Goal: Task Accomplishment & Management: Complete application form

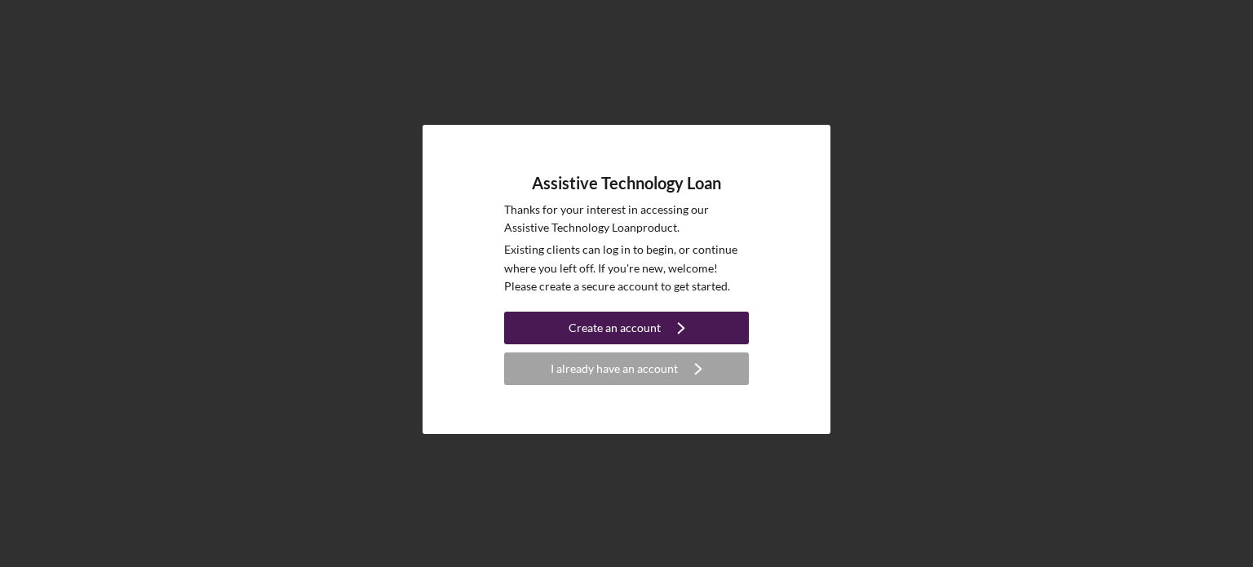
click at [647, 325] on div "Create an account" at bounding box center [614, 328] width 92 height 33
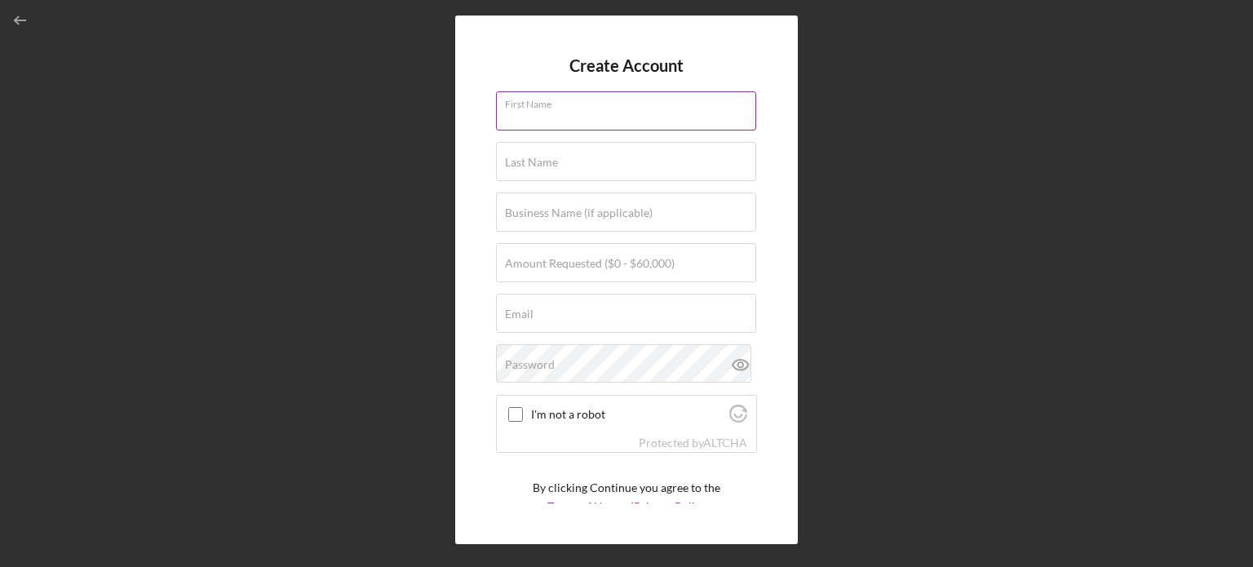
click at [632, 113] on input "First Name" at bounding box center [626, 110] width 260 height 39
type input "[PERSON_NAME]"
type input "[EMAIL_ADDRESS][DOMAIN_NAME]"
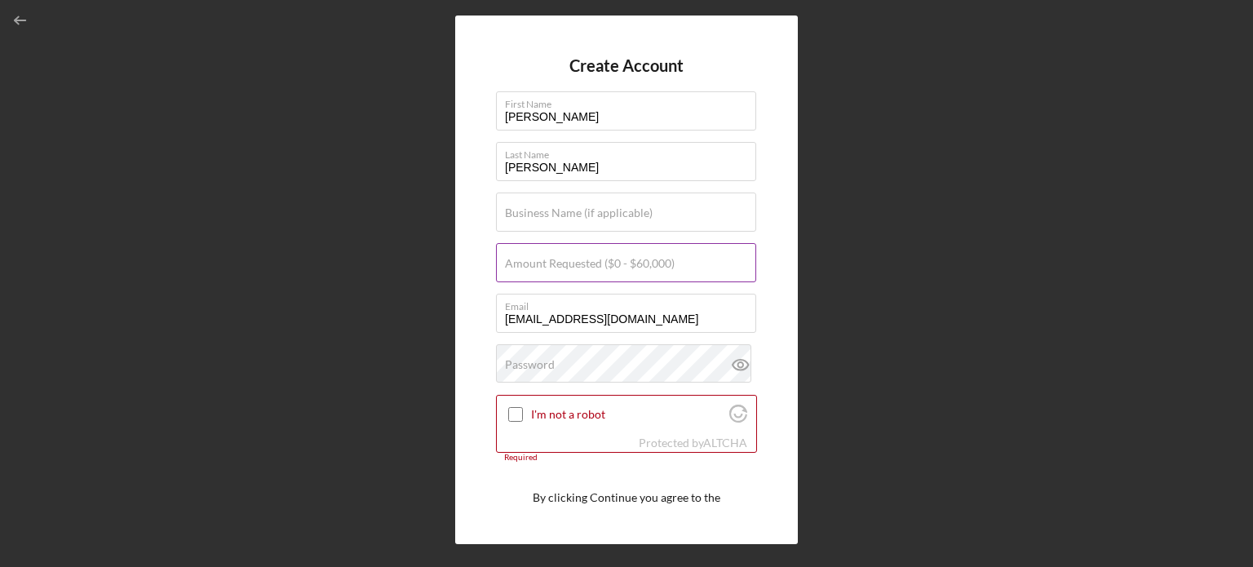
click at [605, 257] on label "Amount Requested ($0 - $60,000)" at bounding box center [590, 263] width 170 height 13
click at [605, 257] on input "Amount Requested ($0 - $60,000)" at bounding box center [626, 262] width 260 height 39
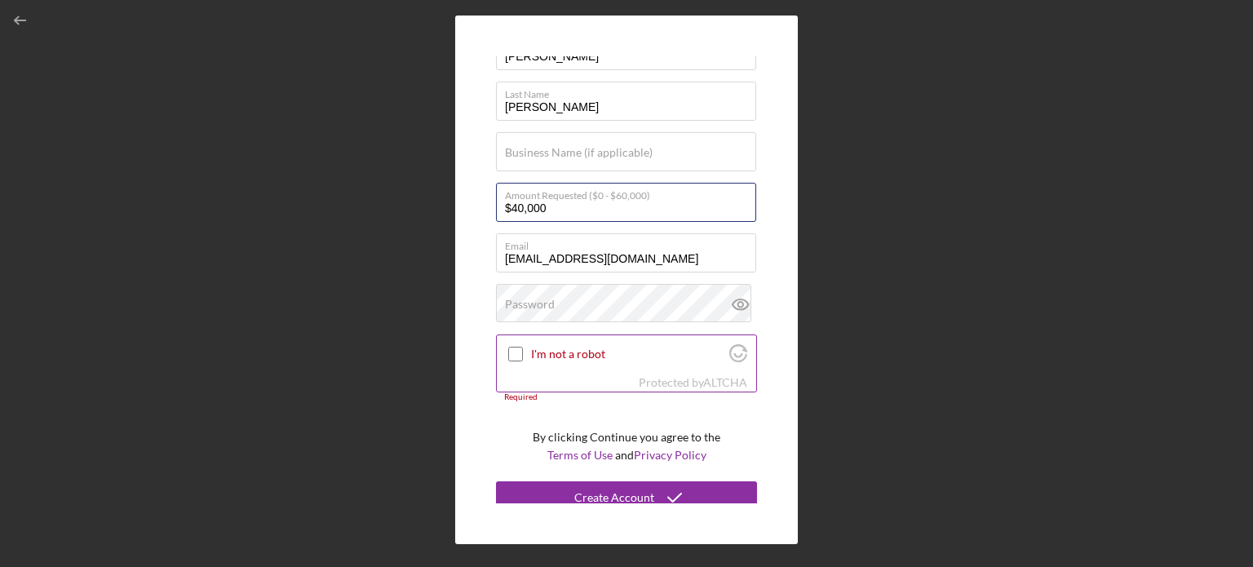
scroll to position [71, 0]
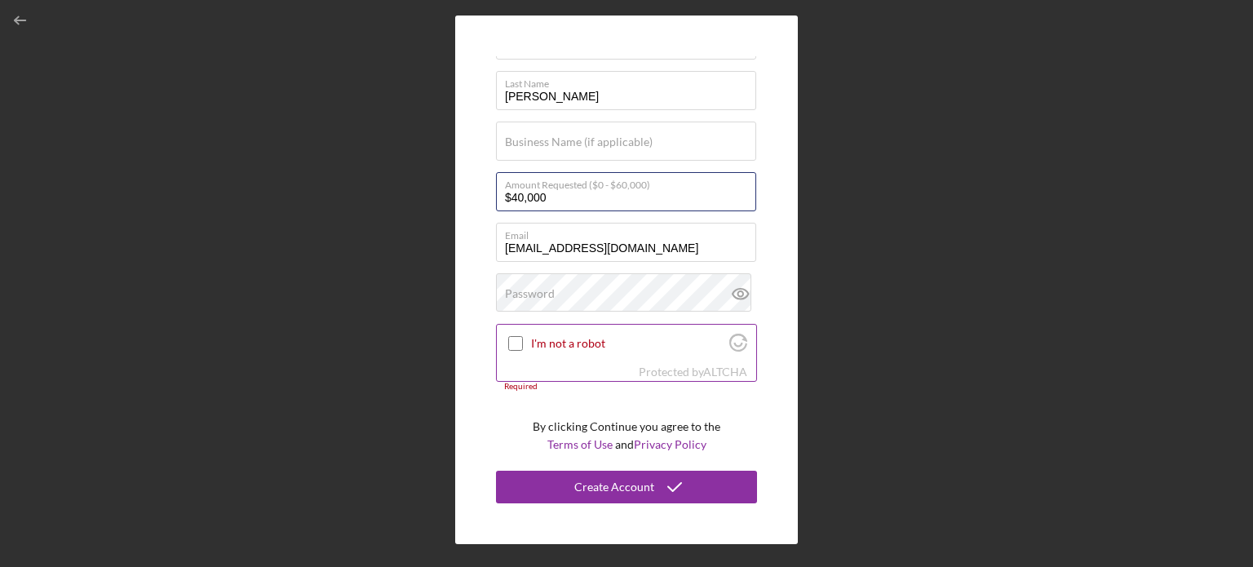
type input "$40,000"
click at [509, 346] on input "I'm not a robot" at bounding box center [515, 343] width 15 height 15
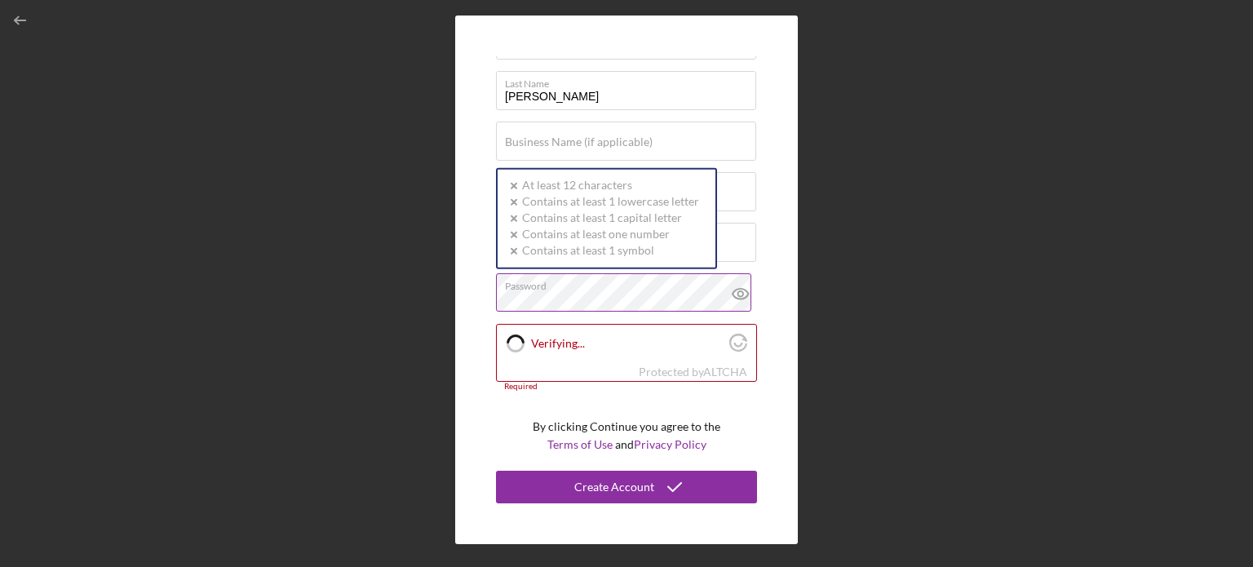
checkbox input "true"
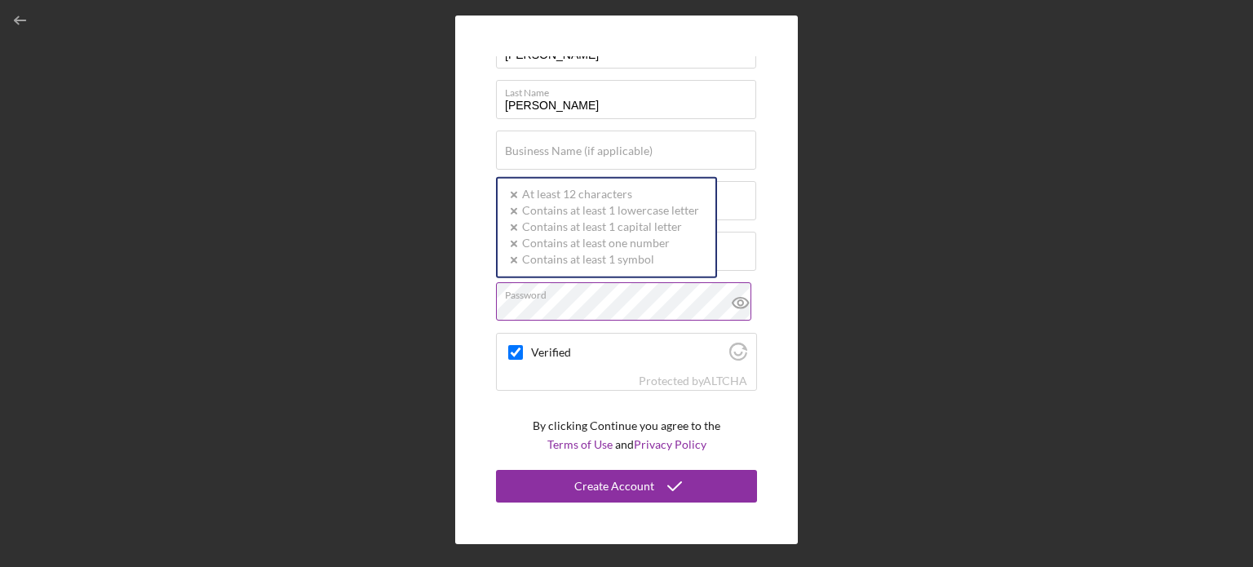
scroll to position [62, 0]
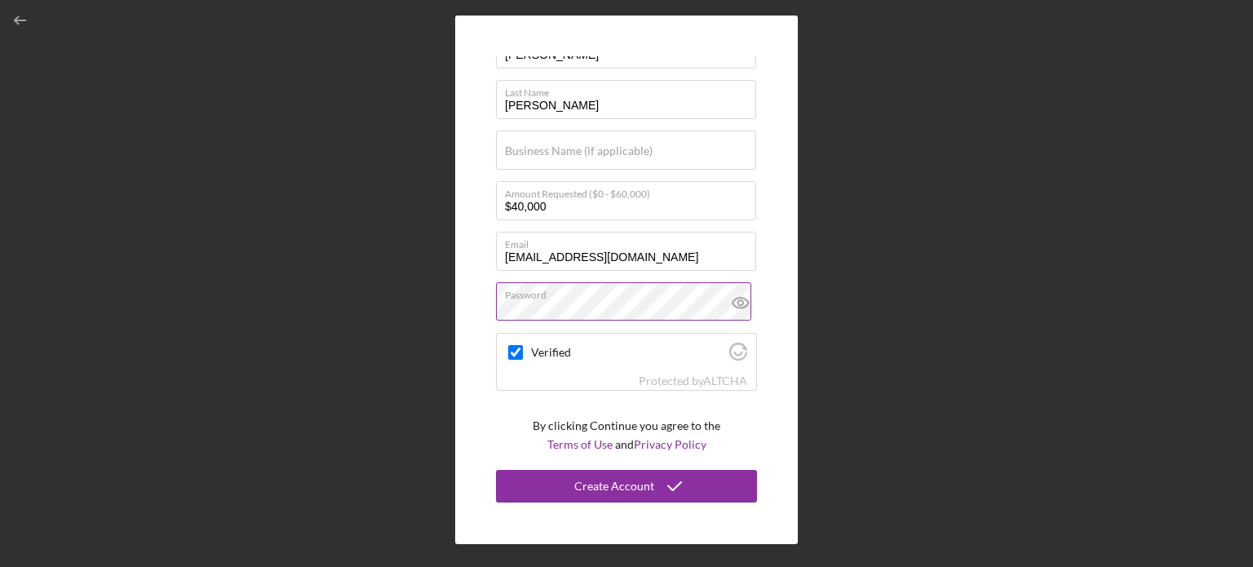
click at [736, 303] on icon at bounding box center [740, 302] width 41 height 41
click at [733, 309] on icon at bounding box center [740, 302] width 41 height 41
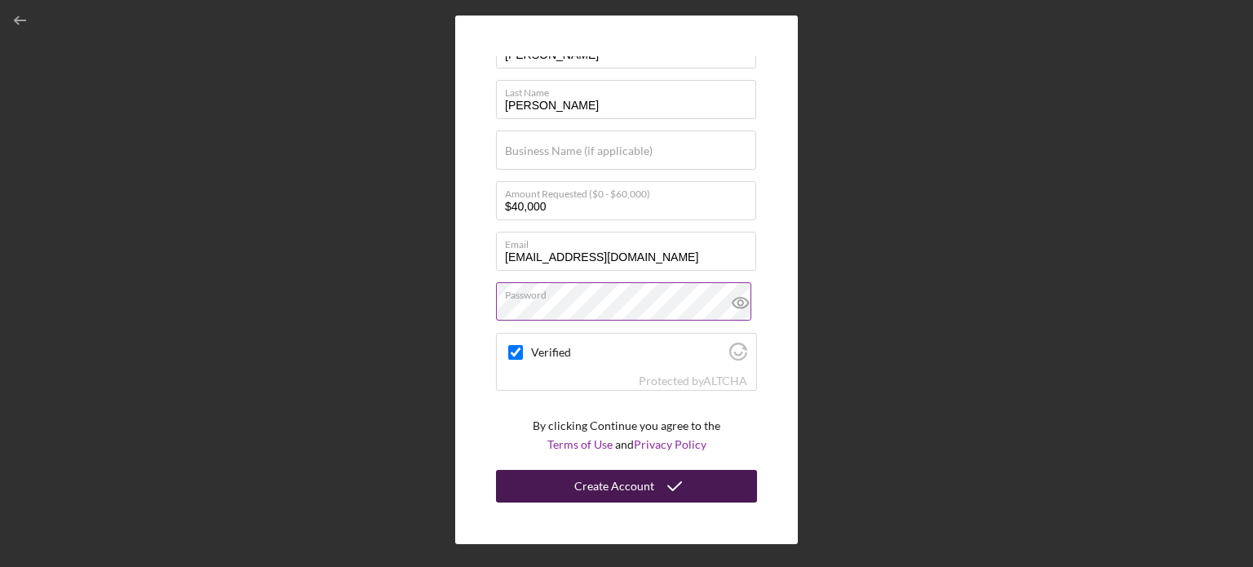
click at [657, 485] on icon "submit" at bounding box center [674, 486] width 41 height 41
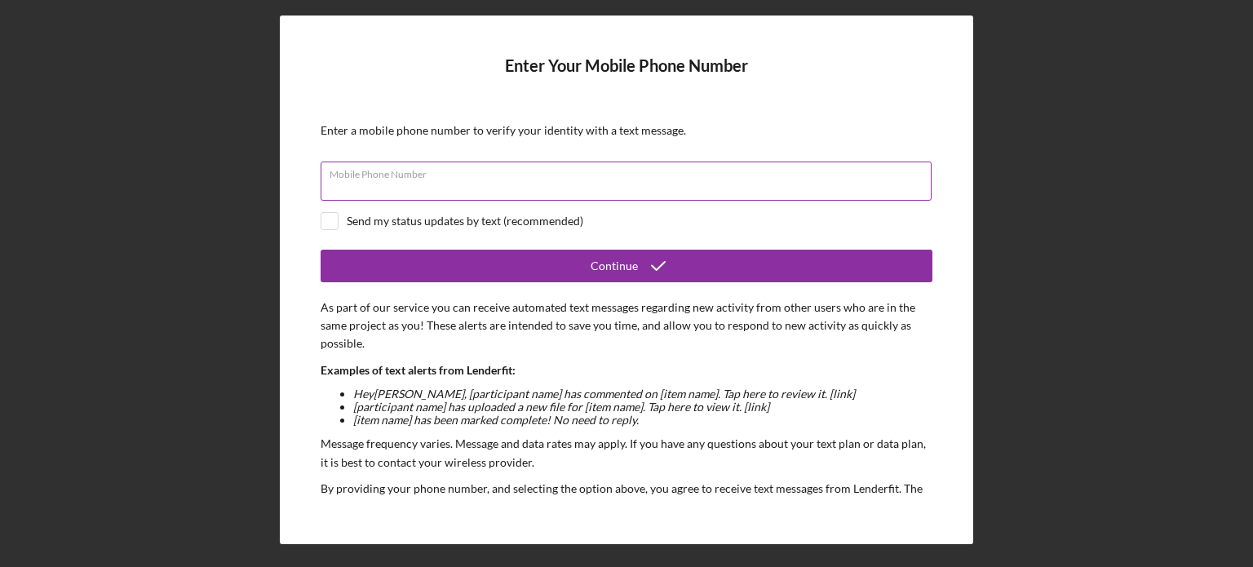
click at [532, 170] on div "Mobile Phone Number" at bounding box center [626, 181] width 612 height 41
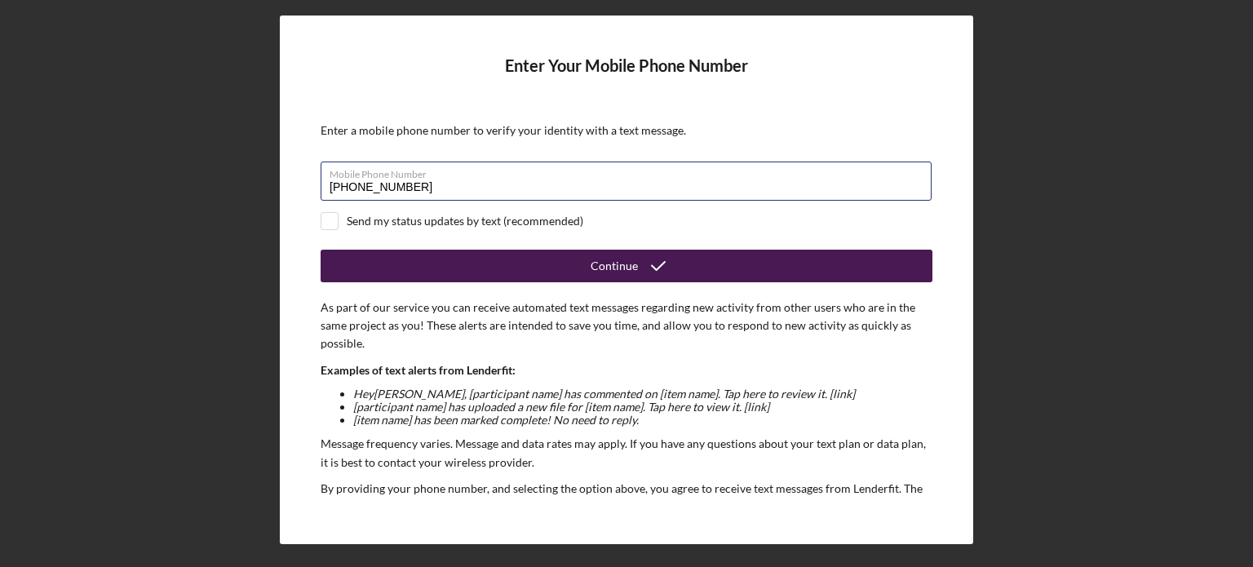
type input "[PHONE_NUMBER]"
click at [538, 264] on button "Continue" at bounding box center [626, 266] width 612 height 33
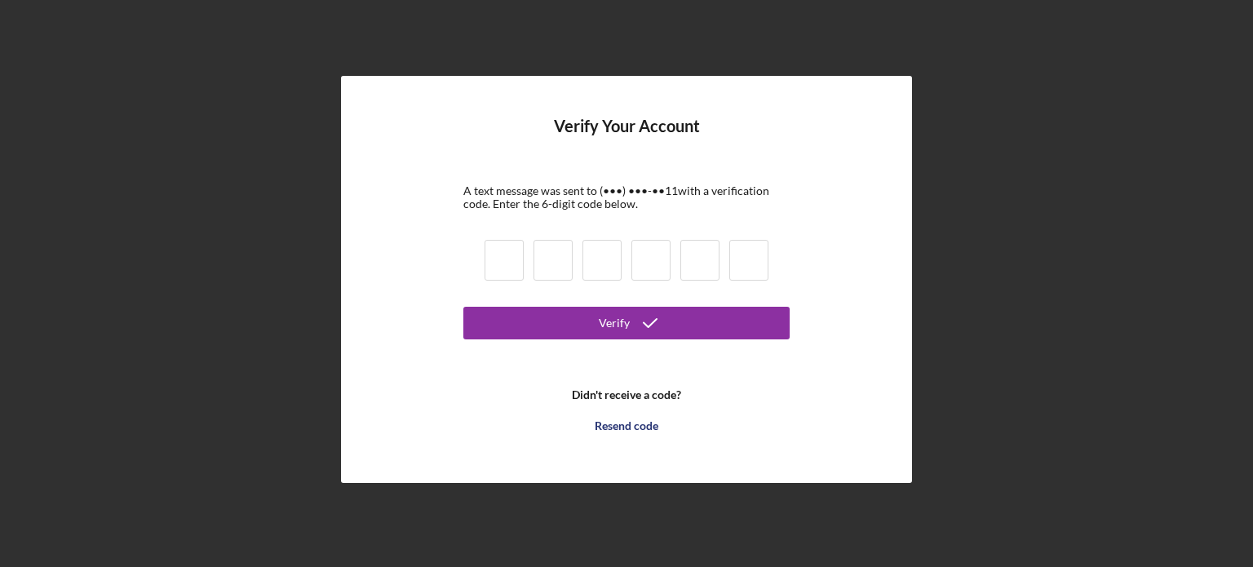
click at [484, 267] on div at bounding box center [626, 262] width 294 height 55
click at [502, 264] on input at bounding box center [503, 260] width 39 height 41
type input "1"
type input "5"
type input "2"
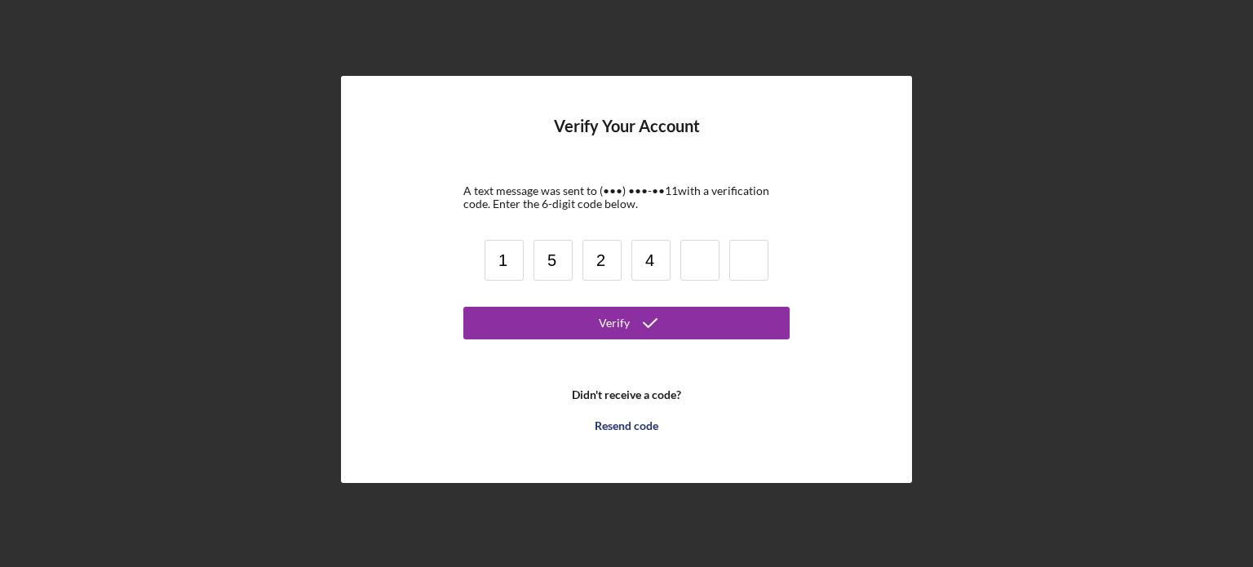
type input "4"
type input "7"
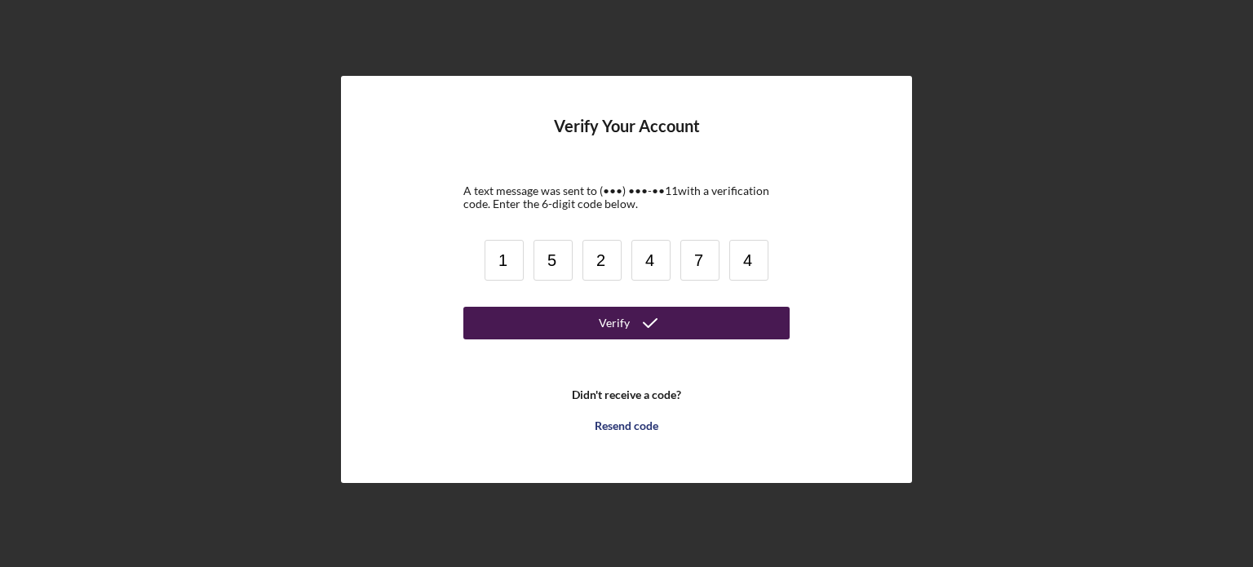
type input "4"
click at [593, 312] on button "Verify" at bounding box center [626, 323] width 326 height 33
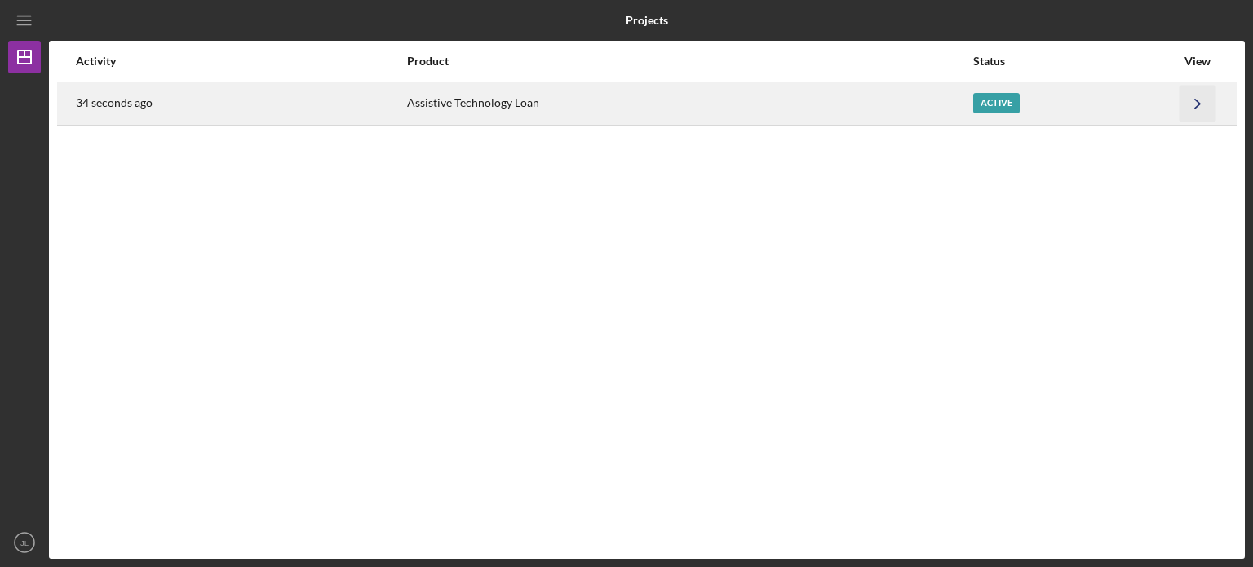
click at [1197, 97] on icon "Icon/Navigate" at bounding box center [1197, 103] width 37 height 37
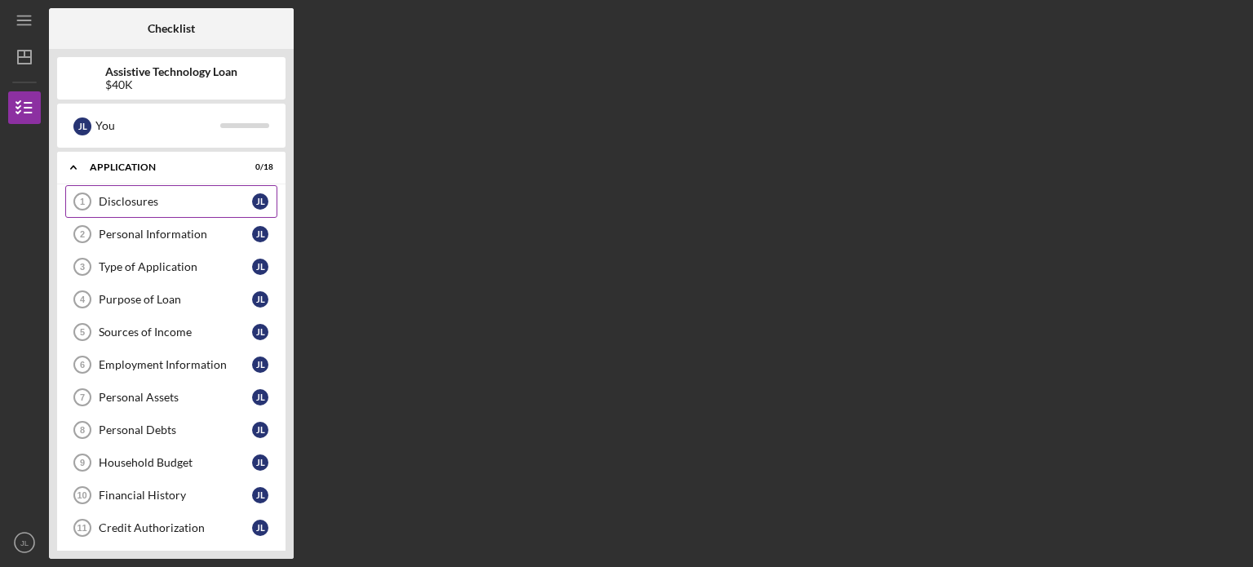
click at [170, 201] on div "Disclosures" at bounding box center [175, 201] width 153 height 13
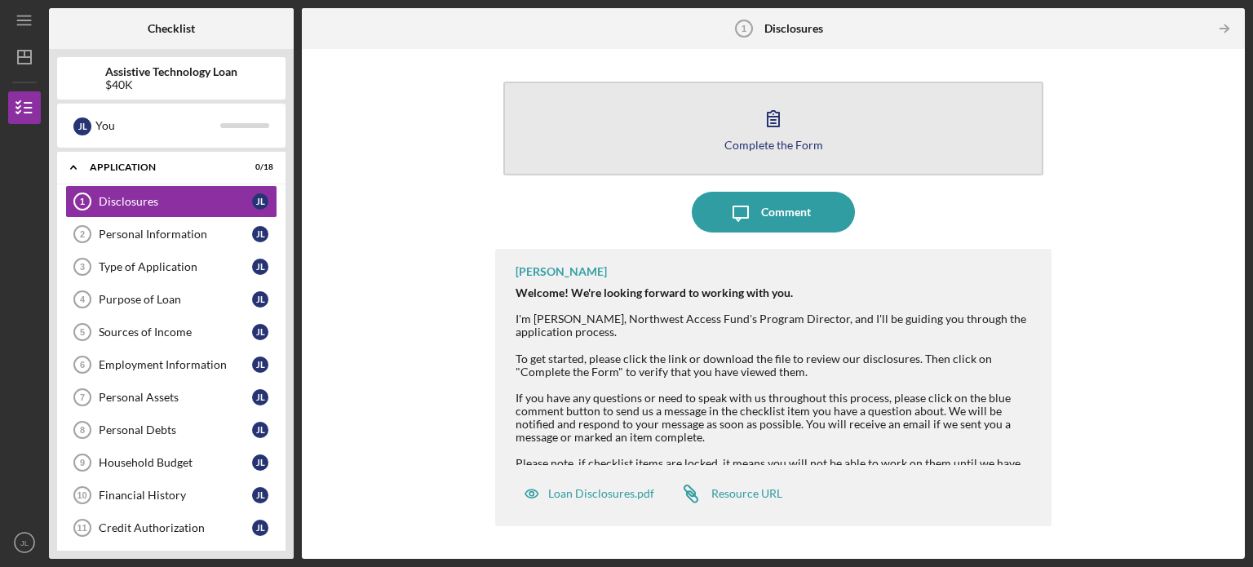
click at [776, 123] on icon "button" at bounding box center [773, 118] width 41 height 41
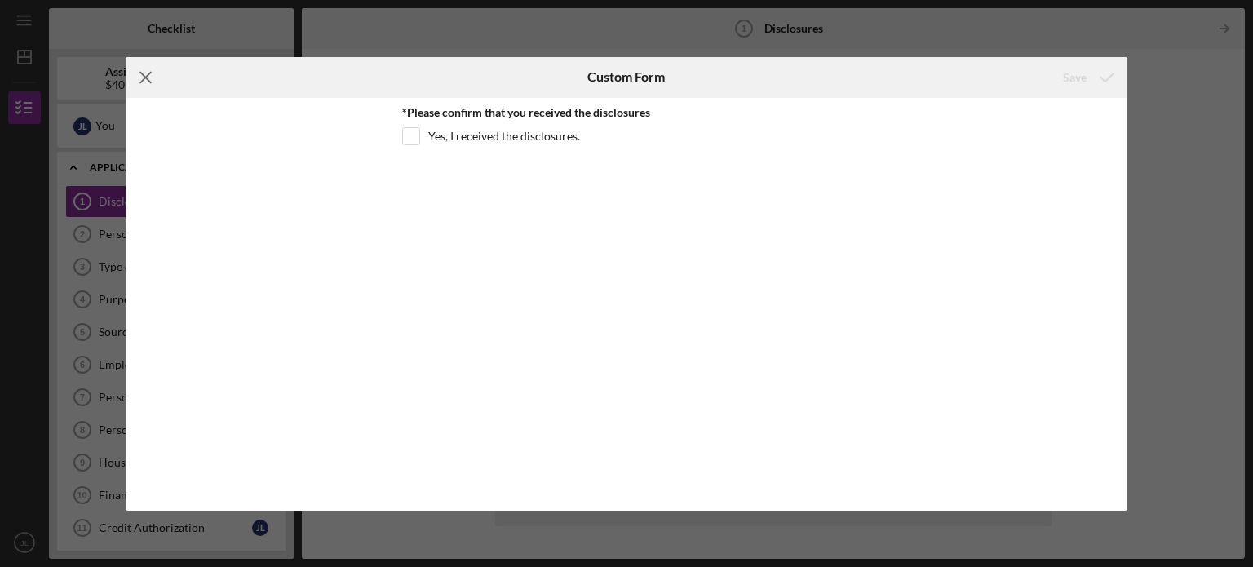
click at [142, 77] on icon "Icon/Menu Close" at bounding box center [146, 77] width 41 height 41
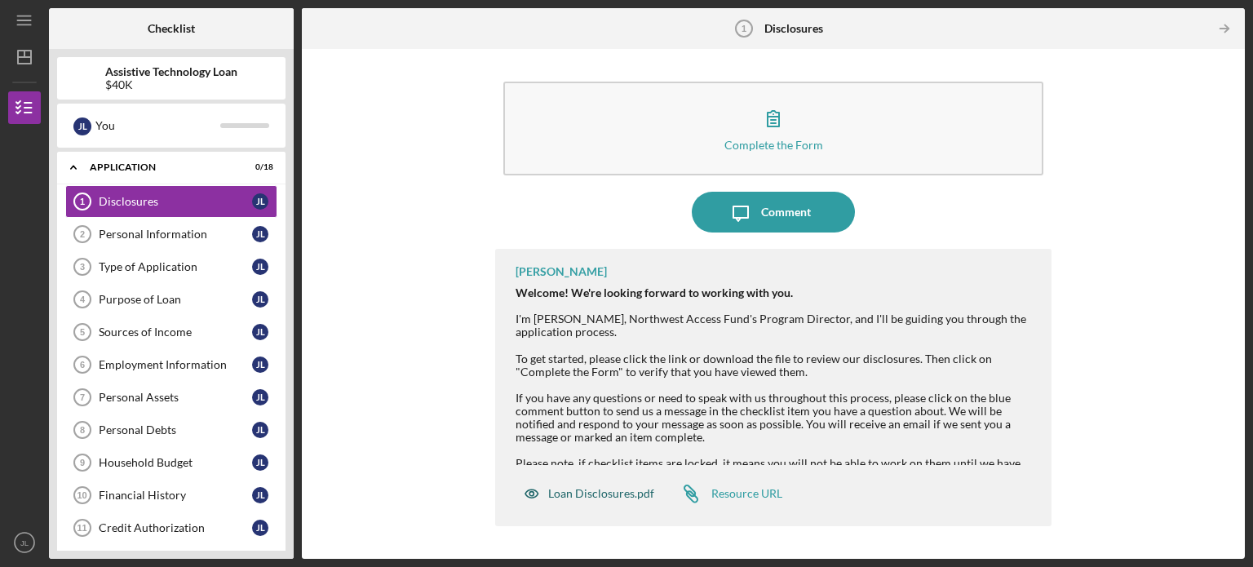
click at [625, 493] on div "Loan Disclosures.pdf" at bounding box center [601, 493] width 106 height 13
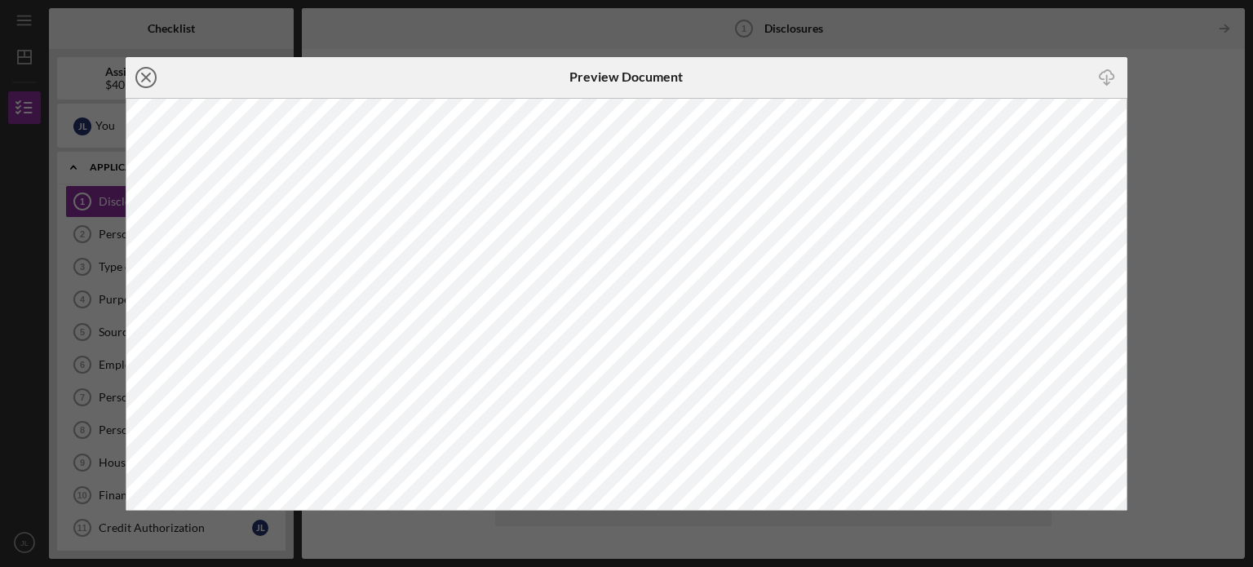
click at [152, 82] on icon "Icon/Close" at bounding box center [146, 77] width 41 height 41
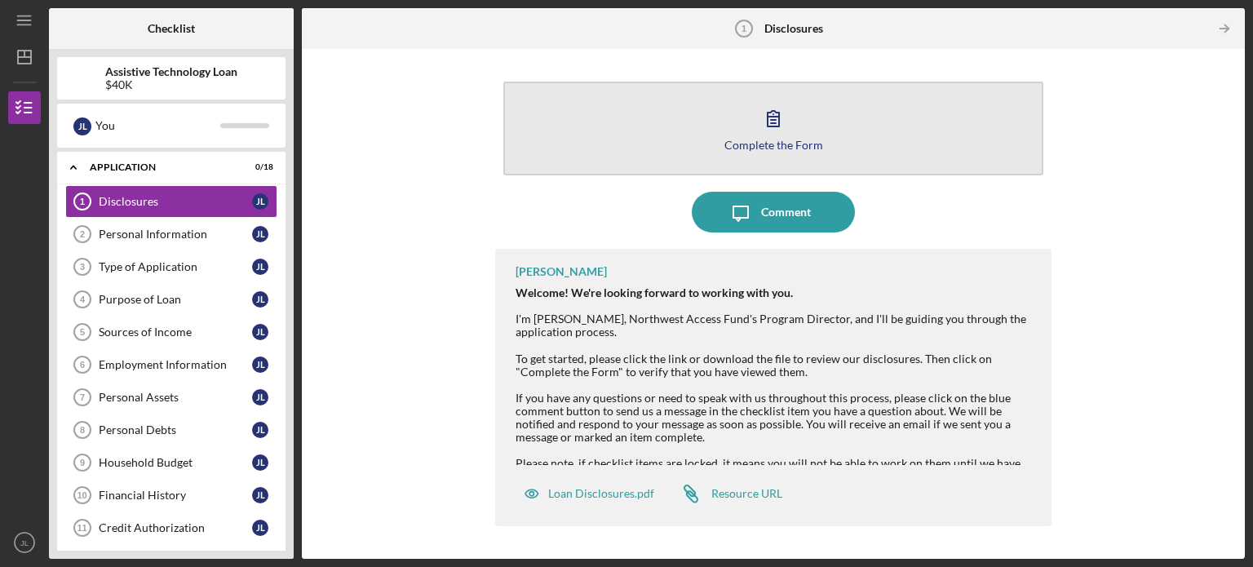
click at [775, 136] on icon "button" at bounding box center [773, 118] width 41 height 41
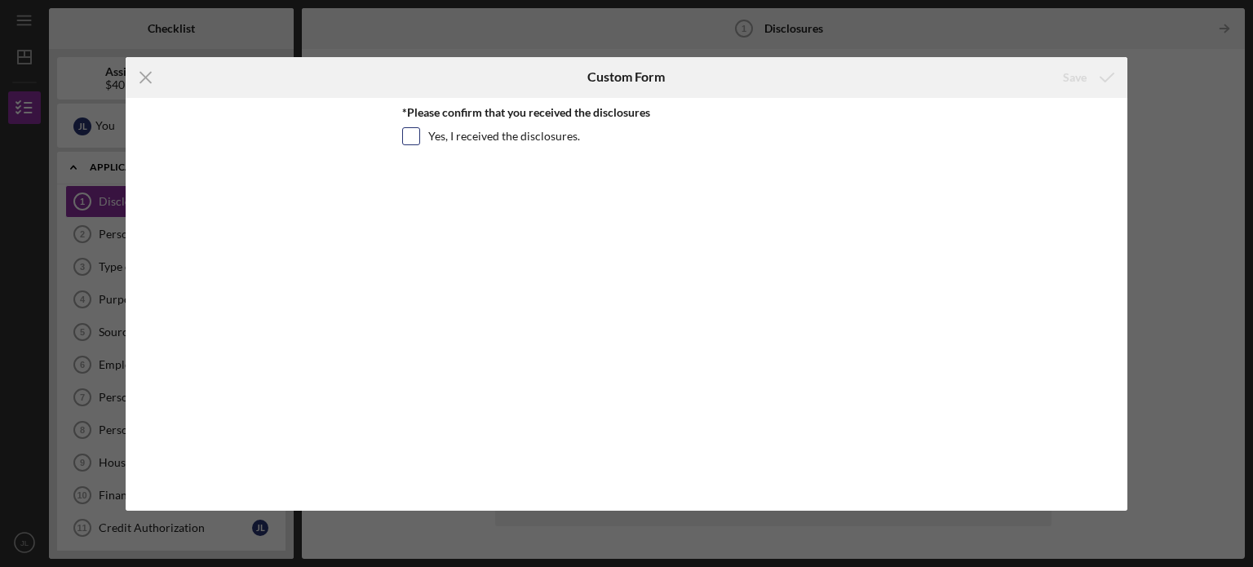
click at [538, 131] on label "Yes, I received the disclosures." at bounding box center [504, 136] width 152 height 16
click at [419, 131] on input "Yes, I received the disclosures." at bounding box center [411, 136] width 16 height 16
checkbox input "true"
click at [1073, 76] on div "Save" at bounding box center [1075, 77] width 24 height 33
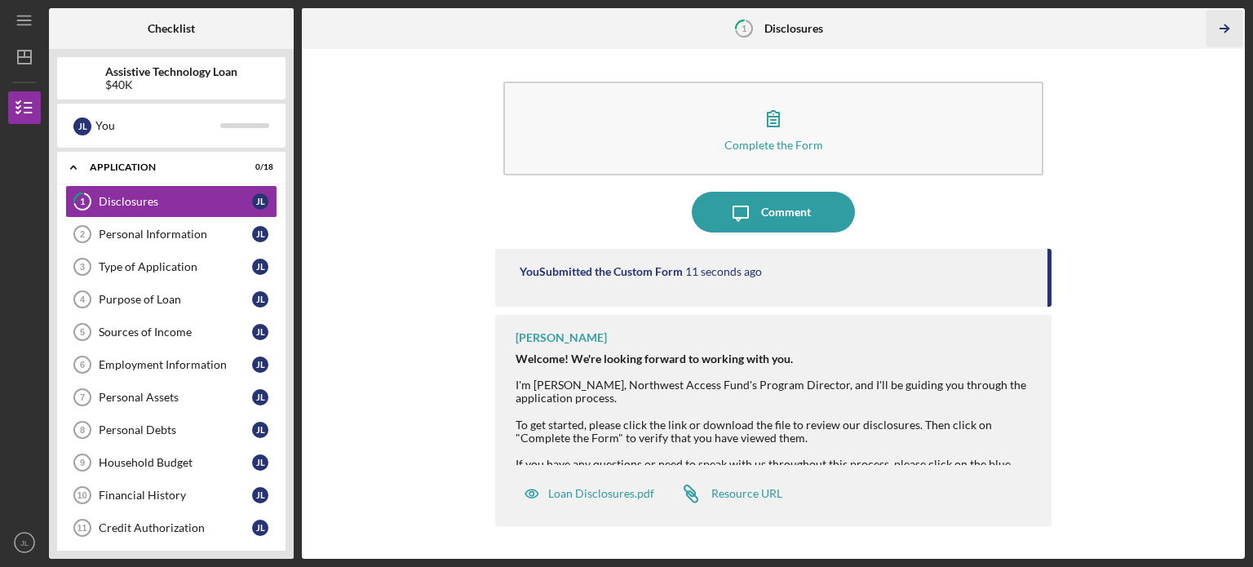
click at [1226, 35] on icon "Icon/Table Pagination Arrow" at bounding box center [1223, 29] width 37 height 37
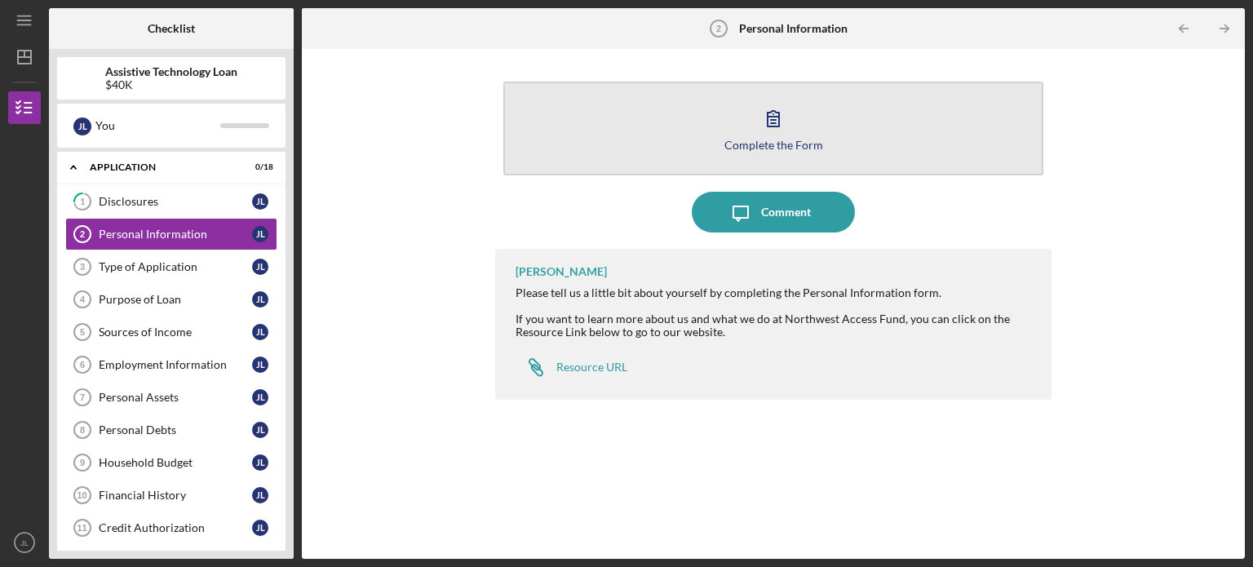
click at [765, 109] on icon "button" at bounding box center [773, 118] width 41 height 41
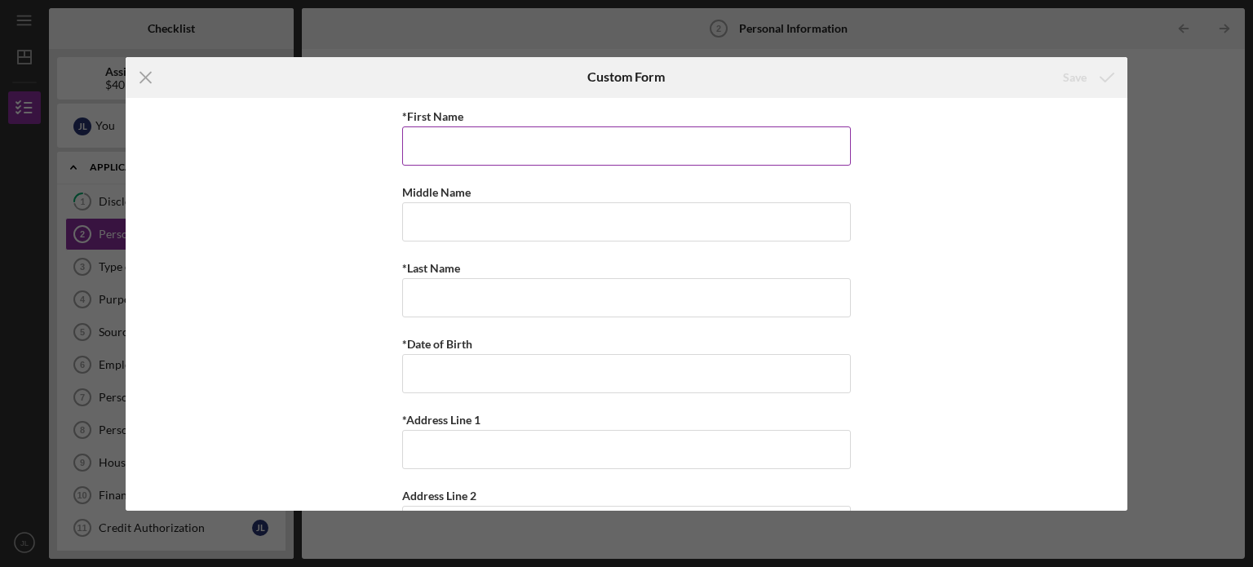
click at [644, 135] on input "*First Name" at bounding box center [626, 145] width 449 height 39
type input "[PERSON_NAME]"
type input "D"
type input "[PERSON_NAME]"
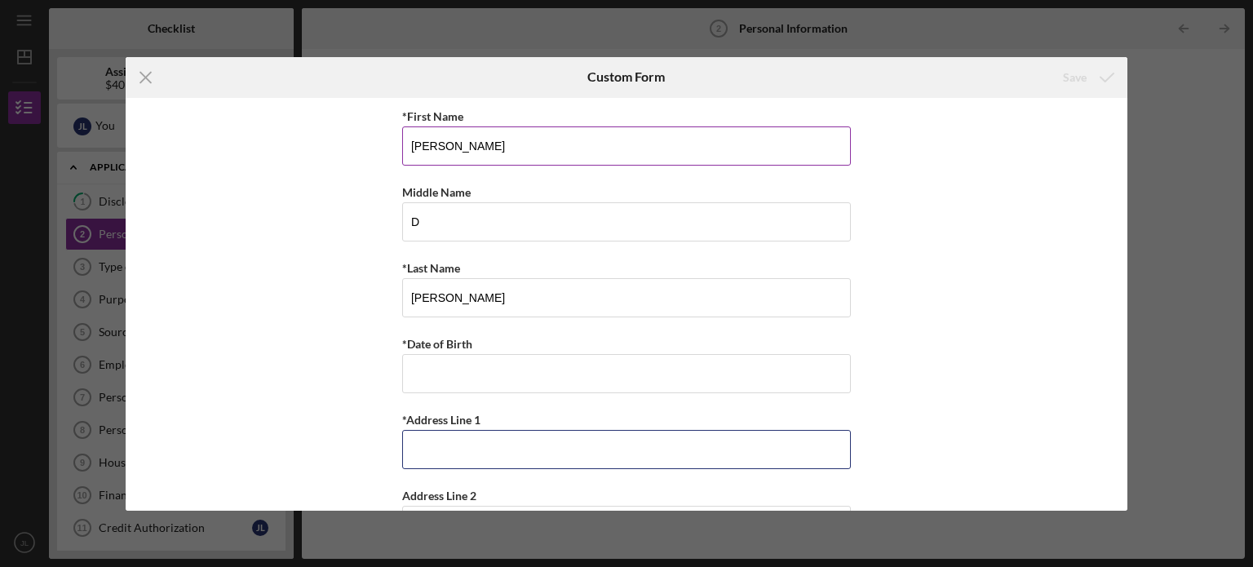
type input "[STREET_ADDRESS]"
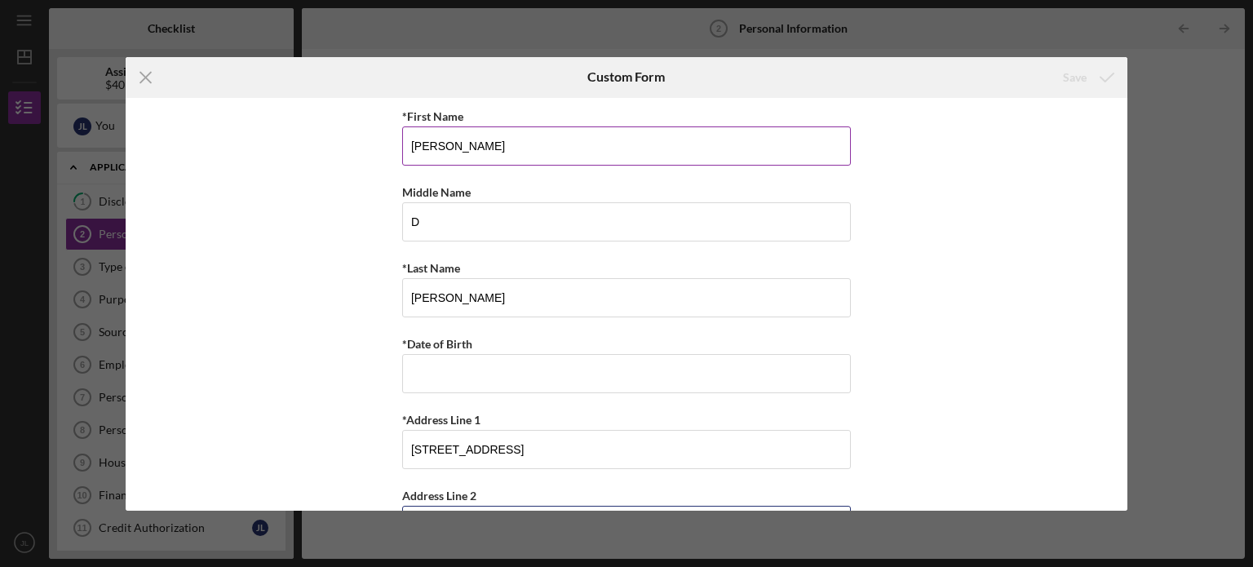
type input "Apt 104"
type input "[GEOGRAPHIC_DATA]"
type input "98466"
type input "WA"
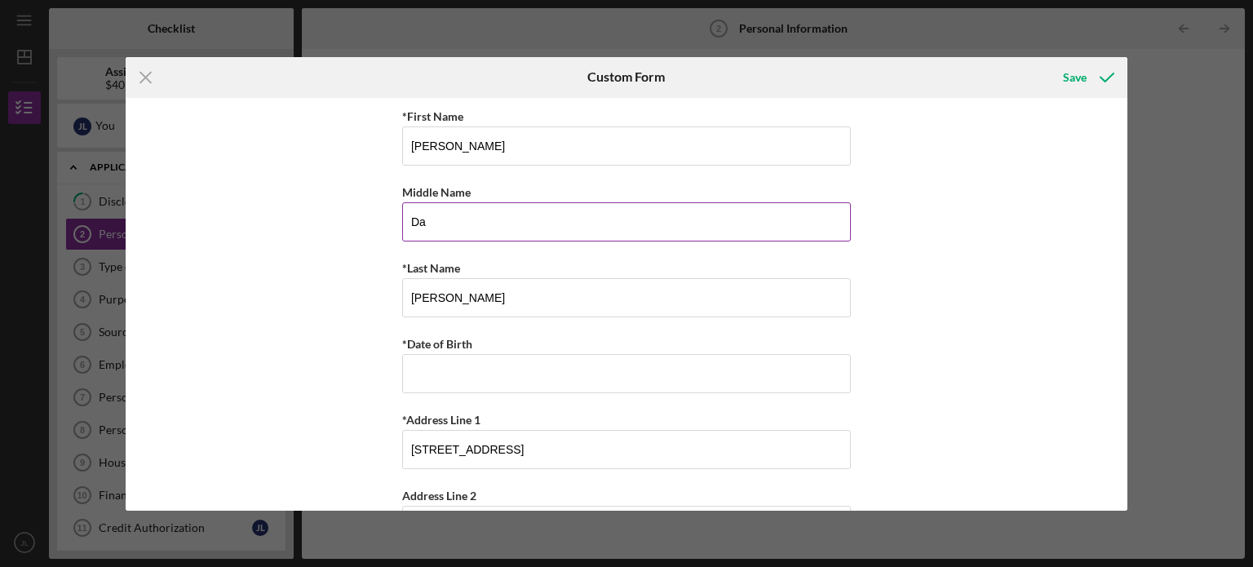
click at [460, 231] on input "Da" at bounding box center [626, 221] width 449 height 39
type input "[PERSON_NAME]"
click at [454, 381] on input "*Date of Birth" at bounding box center [626, 373] width 449 height 39
type input "[DATE]"
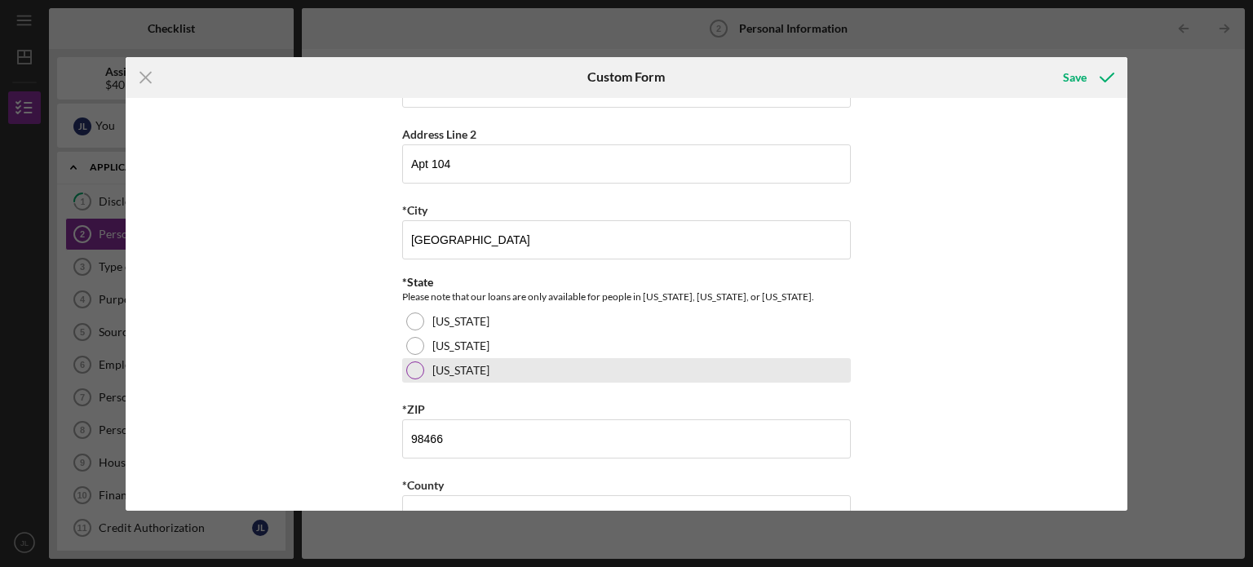
click at [448, 365] on label "[US_STATE]" at bounding box center [460, 370] width 57 height 13
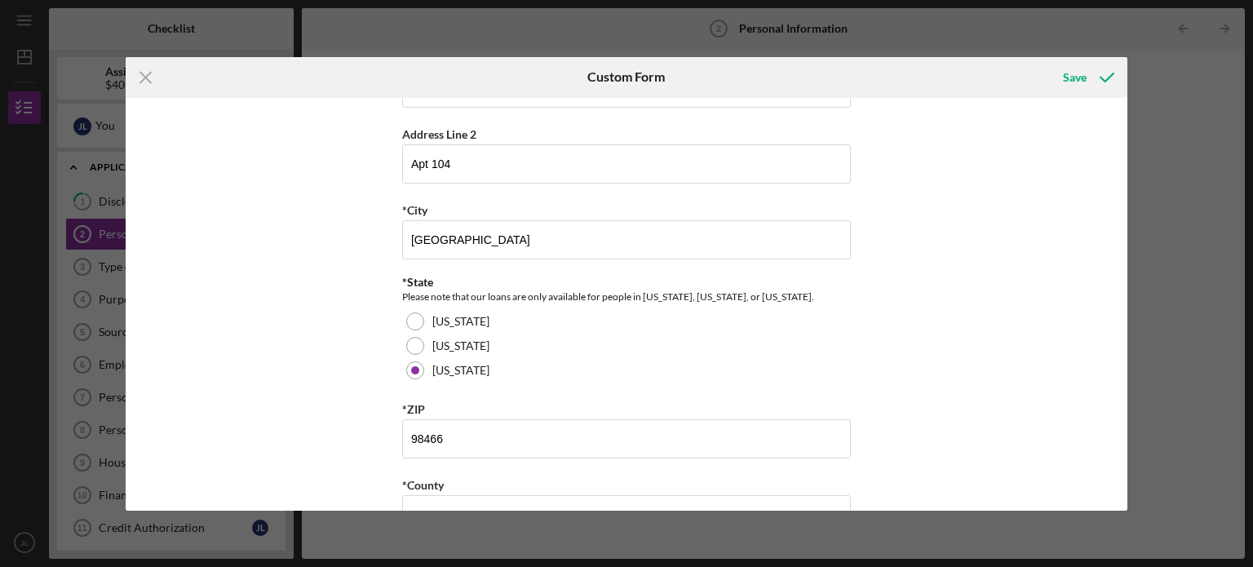
scroll to position [612, 0]
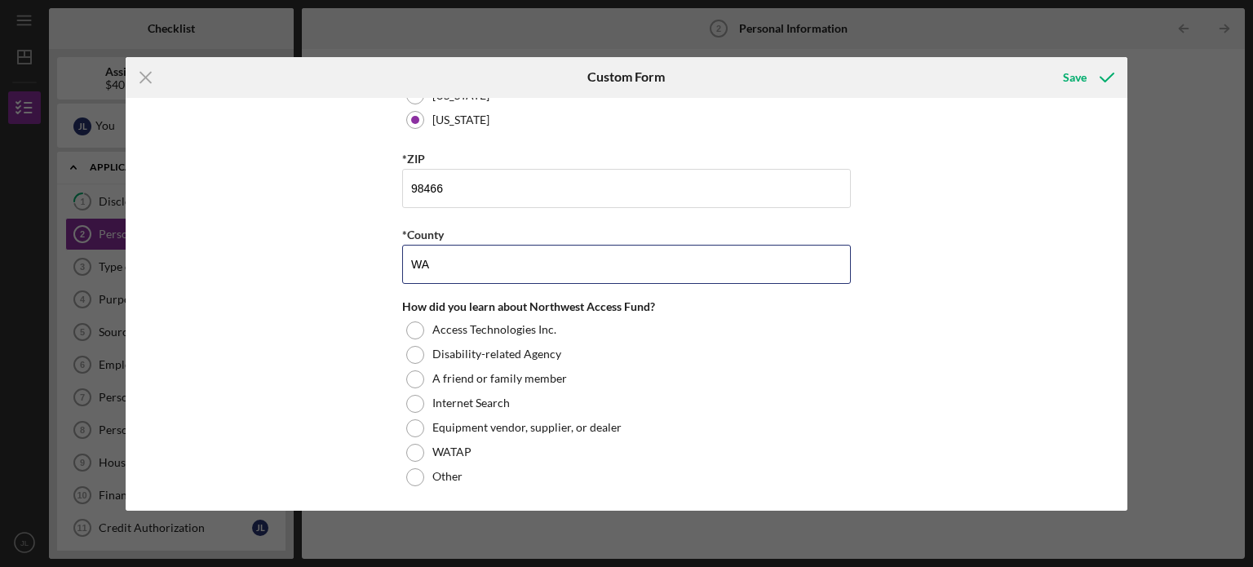
drag, startPoint x: 473, startPoint y: 270, endPoint x: 339, endPoint y: 260, distance: 134.1
click at [339, 260] on div "*First Name [PERSON_NAME] Middle Name [PERSON_NAME] *Last Name [PERSON_NAME] *D…" at bounding box center [627, 304] width 1002 height 413
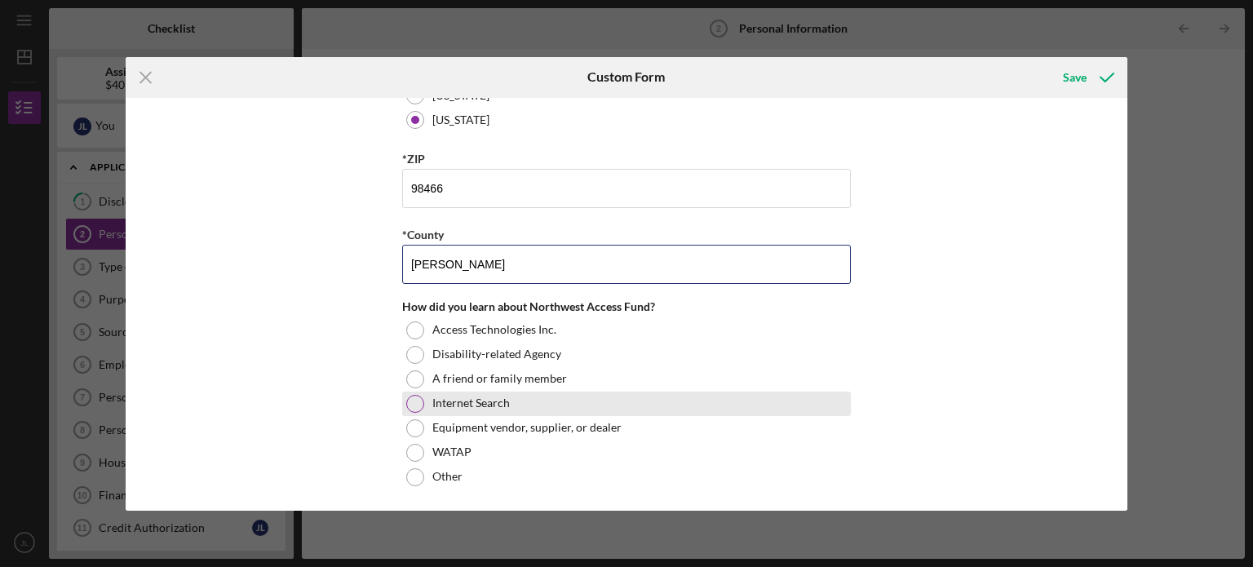
type input "[PERSON_NAME]"
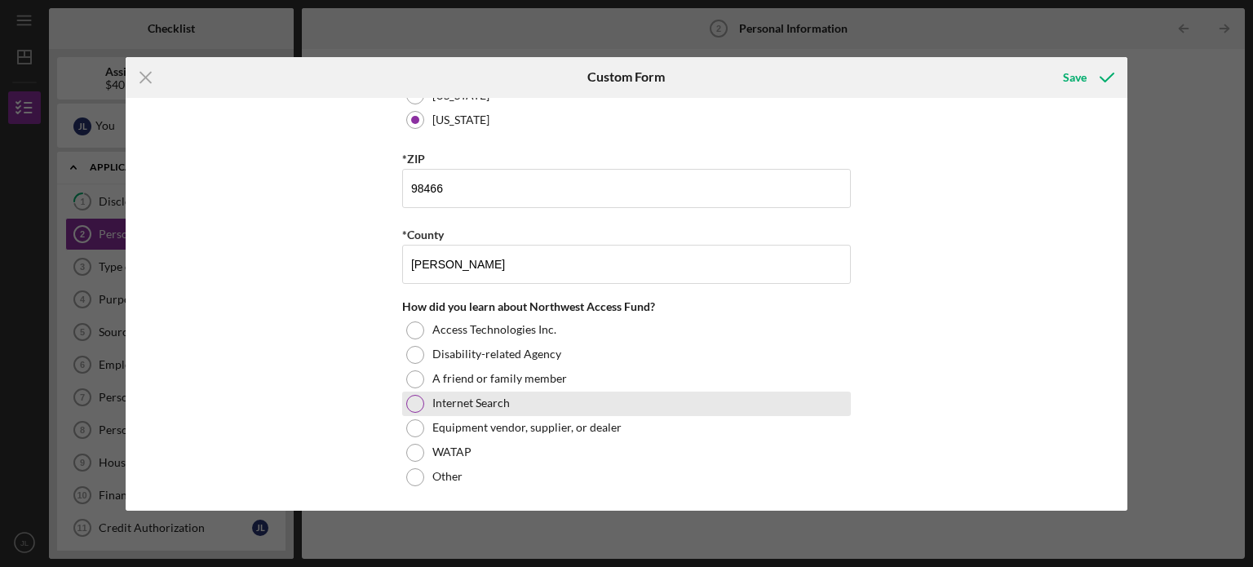
click at [457, 404] on label "Internet Search" at bounding box center [470, 402] width 77 height 13
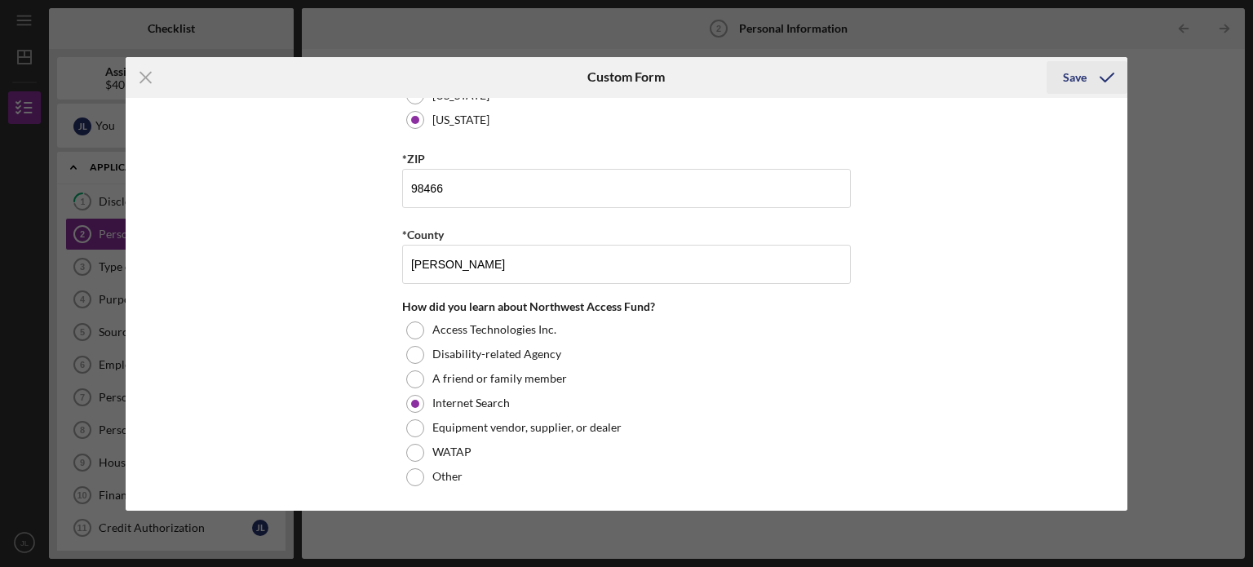
click at [1086, 88] on icon "submit" at bounding box center [1106, 77] width 41 height 41
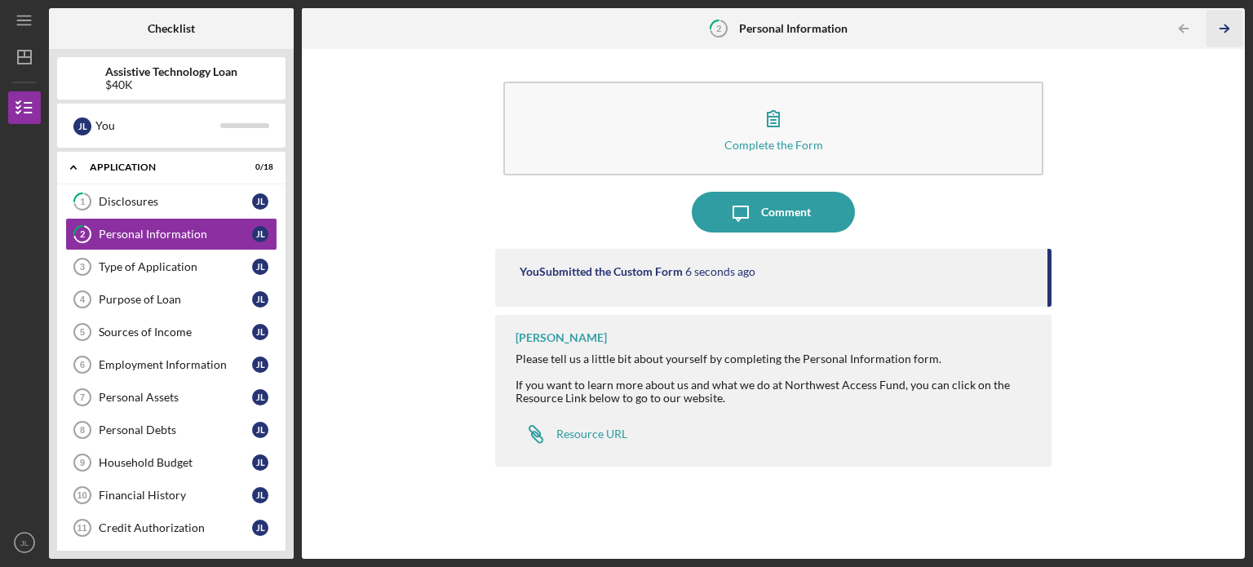
click at [1217, 24] on icon "Icon/Table Pagination Arrow" at bounding box center [1223, 29] width 37 height 37
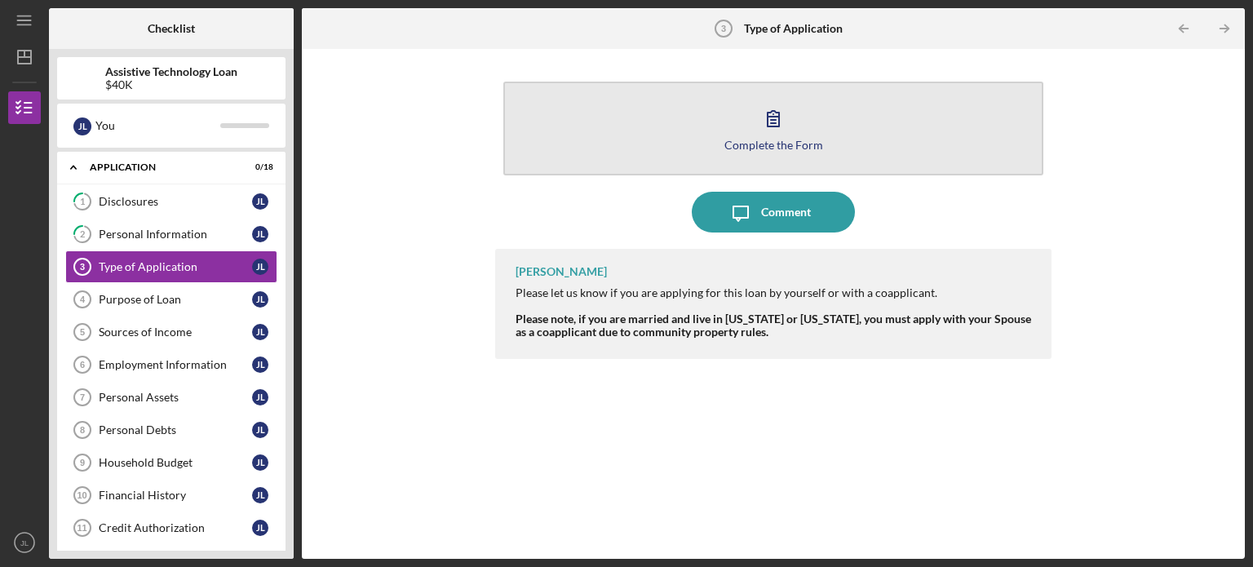
click at [775, 139] on div "Complete the Form" at bounding box center [773, 145] width 99 height 12
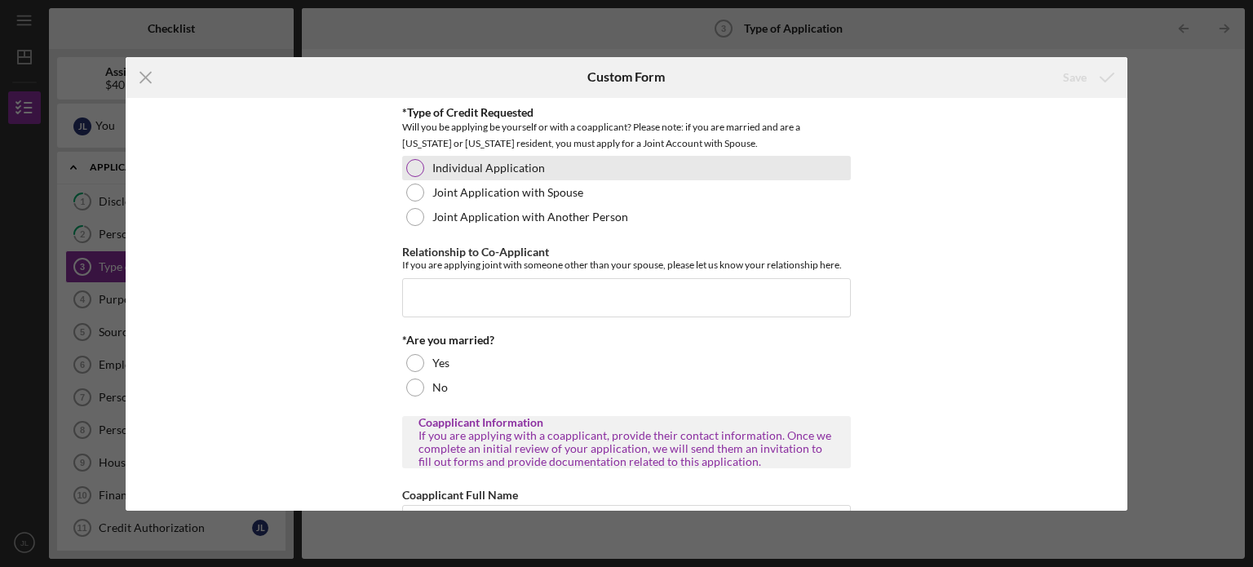
click at [493, 165] on label "Individual Application" at bounding box center [488, 167] width 113 height 13
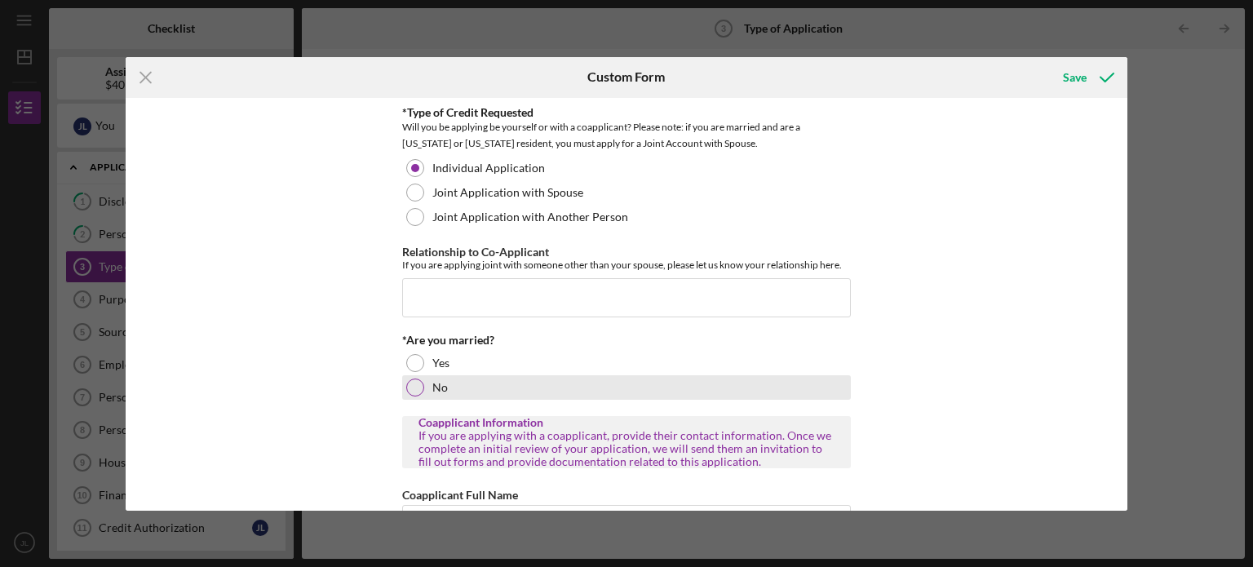
click at [432, 385] on label "No" at bounding box center [439, 387] width 15 height 13
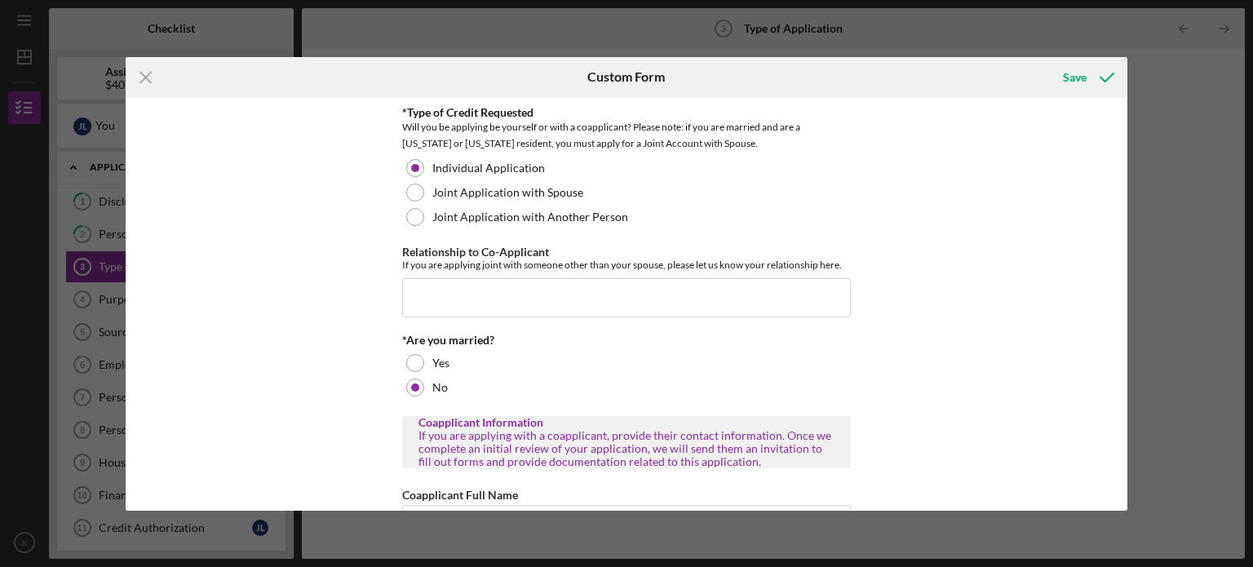
scroll to position [284, 0]
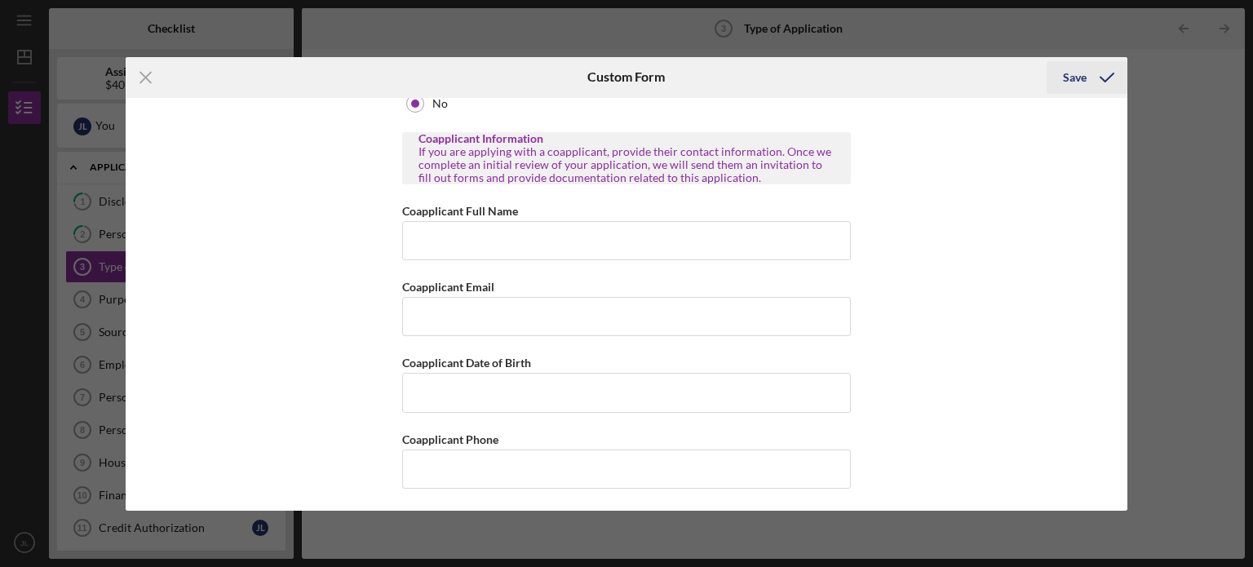
click at [1086, 70] on icon "submit" at bounding box center [1106, 77] width 41 height 41
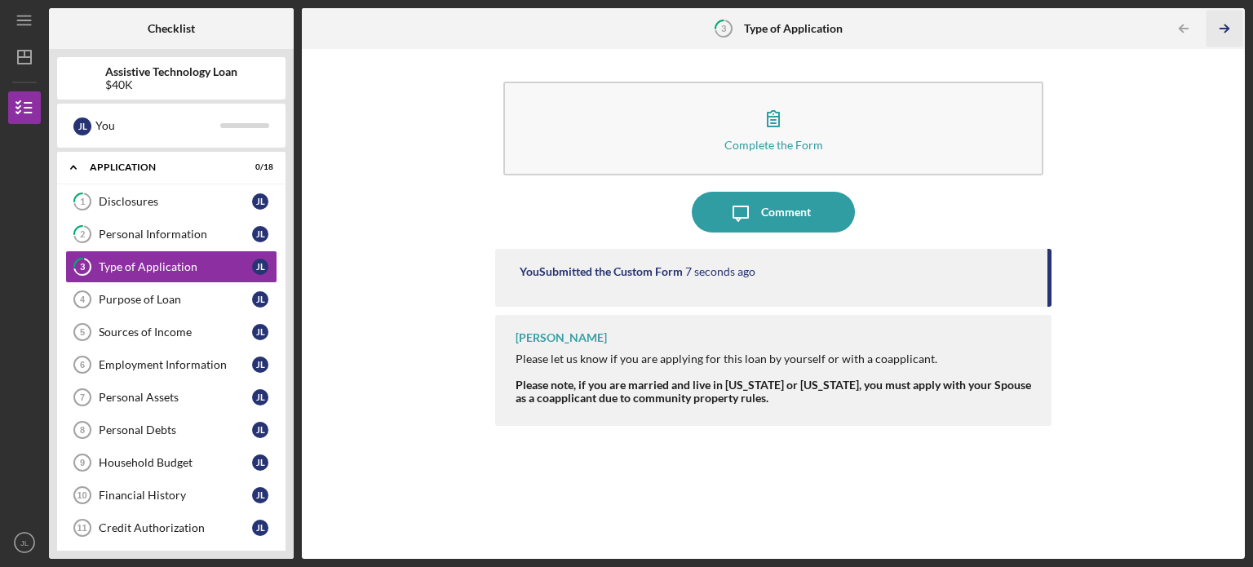
click at [1228, 28] on polyline "button" at bounding box center [1226, 28] width 4 height 7
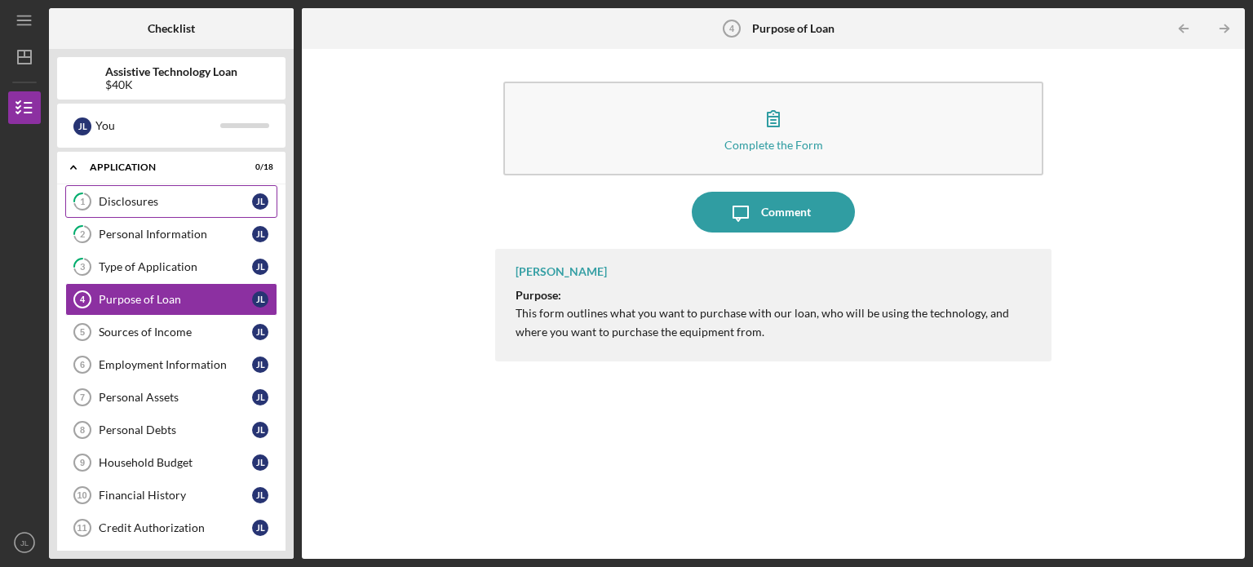
click at [91, 196] on icon "1" at bounding box center [82, 201] width 41 height 41
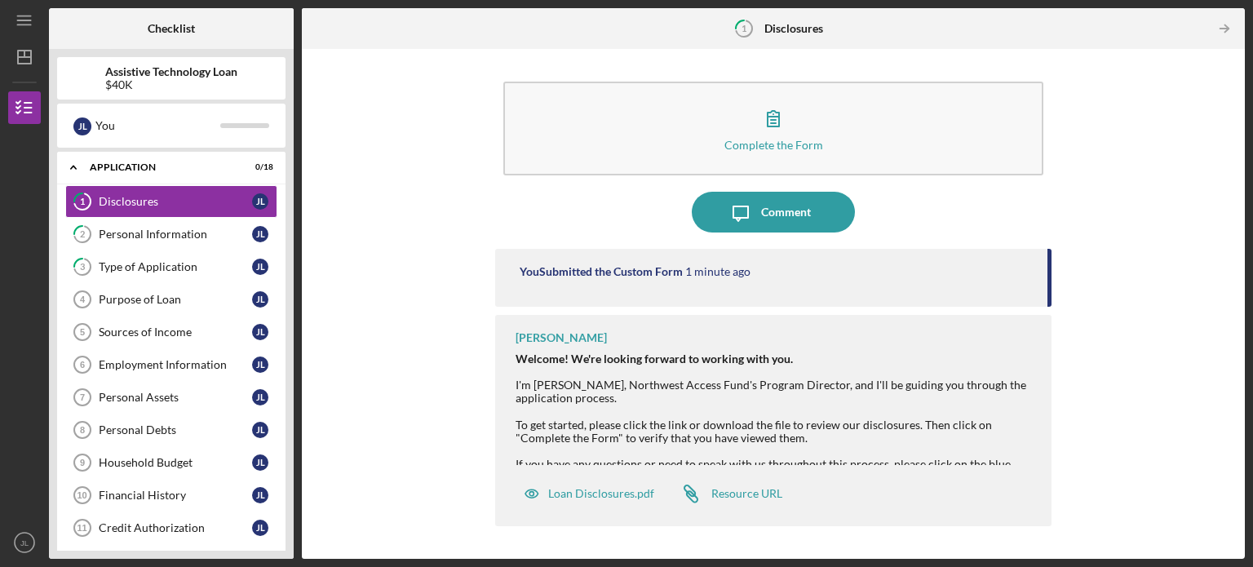
click at [745, 422] on div "To get started, please click the link or download the file to review our disclo…" at bounding box center [774, 490] width 519 height 170
drag, startPoint x: 665, startPoint y: 391, endPoint x: 681, endPoint y: 400, distance: 17.9
click at [681, 400] on div "I'm [PERSON_NAME], Northwest Access Fund's Program Director, and I'll be guidin…" at bounding box center [774, 391] width 519 height 26
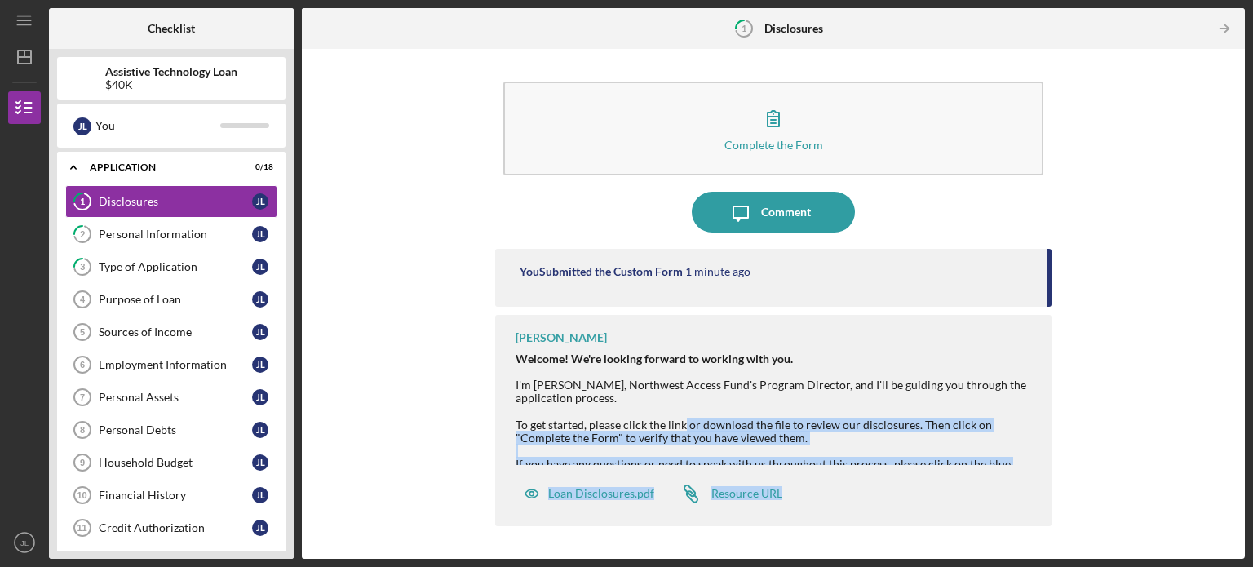
drag, startPoint x: 682, startPoint y: 430, endPoint x: 778, endPoint y: 520, distance: 132.1
click at [778, 520] on div "[PERSON_NAME] Welcome! We're looking forward to working with you. I'm [PERSON_N…" at bounding box center [773, 420] width 556 height 211
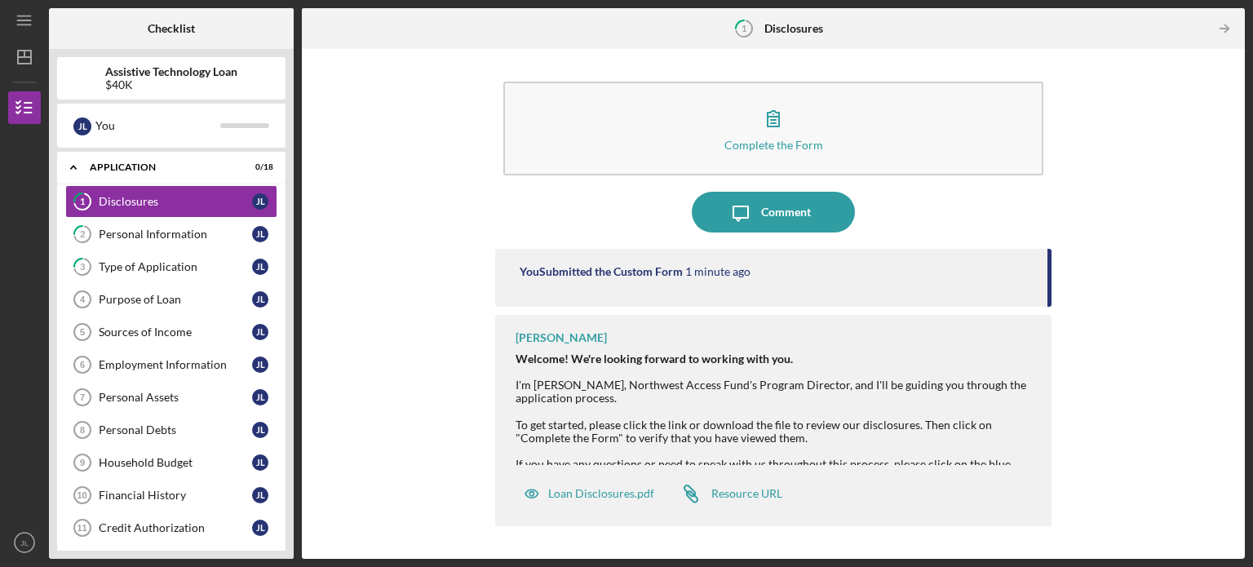
click at [890, 404] on div "I'm [PERSON_NAME], Northwest Access Fund's Program Director, and I'll be guidin…" at bounding box center [774, 391] width 519 height 26
click at [1227, 23] on icon "Icon/Table Pagination Arrow" at bounding box center [1223, 29] width 37 height 37
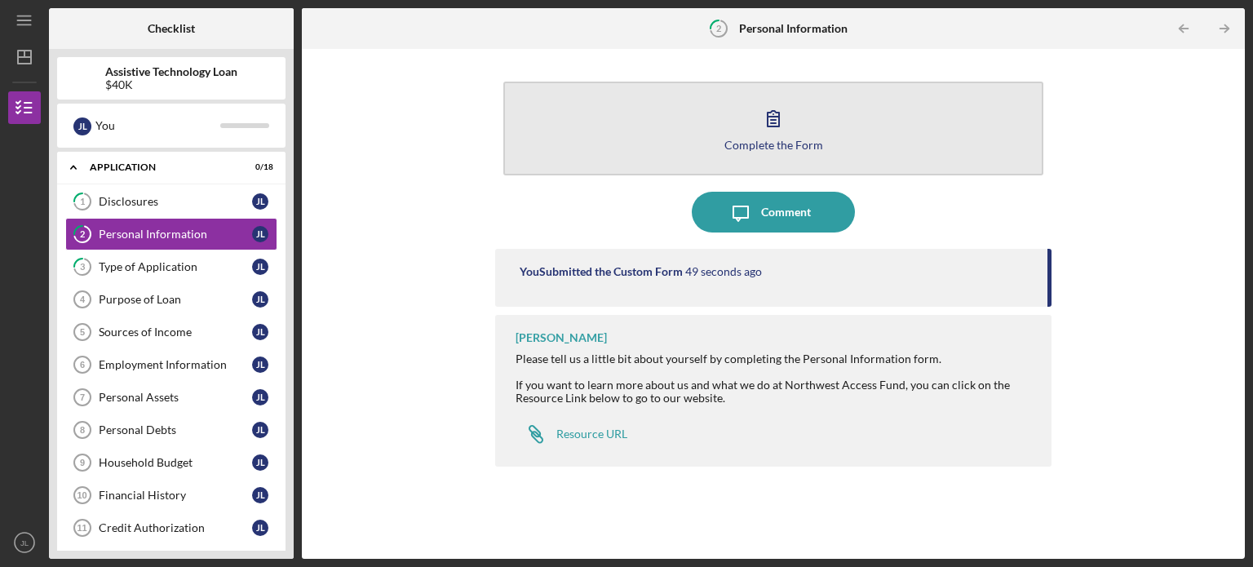
click at [761, 139] on div "Complete the Form" at bounding box center [773, 145] width 99 height 12
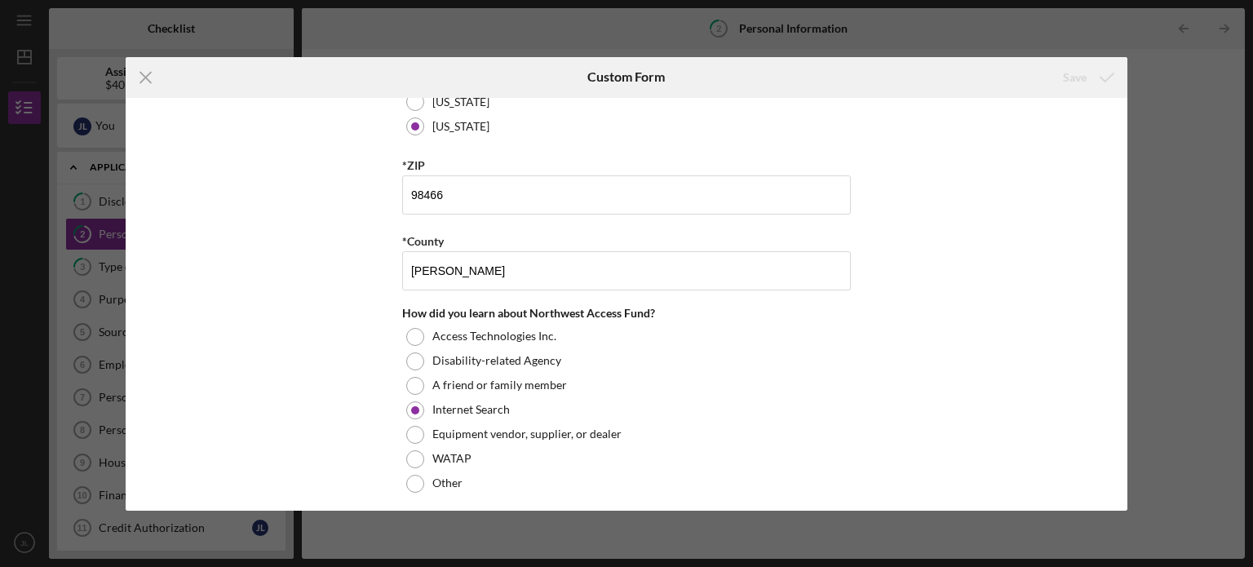
scroll to position [612, 0]
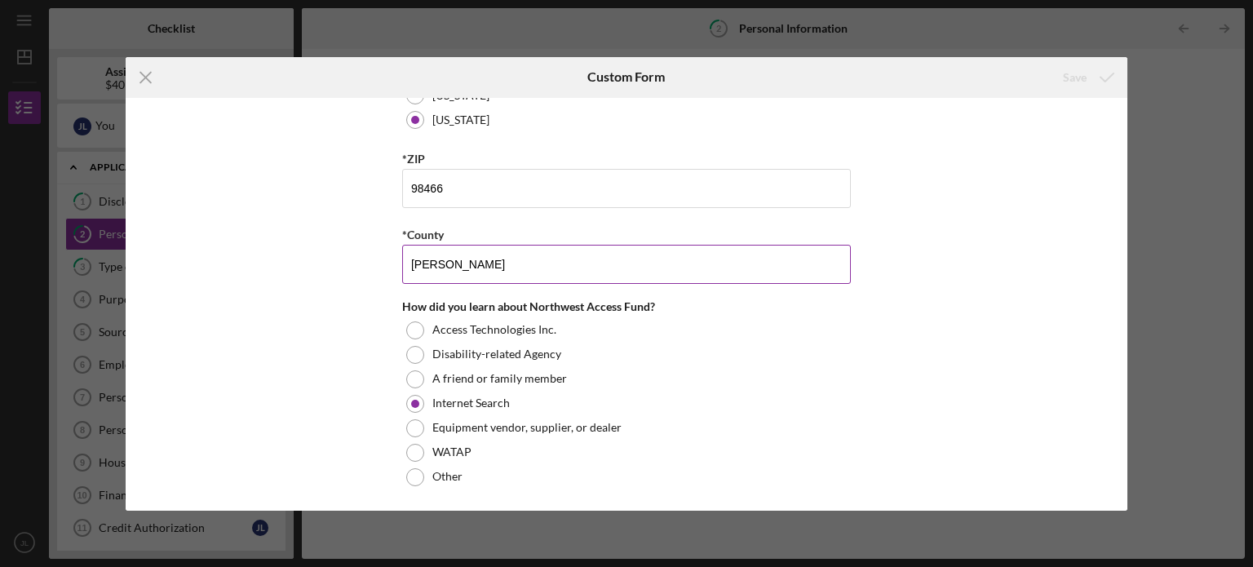
click at [774, 250] on input "[PERSON_NAME]" at bounding box center [626, 264] width 449 height 39
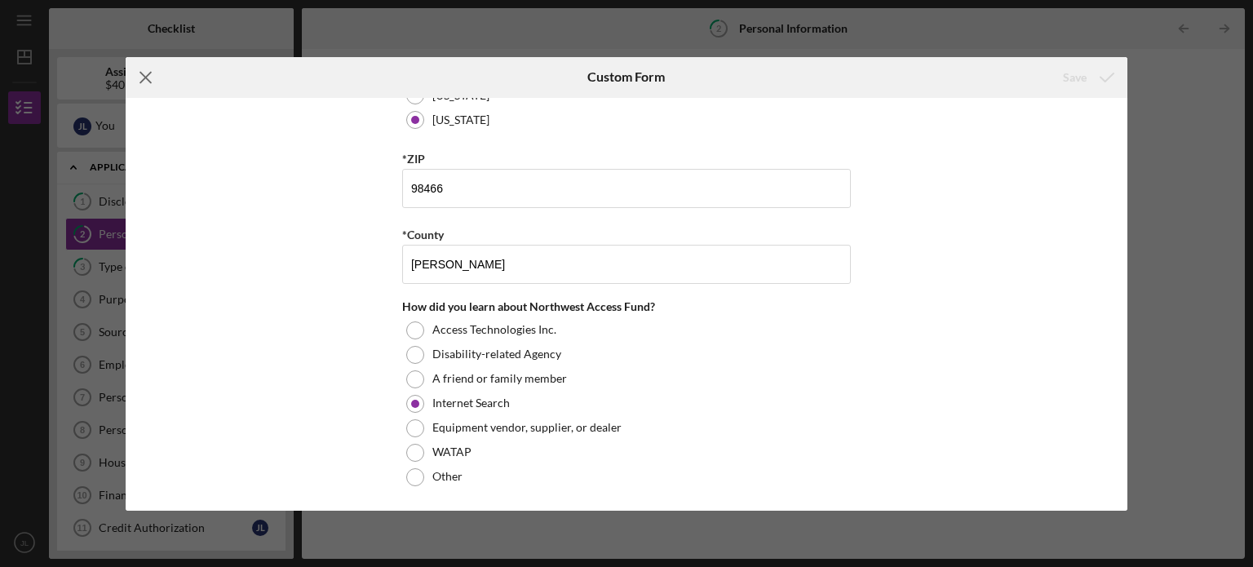
click at [137, 80] on icon "Icon/Menu Close" at bounding box center [146, 77] width 41 height 41
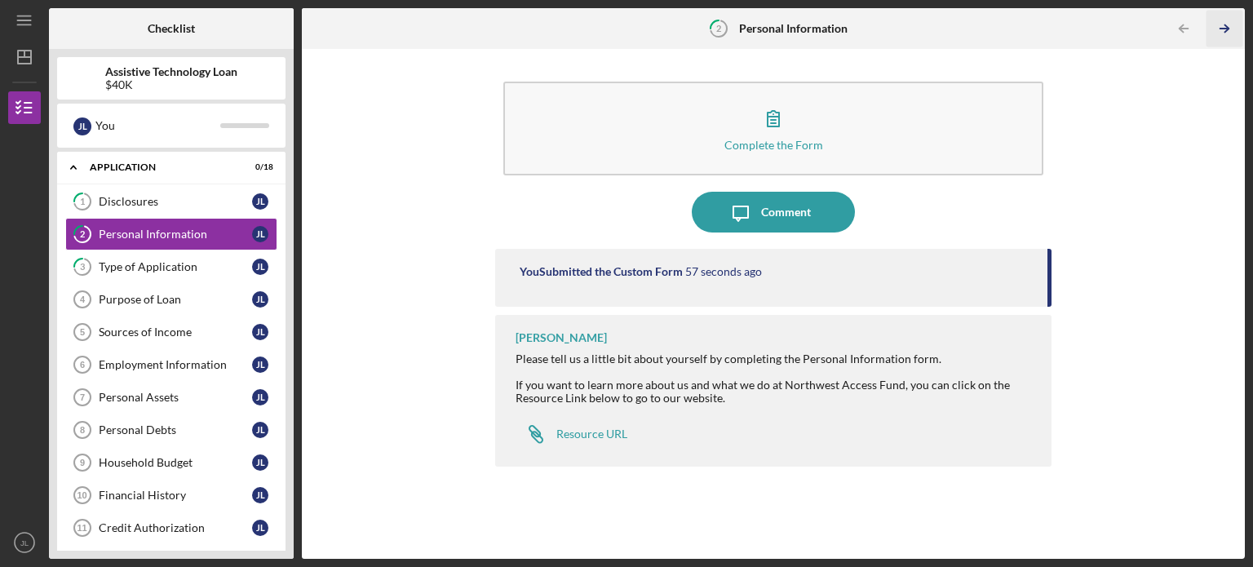
click at [1231, 29] on icon "Icon/Table Pagination Arrow" at bounding box center [1223, 29] width 37 height 37
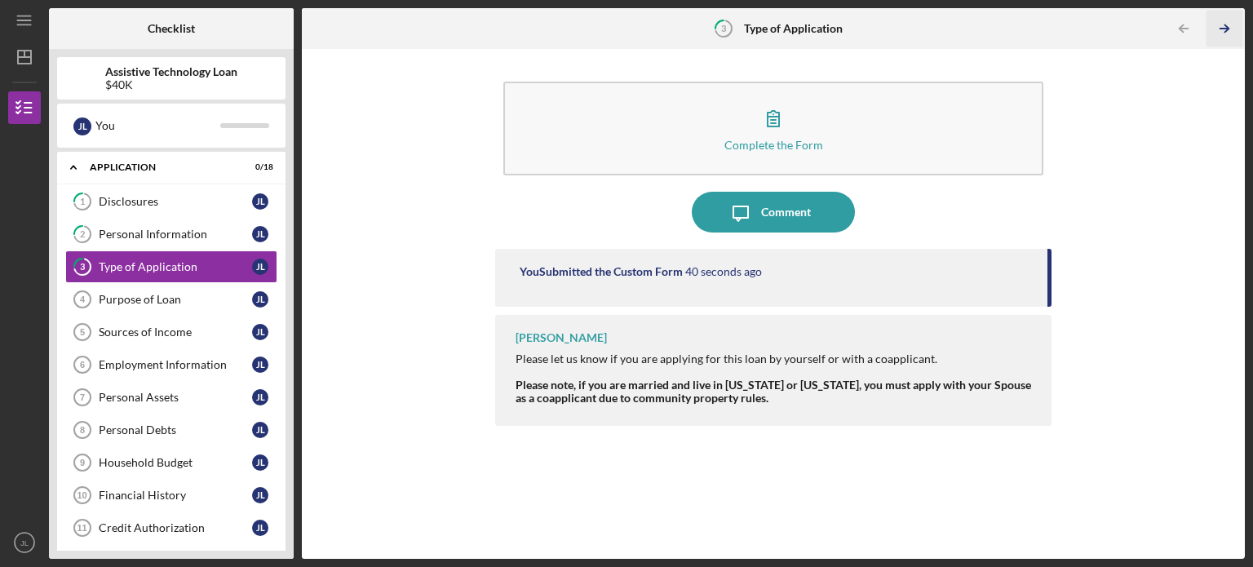
click at [1231, 29] on icon "Icon/Table Pagination Arrow" at bounding box center [1223, 29] width 37 height 37
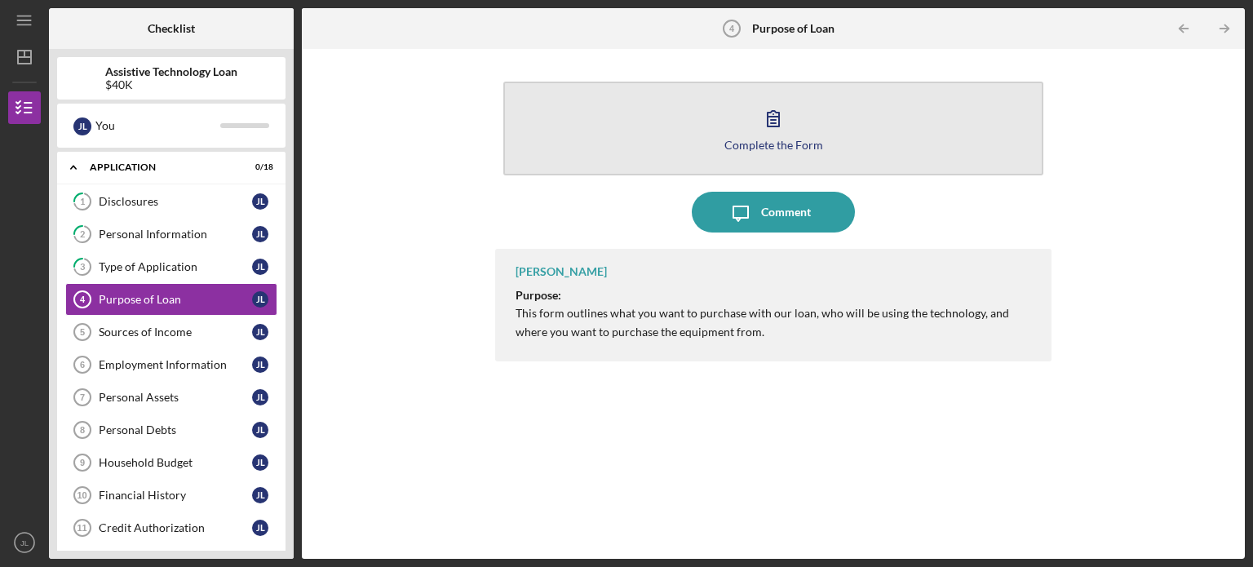
click at [792, 110] on icon "button" at bounding box center [773, 118] width 41 height 41
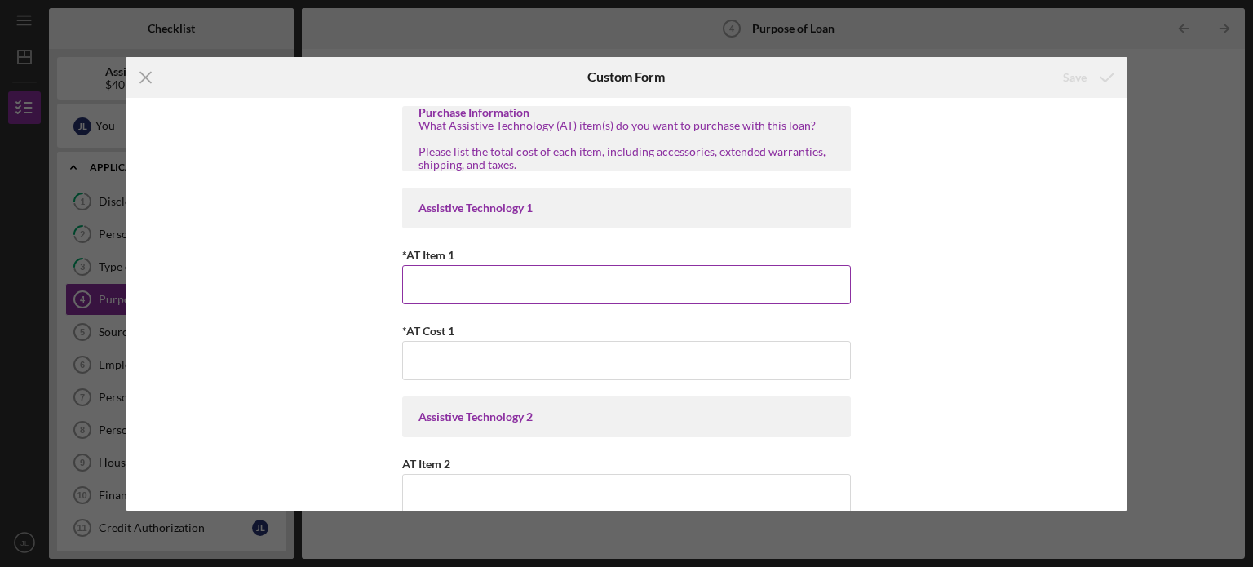
click at [515, 270] on input "*AT Item 1" at bounding box center [626, 284] width 449 height 39
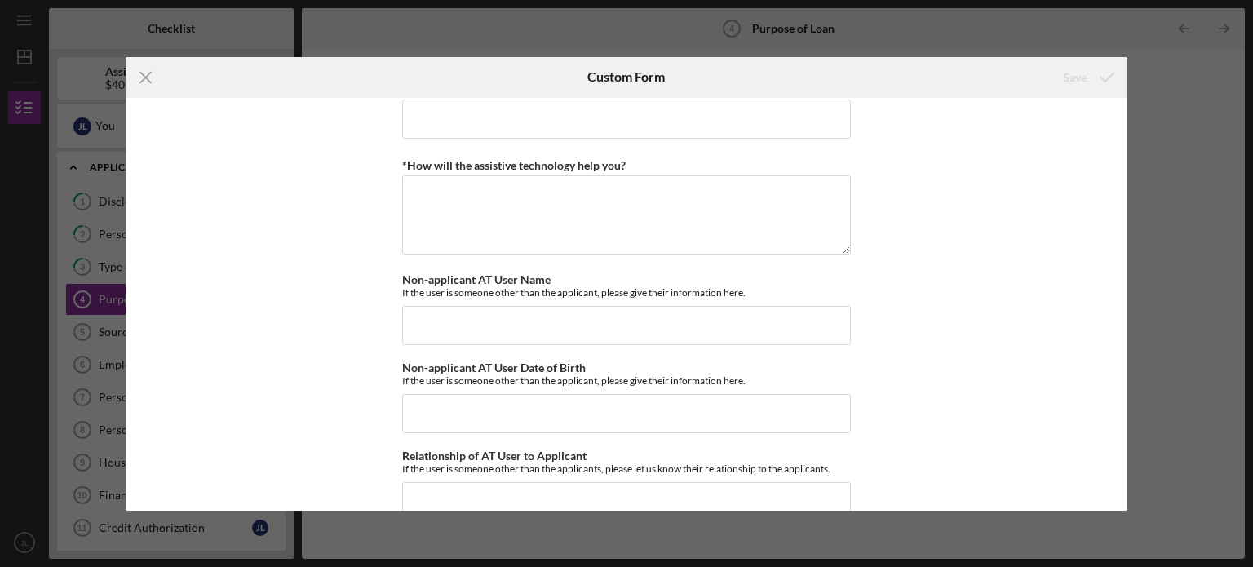
scroll to position [1523, 0]
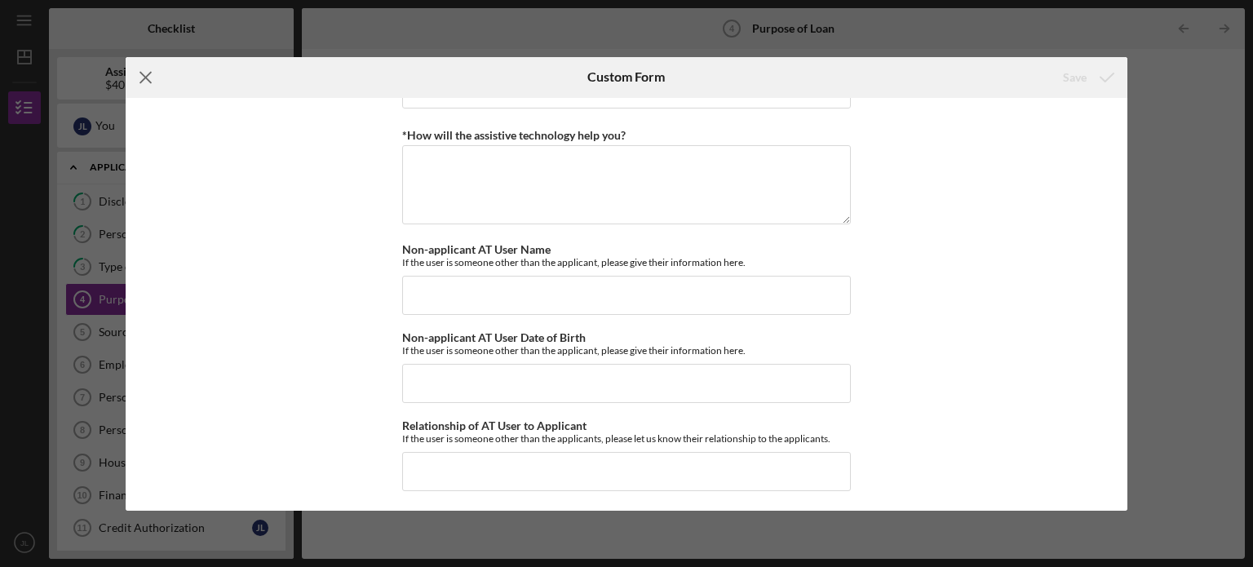
click at [147, 83] on icon "Icon/Menu Close" at bounding box center [146, 77] width 41 height 41
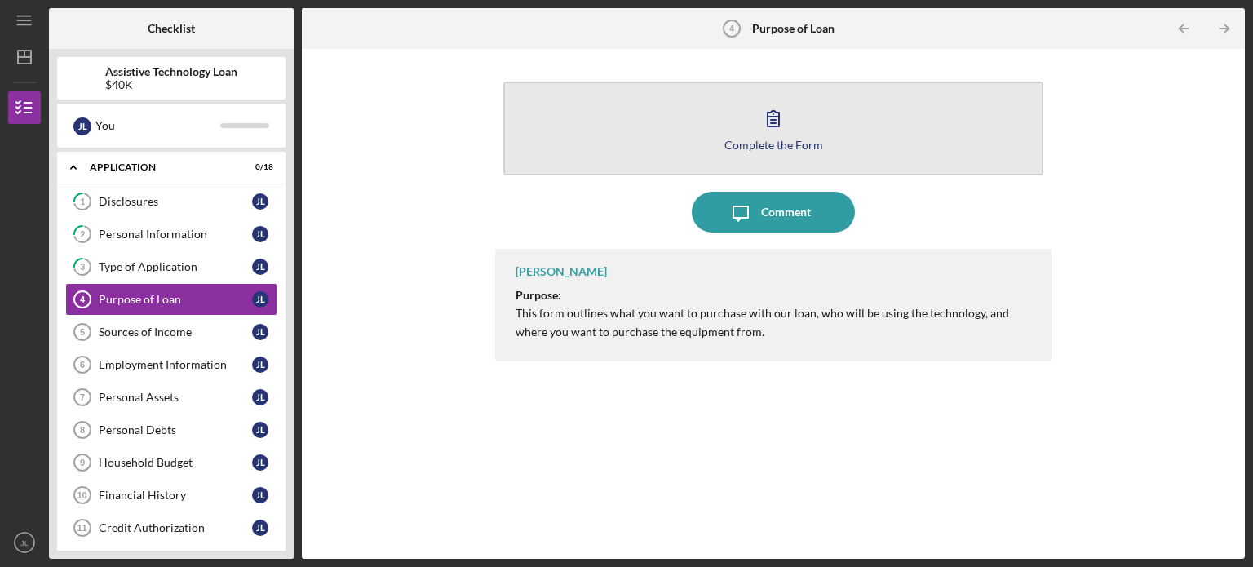
click at [777, 120] on icon "button" at bounding box center [773, 118] width 41 height 41
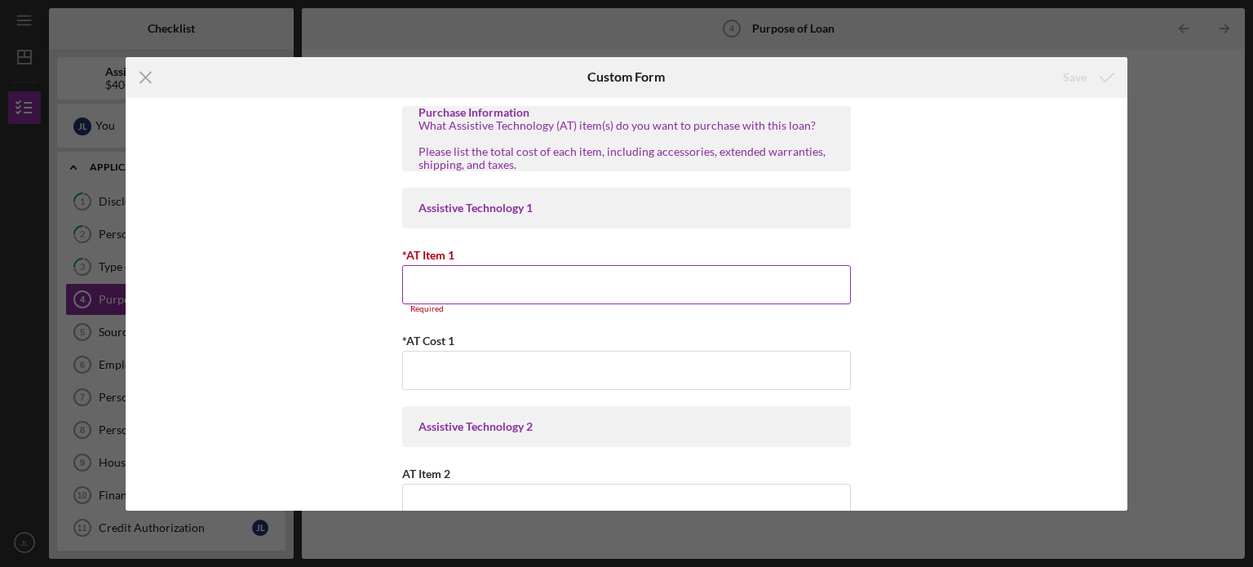
click at [598, 271] on input "*AT Item 1" at bounding box center [626, 284] width 449 height 39
type input "S"
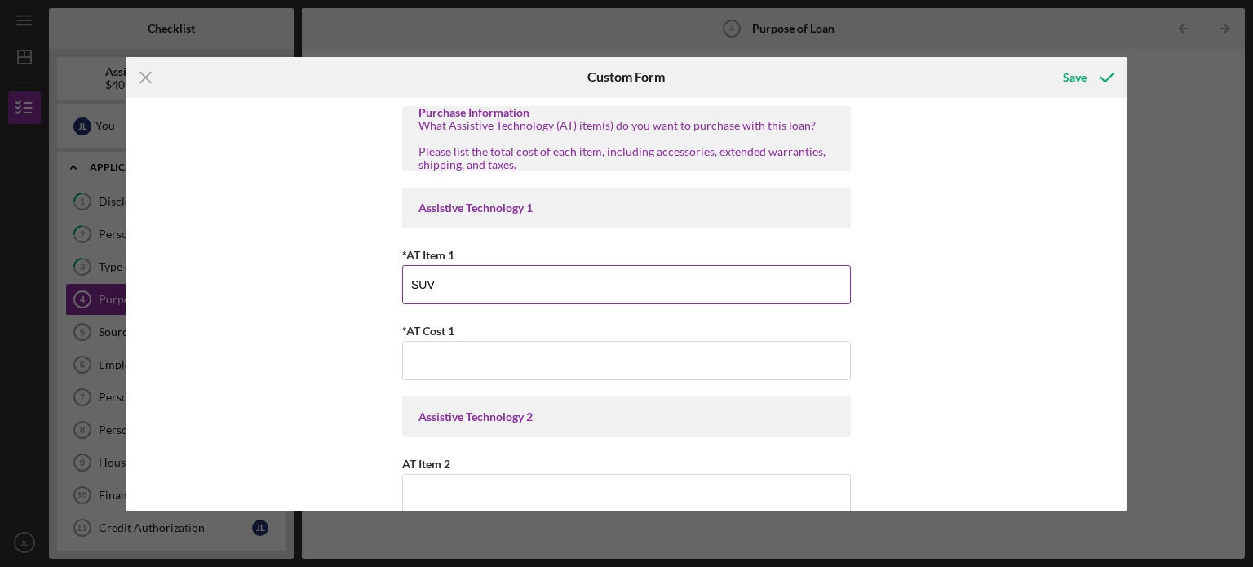
type input "SUV"
type input "$35,000"
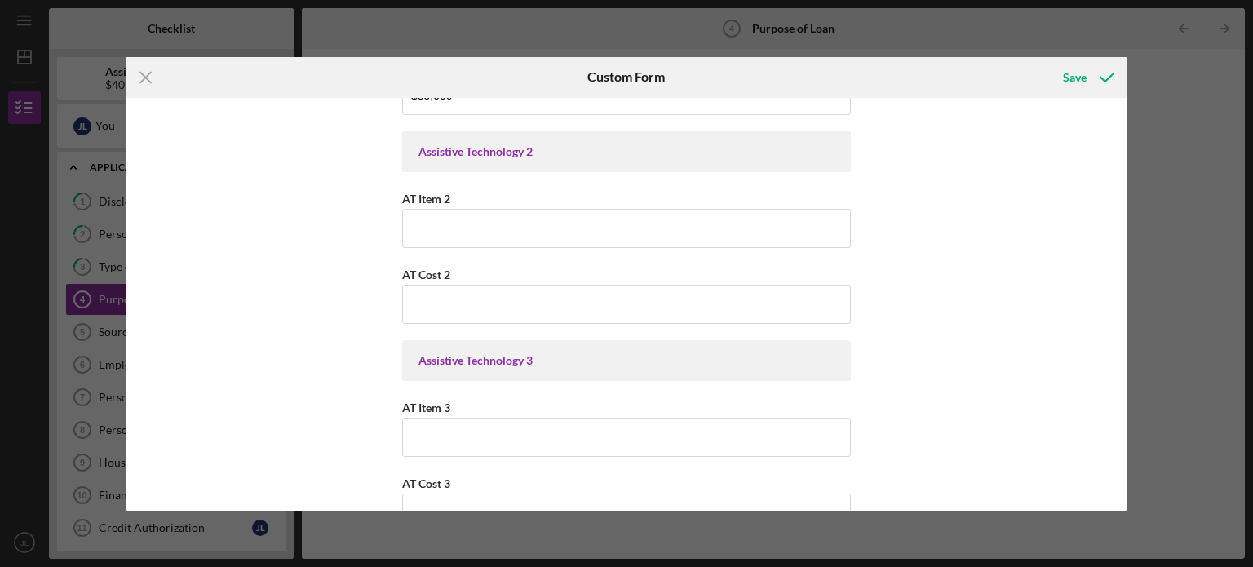
scroll to position [274, 0]
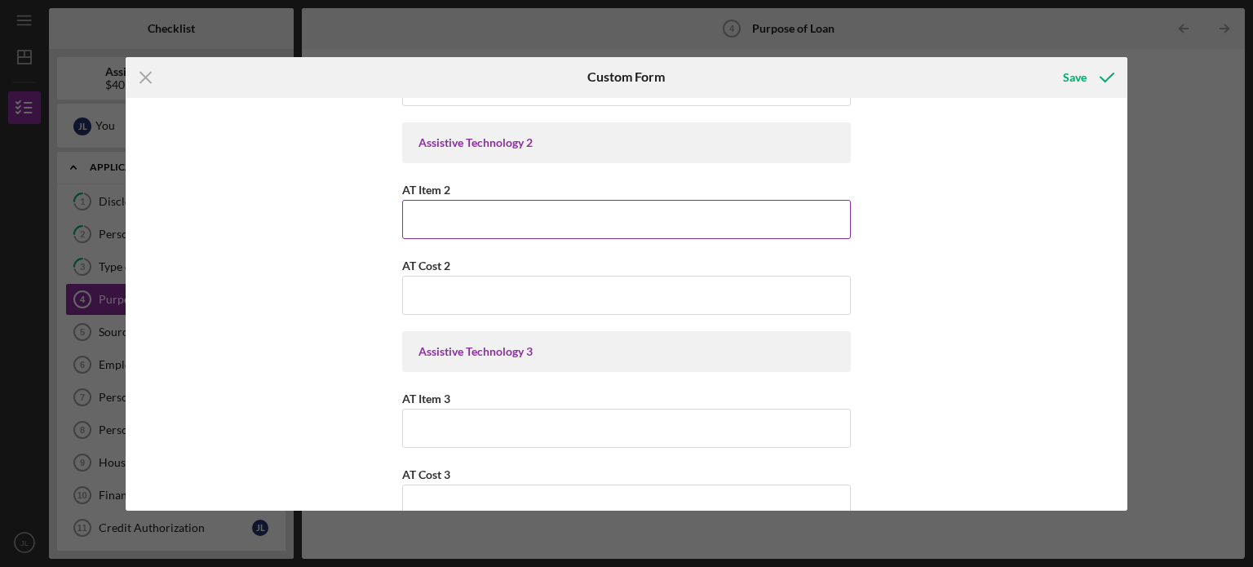
click at [743, 218] on input "AT Item 2" at bounding box center [626, 219] width 449 height 39
type input "Wheelchair Lift"
type input "$"
type input "$5,000"
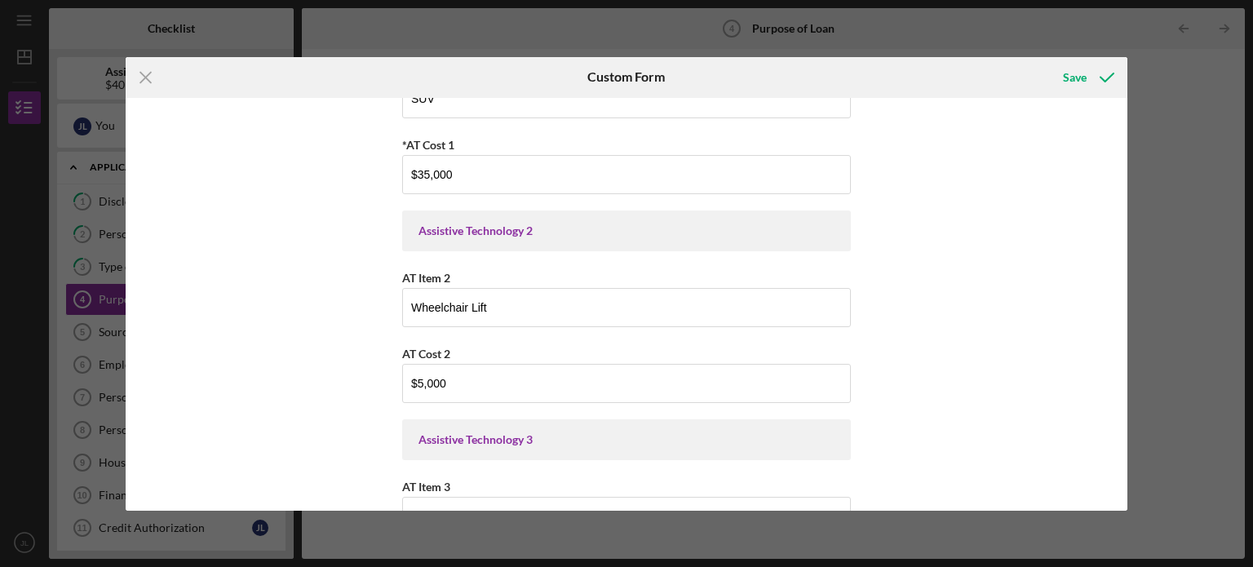
scroll to position [167, 0]
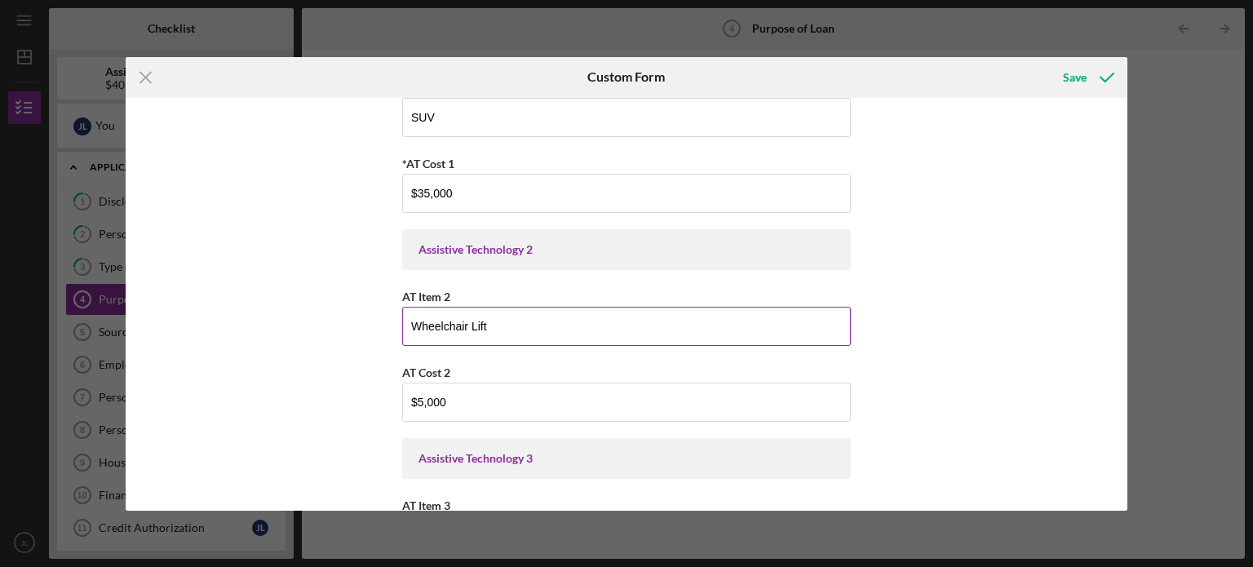
click at [542, 336] on input "Wheelchair Lift" at bounding box center [626, 326] width 449 height 39
type input "Wheelchair Lift for SUV"
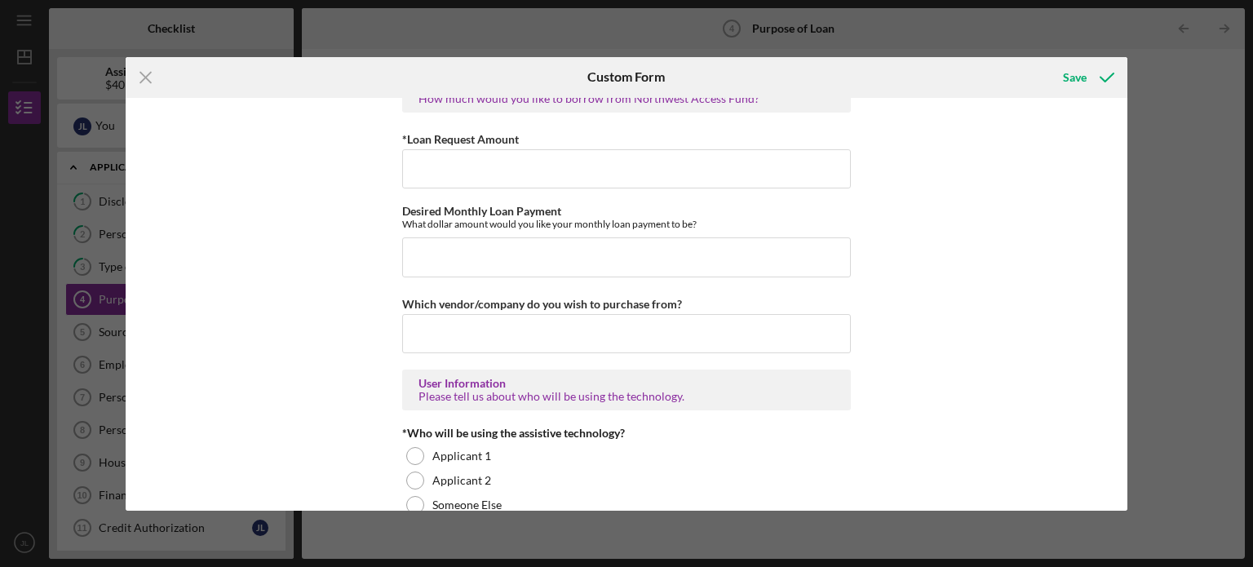
scroll to position [1024, 0]
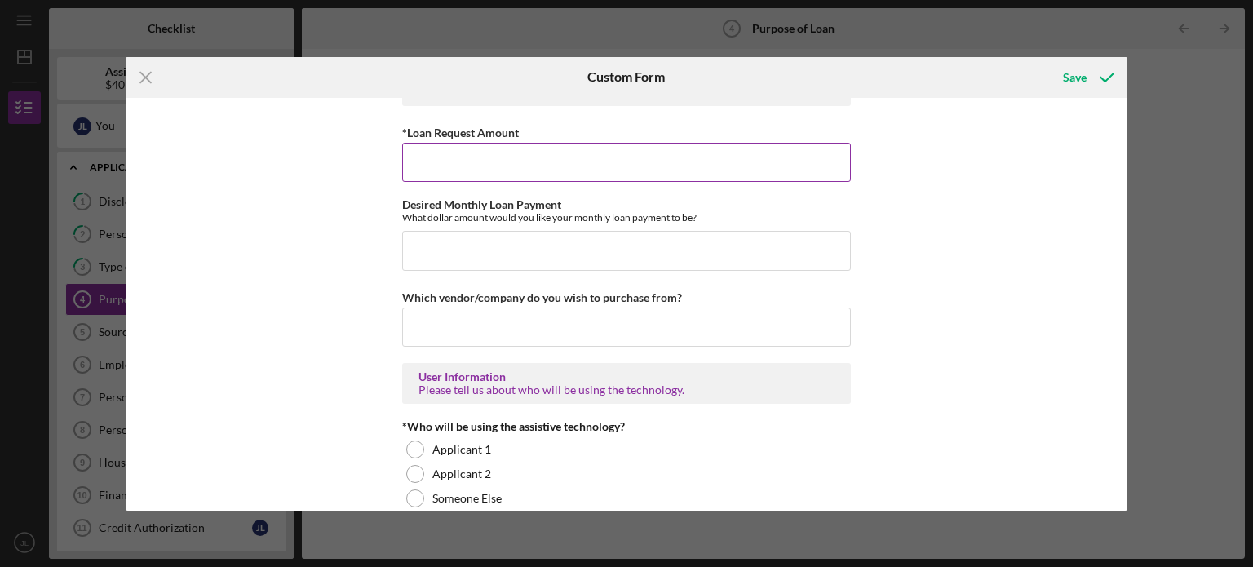
click at [475, 158] on input "*Loan Request Amount" at bounding box center [626, 162] width 449 height 39
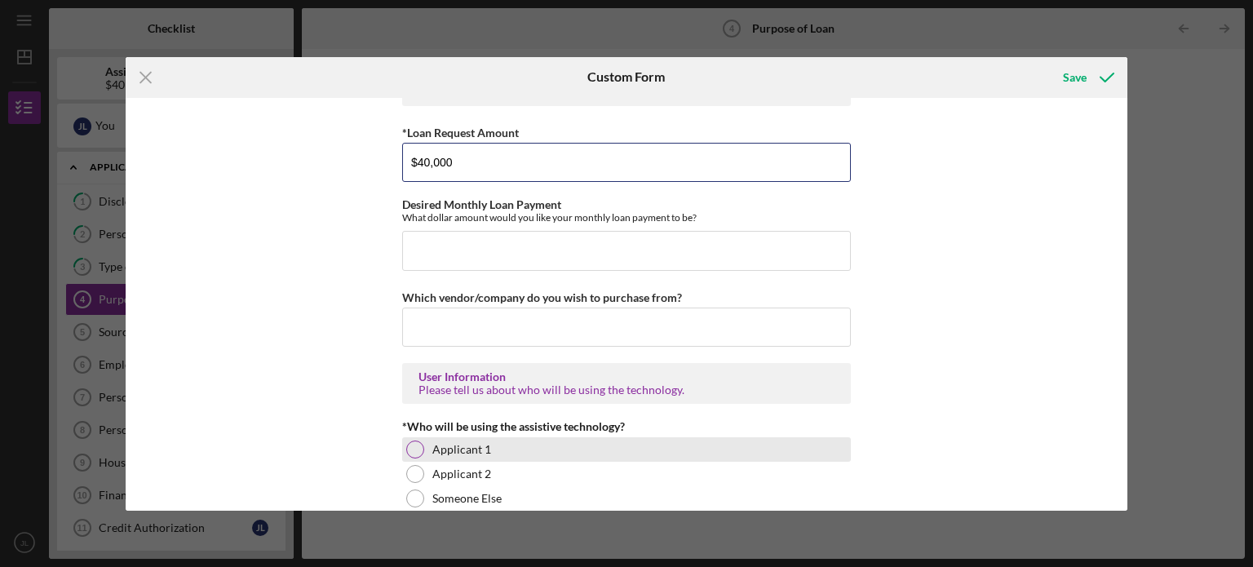
type input "$40,000"
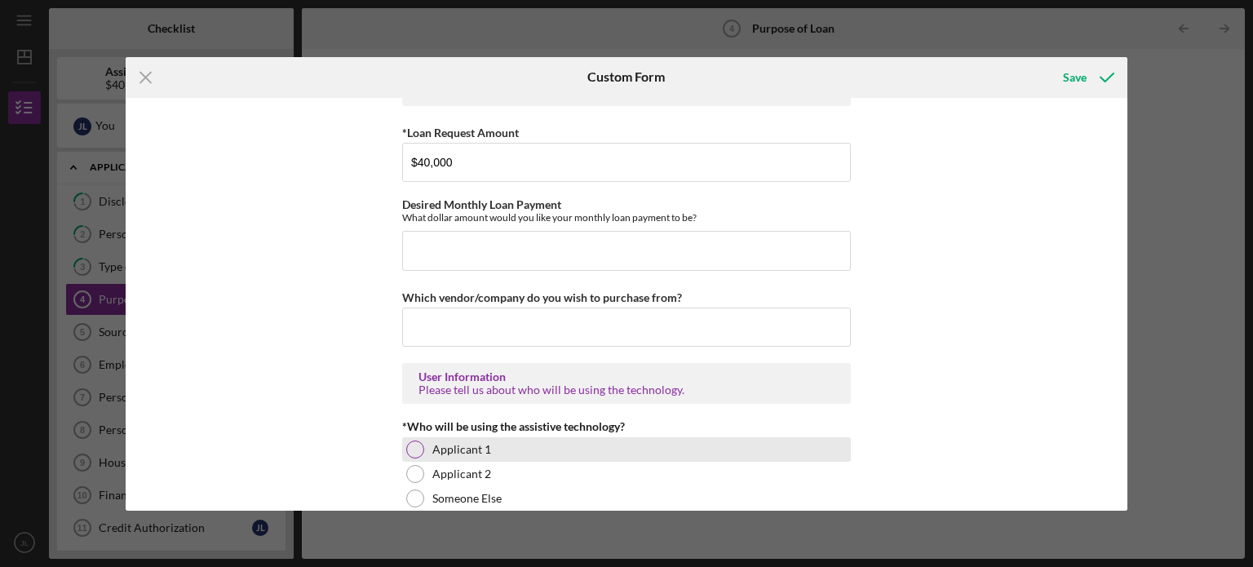
click at [432, 443] on label "Applicant 1" at bounding box center [461, 449] width 59 height 13
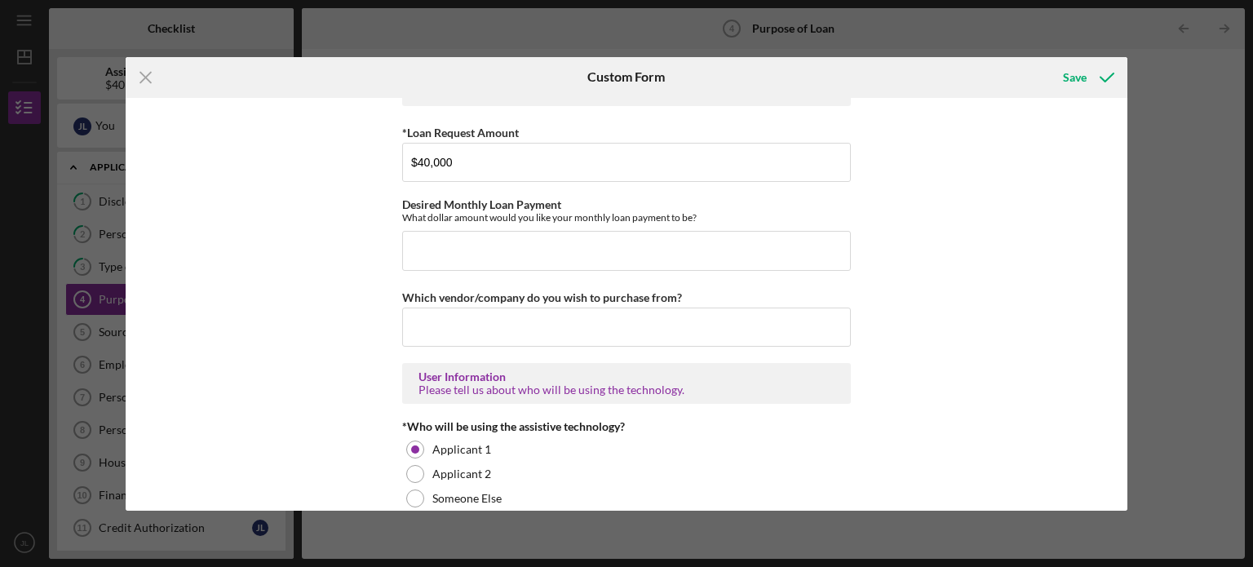
scroll to position [1385, 0]
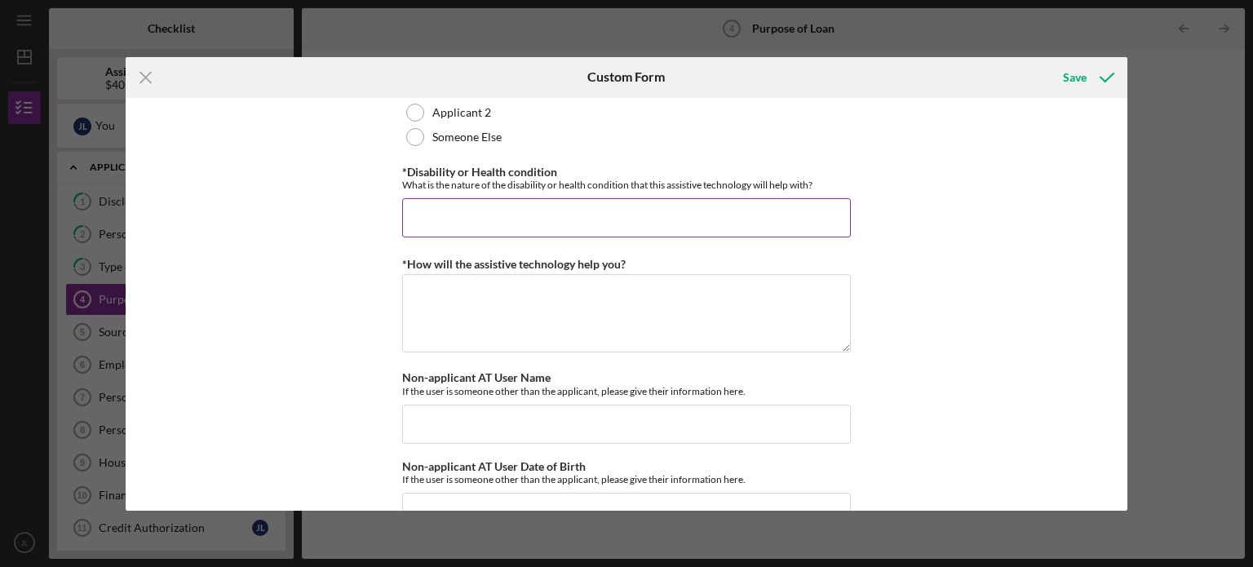
click at [601, 207] on input "*Disability or Health condition" at bounding box center [626, 217] width 449 height 39
type input "I am an ambulatory wheelchair user with a [MEDICAL_DATA]"
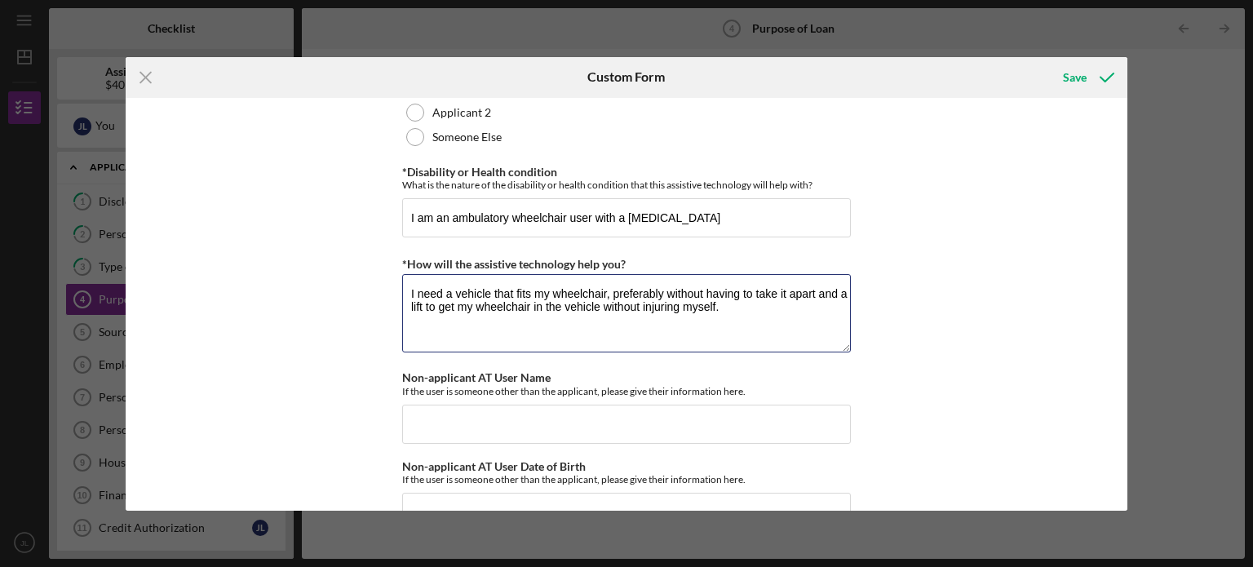
type textarea "I need a vehicle that fits my wheelchair, preferably without having to take it …"
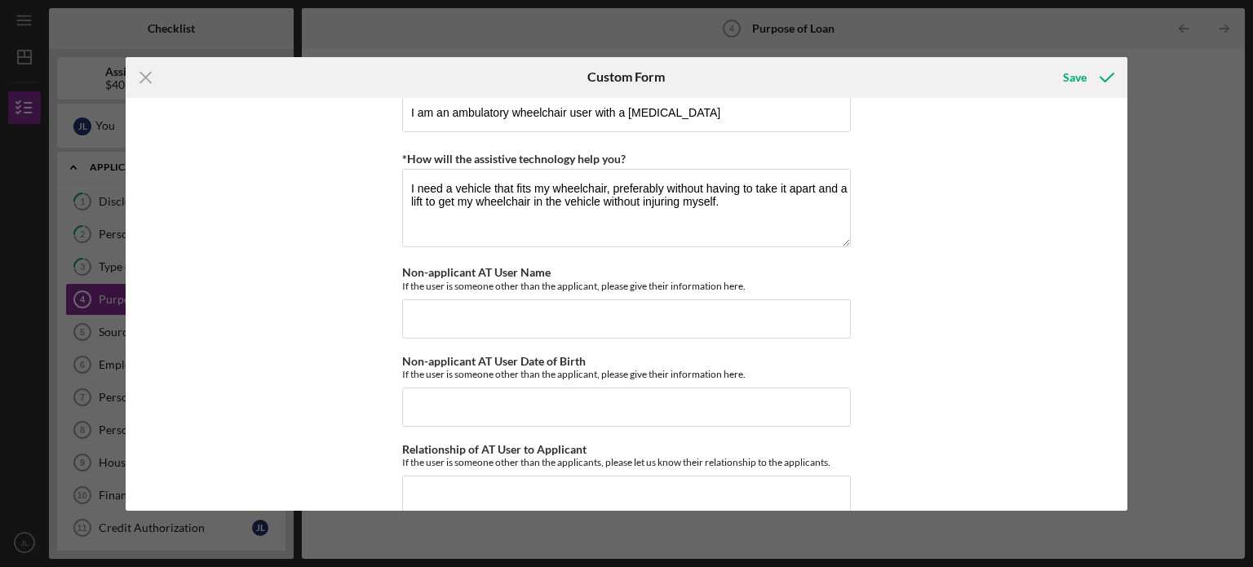
scroll to position [1493, 0]
click at [1084, 81] on div "Save" at bounding box center [1075, 77] width 24 height 33
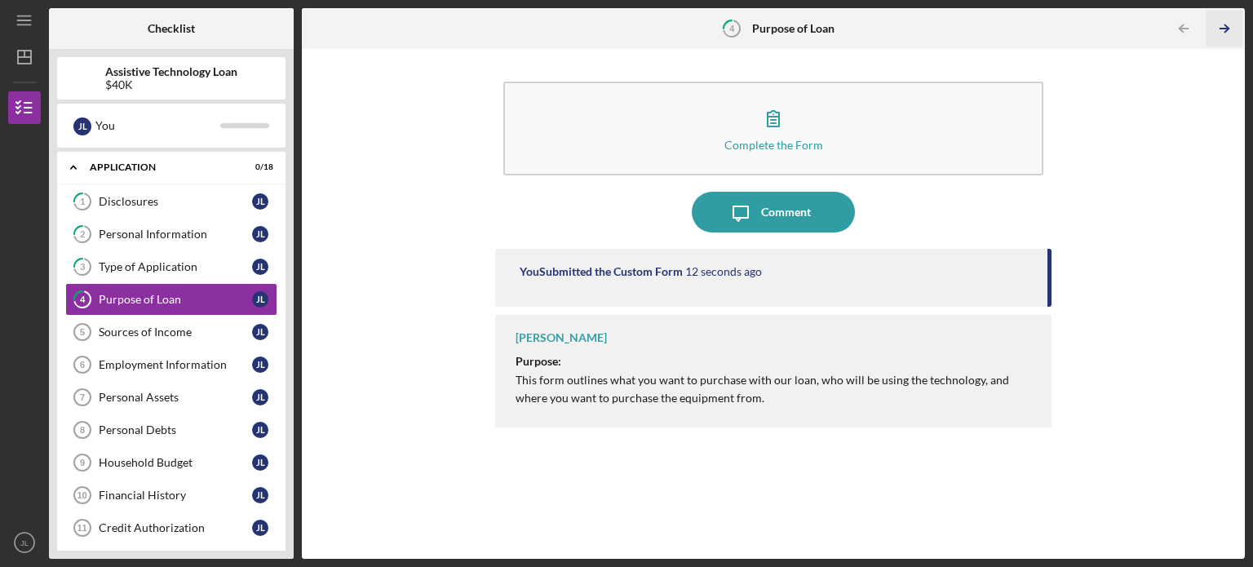
click at [1230, 33] on icon "Icon/Table Pagination Arrow" at bounding box center [1223, 29] width 37 height 37
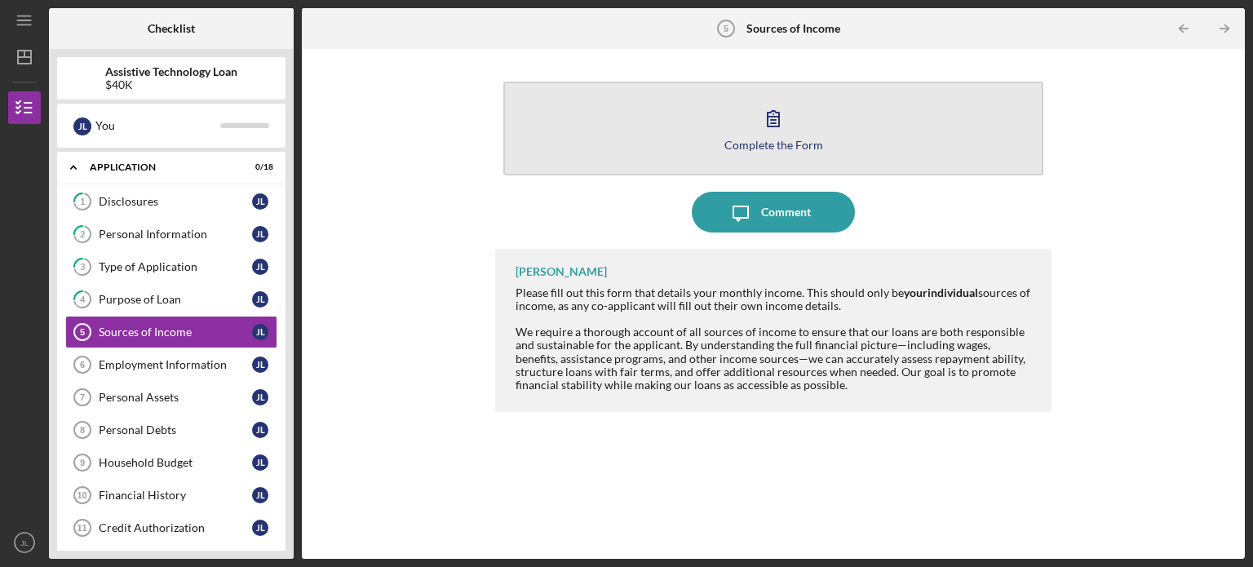
click at [773, 122] on icon "button" at bounding box center [773, 118] width 41 height 41
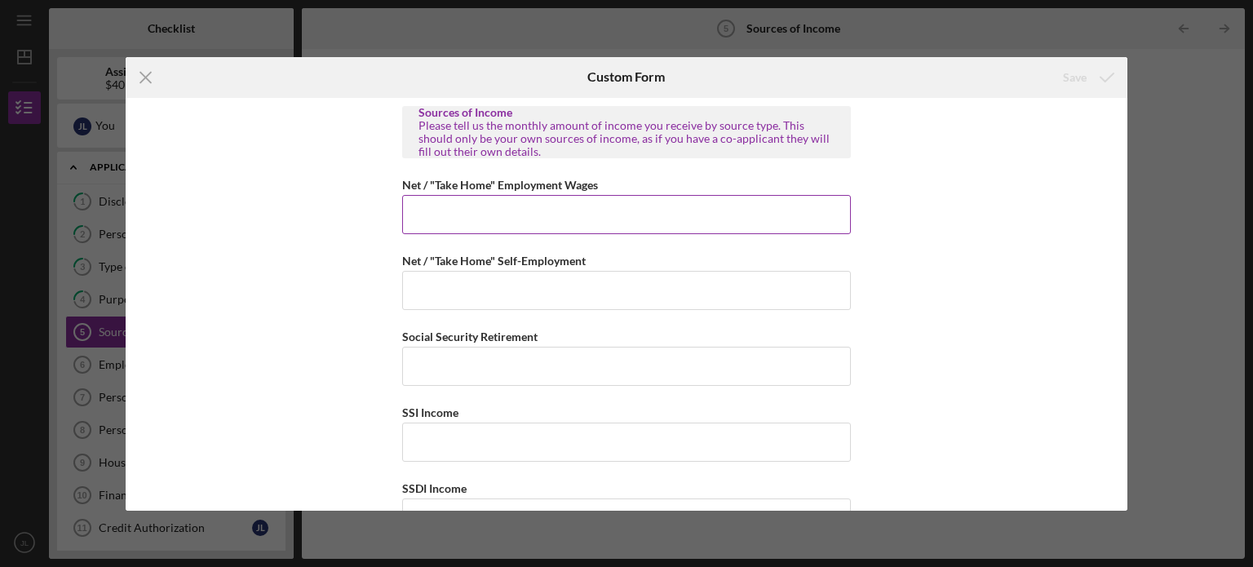
click at [604, 205] on input "Net / "Take Home" Employment Wages" at bounding box center [626, 214] width 449 height 39
click at [481, 217] on input "Net / "Take Home" Employment Wages" at bounding box center [626, 214] width 449 height 39
type input "$4,150"
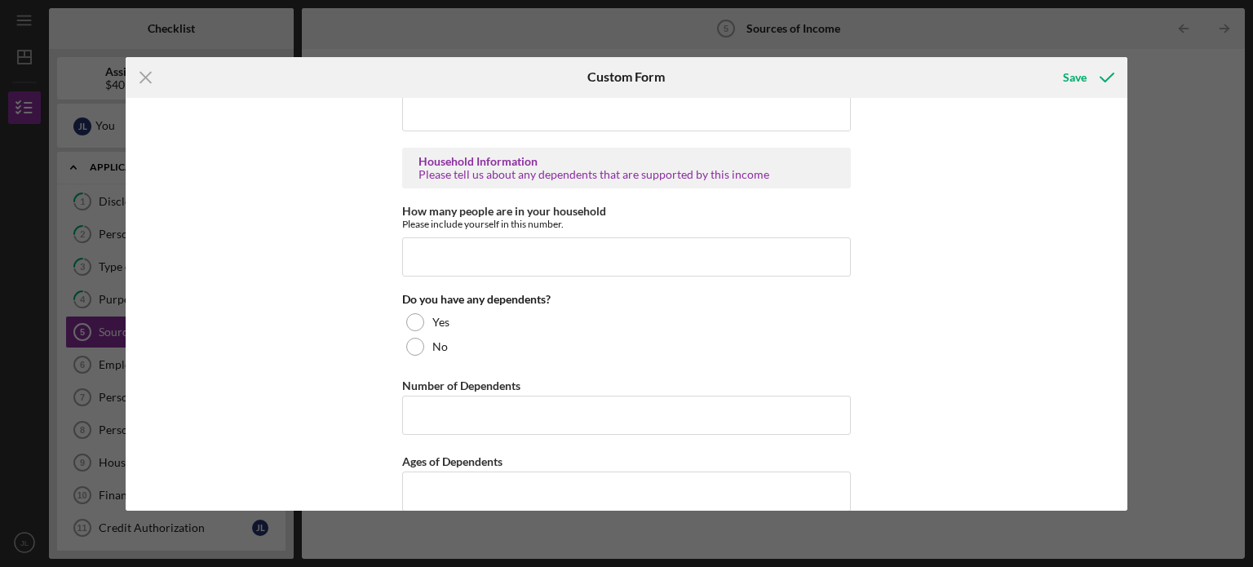
scroll to position [970, 0]
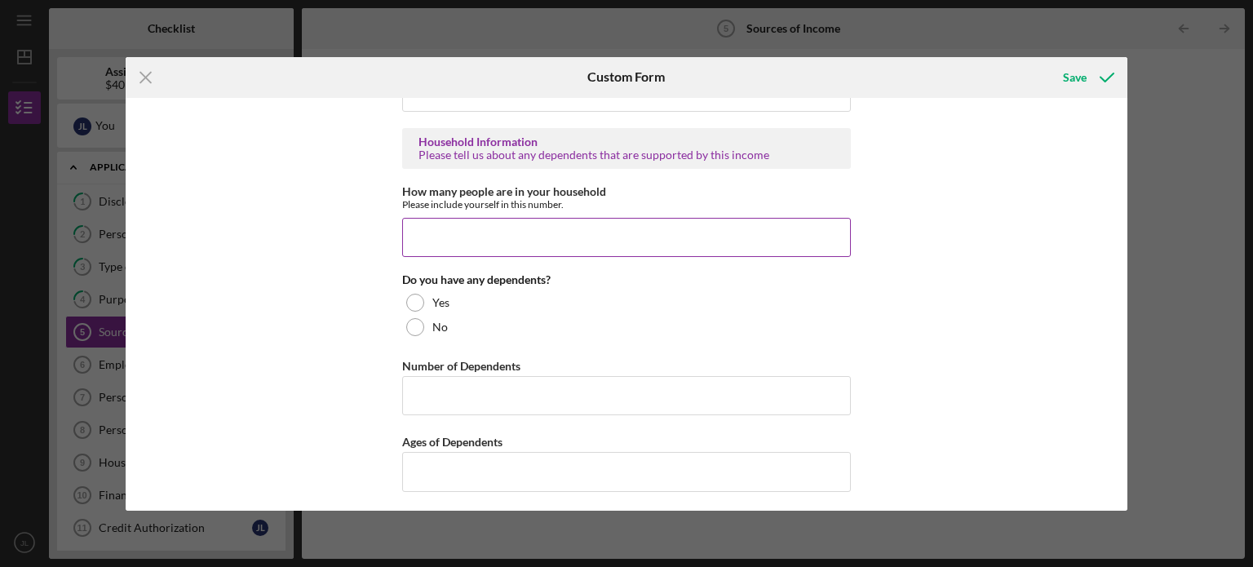
click at [519, 242] on input "How many people are in your household" at bounding box center [626, 237] width 449 height 39
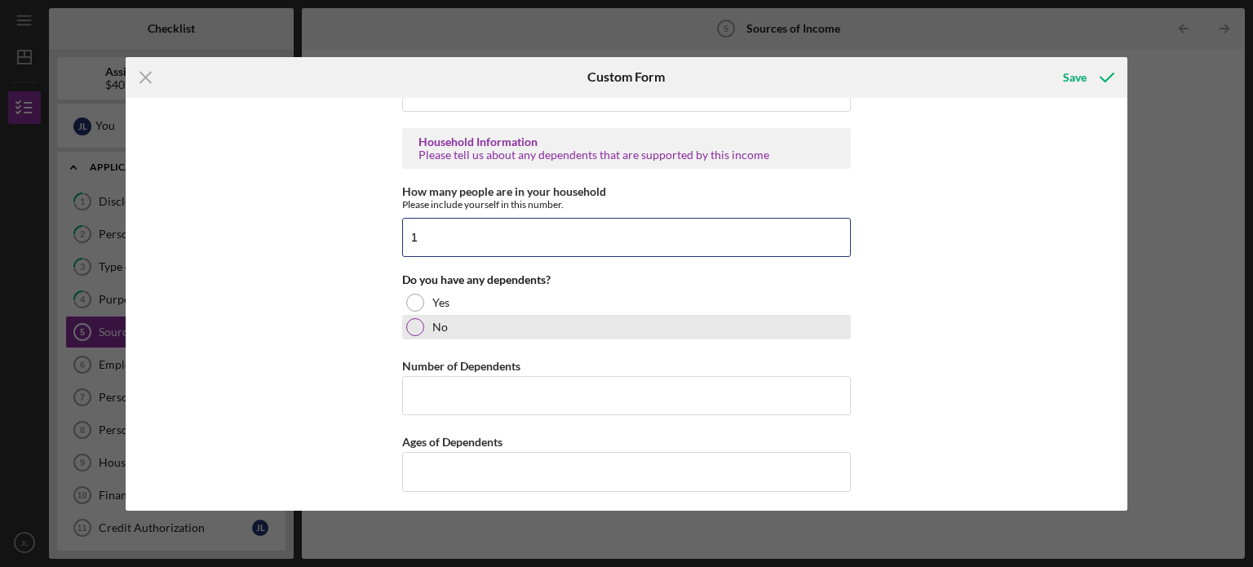
type input "1"
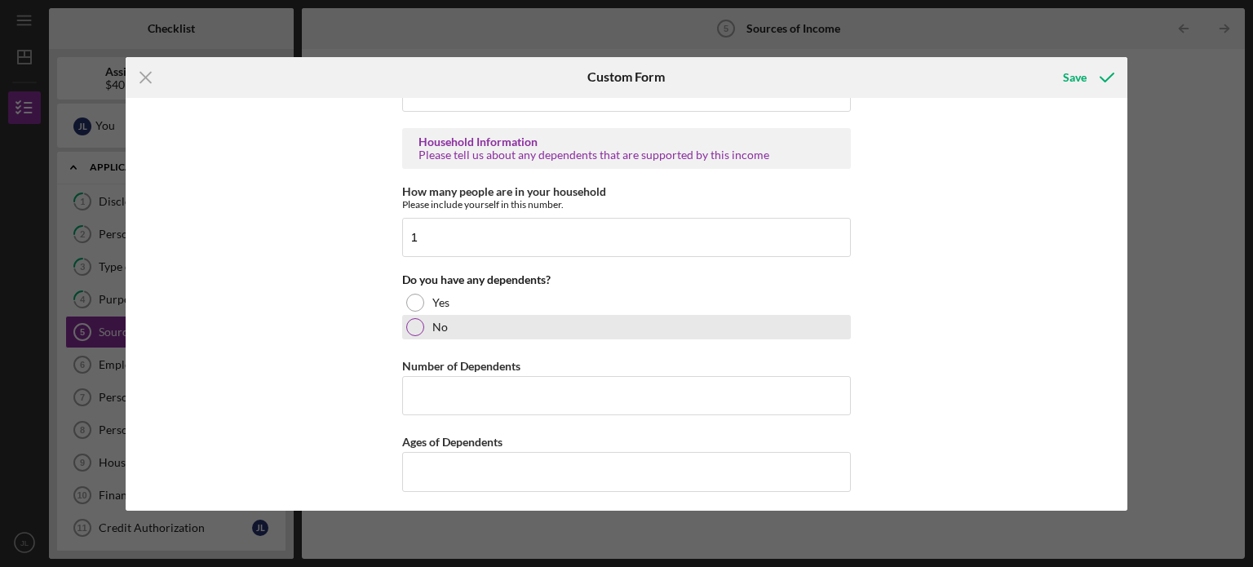
click at [406, 321] on div at bounding box center [415, 327] width 18 height 18
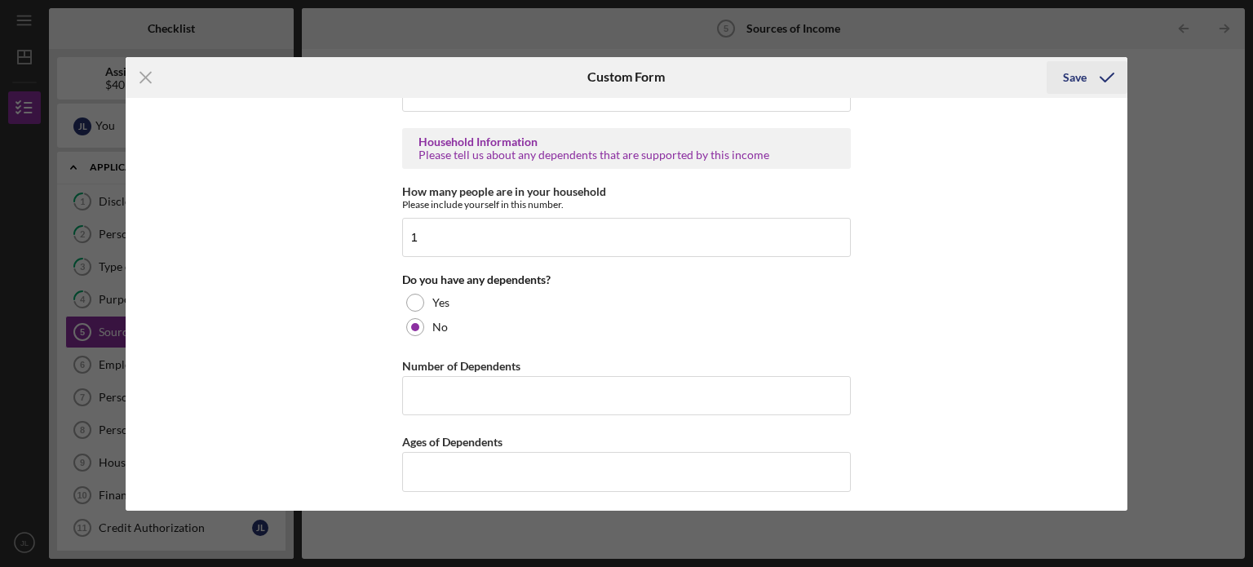
click at [1093, 79] on icon "submit" at bounding box center [1106, 77] width 41 height 41
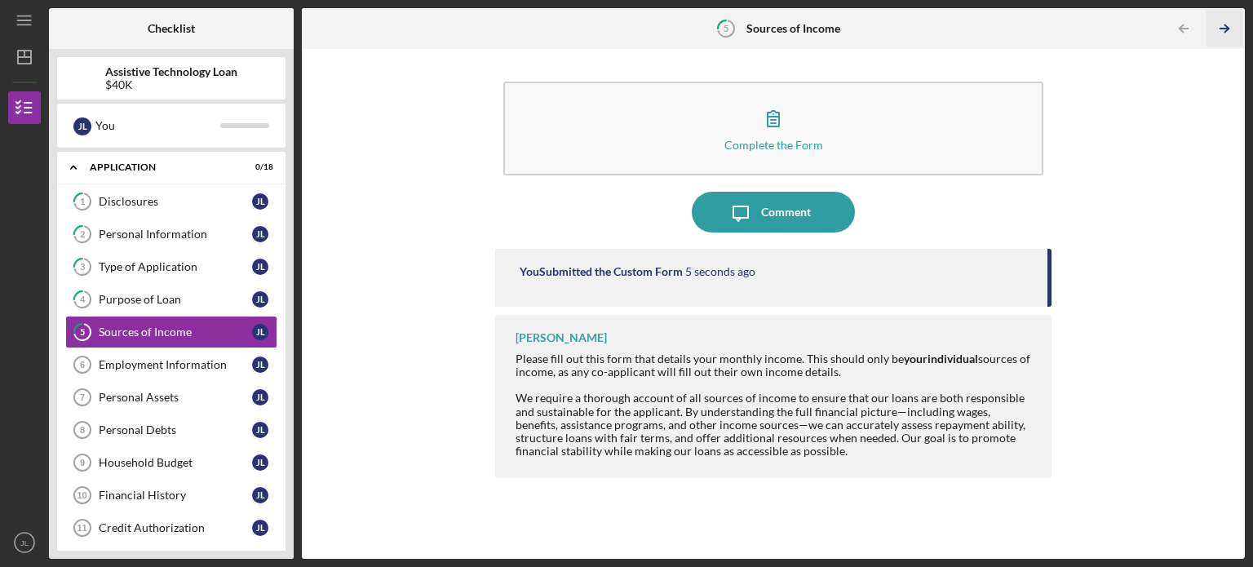
click at [1230, 26] on icon "Icon/Table Pagination Arrow" at bounding box center [1223, 29] width 37 height 37
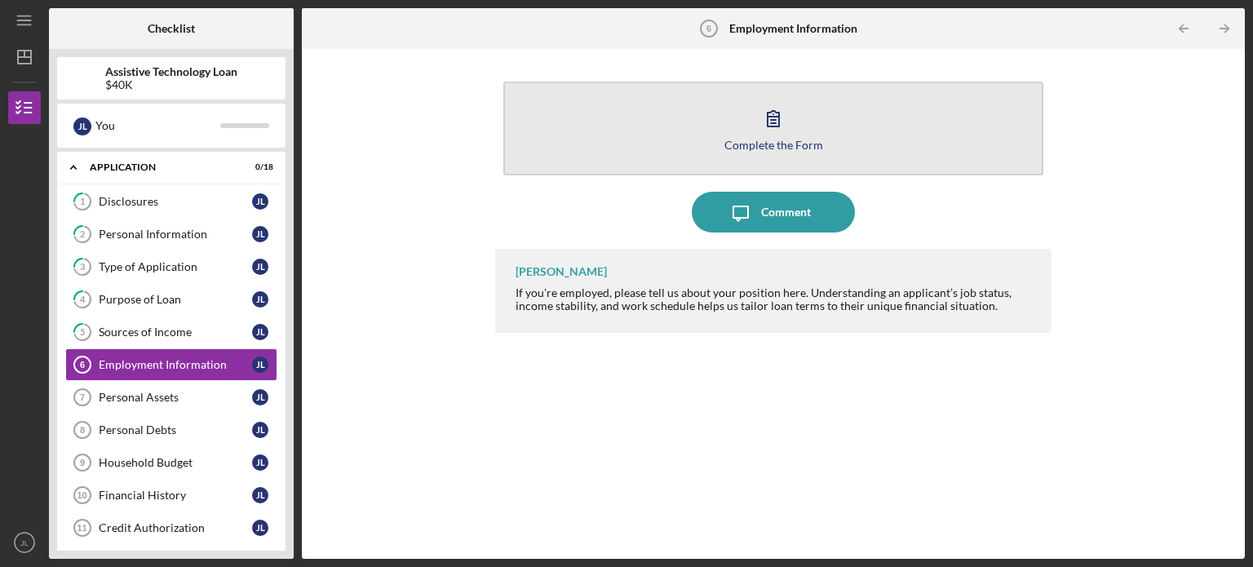
click at [749, 135] on button "Complete the Form Form" at bounding box center [773, 129] width 540 height 94
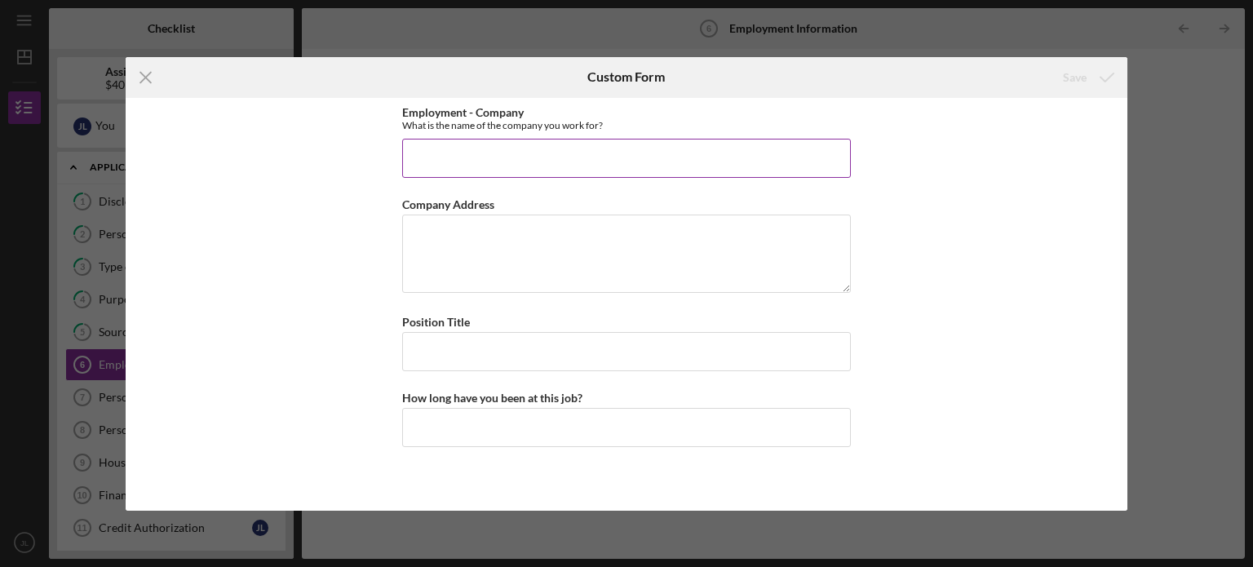
click at [630, 161] on input "Employment - Company" at bounding box center [626, 158] width 449 height 39
type input "The [DEMOGRAPHIC_DATA][PERSON_NAME]"
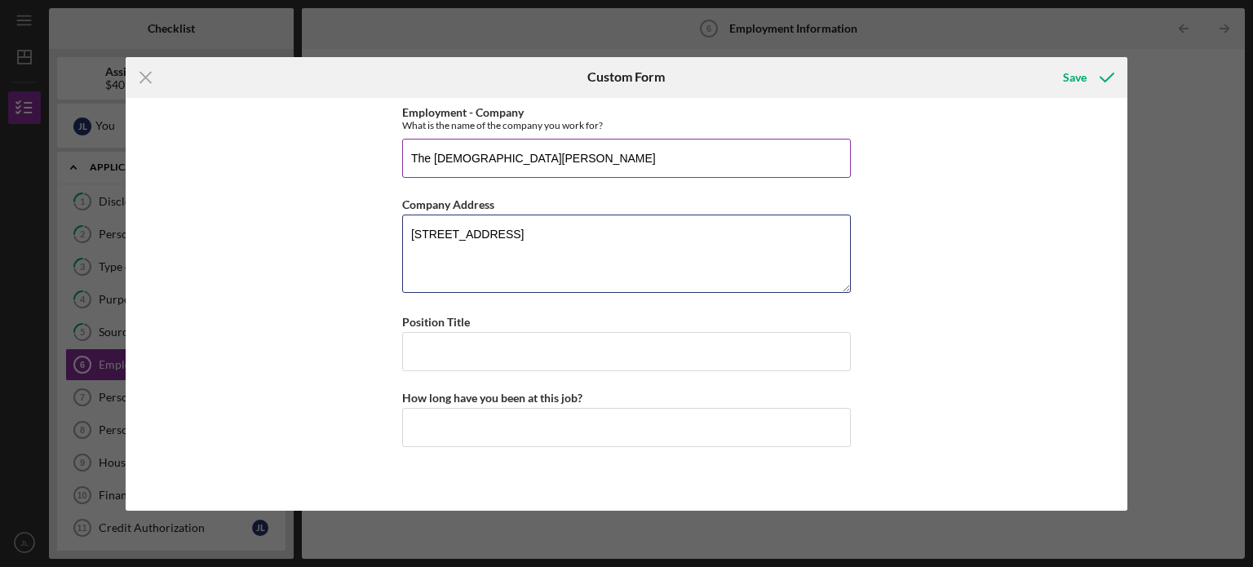
type textarea "[STREET_ADDRESS]"
type input "Facilities Coordinator"
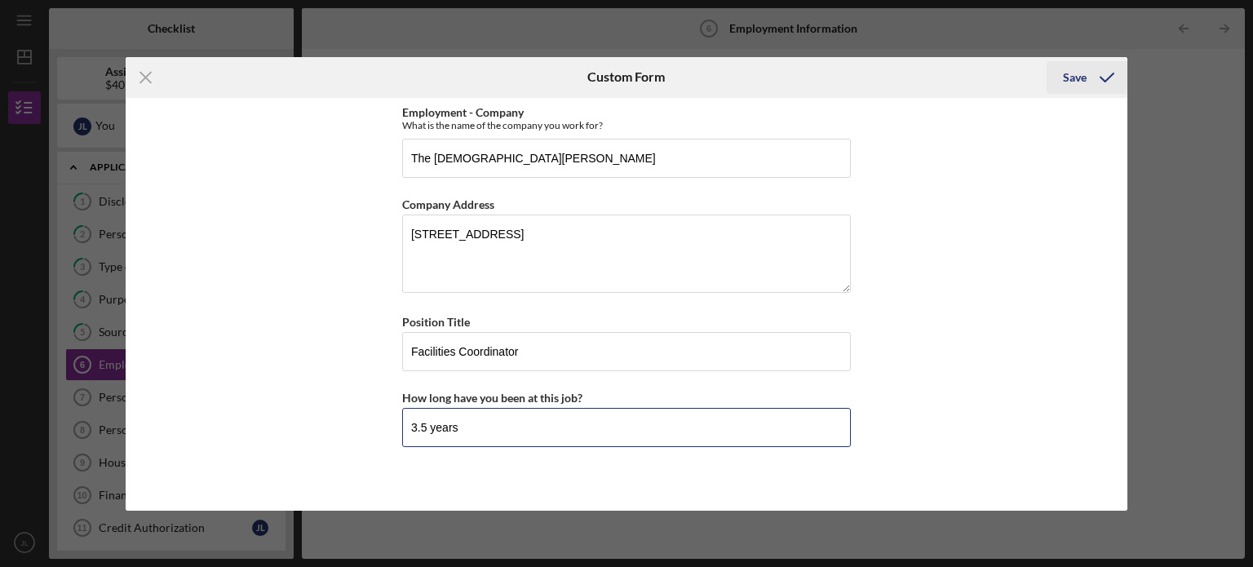
type input "3.5 years"
click at [1080, 80] on div "Save" at bounding box center [1075, 77] width 24 height 33
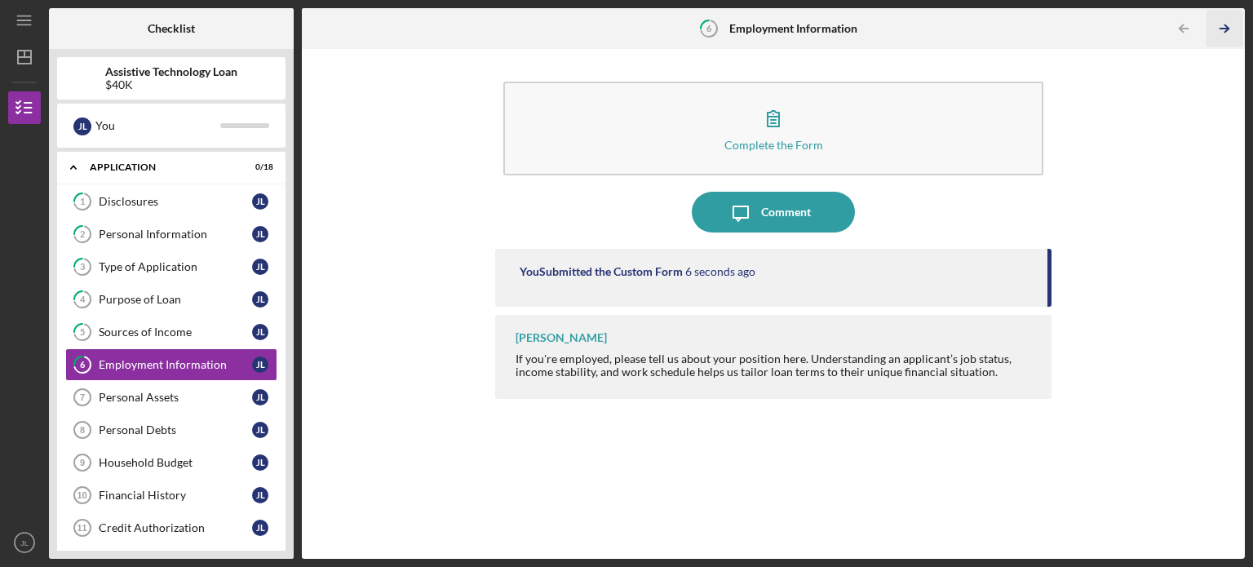
click at [1223, 36] on icon "Icon/Table Pagination Arrow" at bounding box center [1223, 29] width 37 height 37
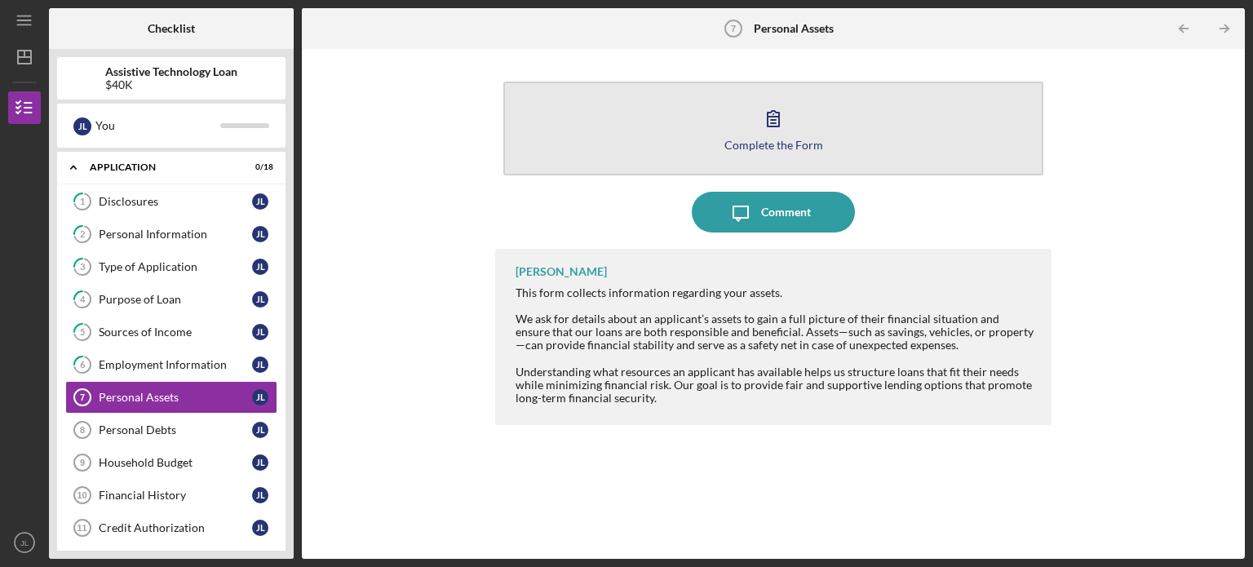
click at [758, 126] on icon "button" at bounding box center [773, 118] width 41 height 41
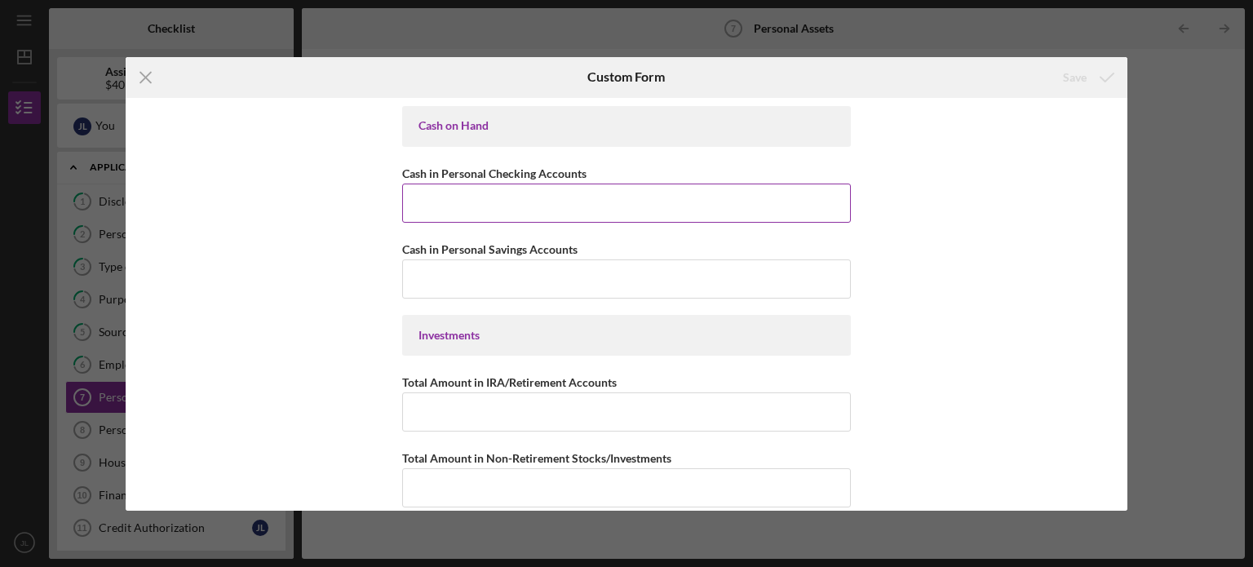
click at [685, 198] on input "Cash in Personal Checking Accounts" at bounding box center [626, 202] width 449 height 39
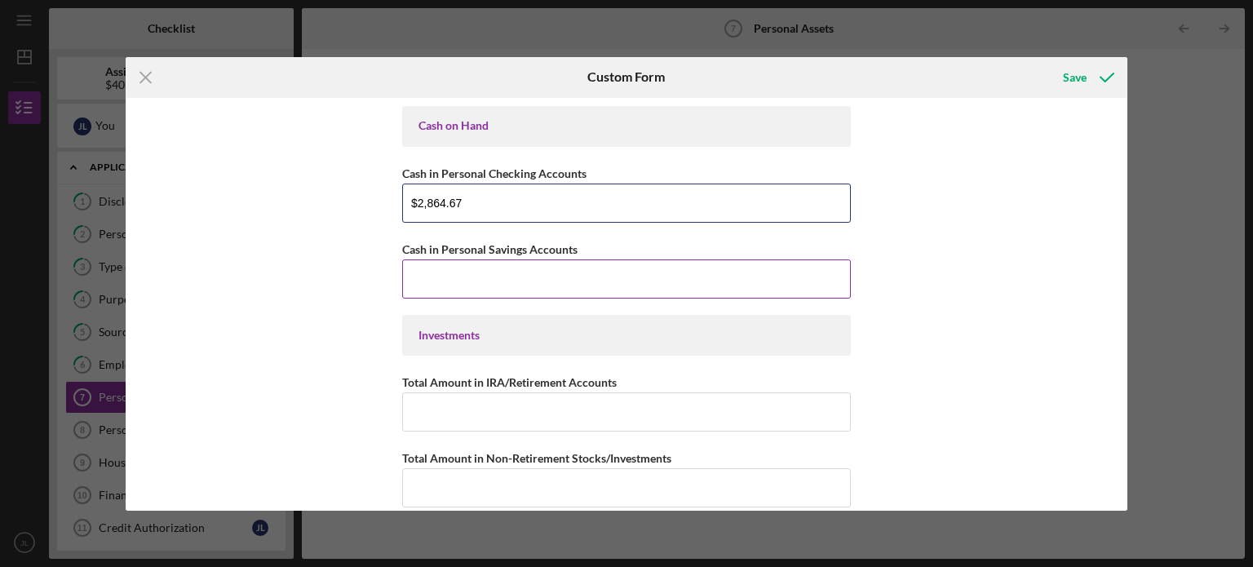
type input "$2,864.67"
click at [617, 273] on input "Cash in Personal Savings Accounts" at bounding box center [626, 278] width 449 height 39
type input "$2.76"
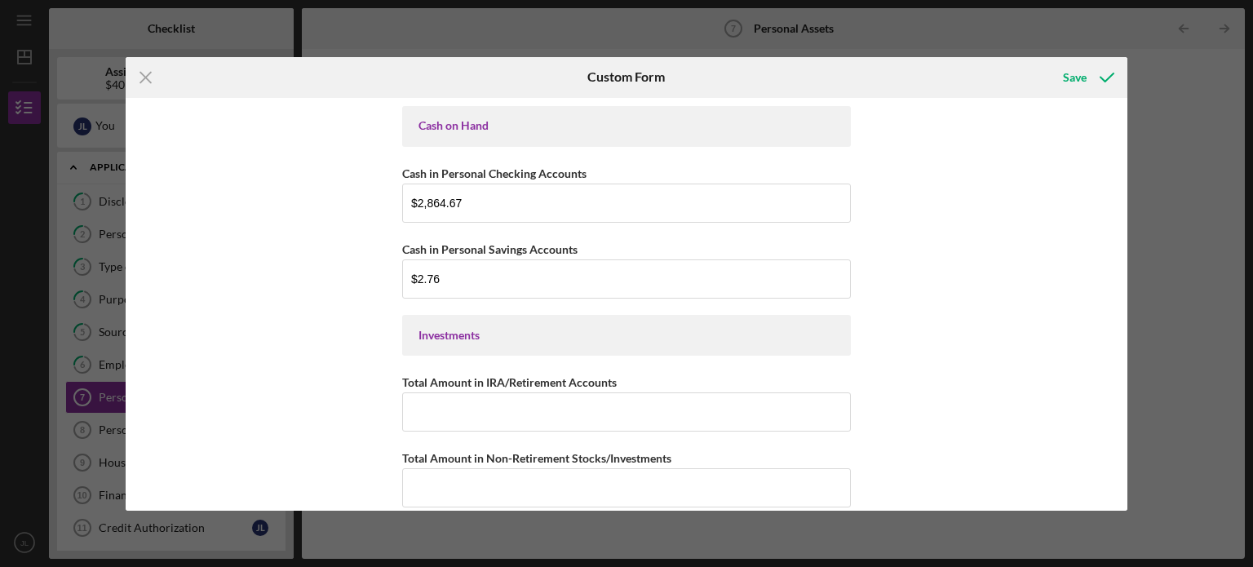
click at [1120, 277] on div "Cash on Hand Cash in Personal Checking Accounts $2,864.67 Cash in Personal Savi…" at bounding box center [627, 304] width 1002 height 413
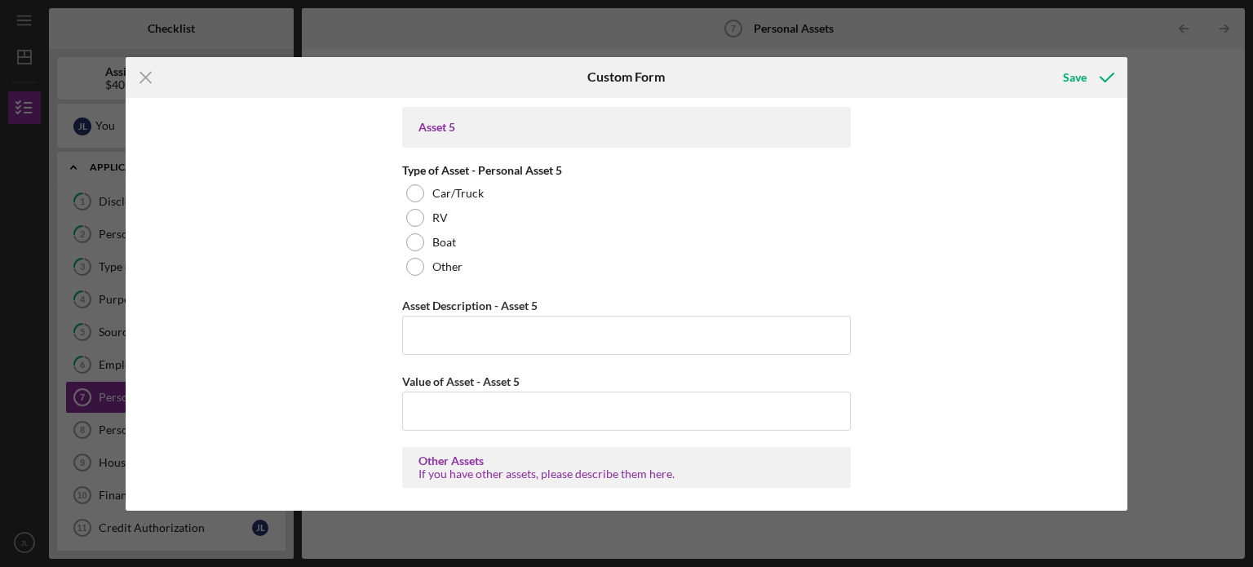
scroll to position [2494, 0]
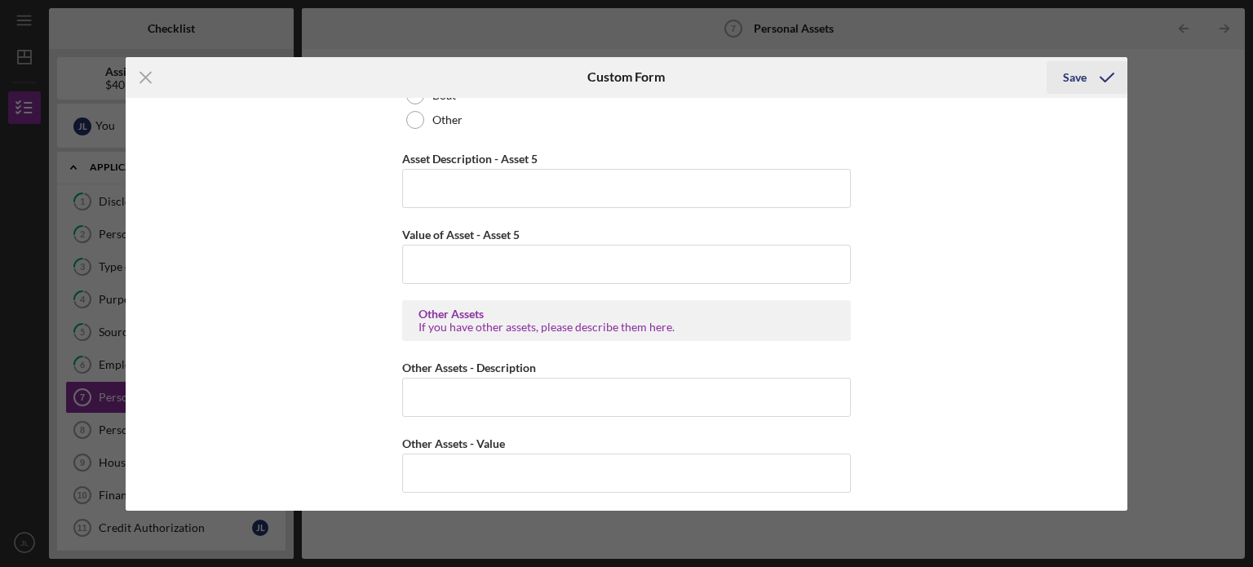
click at [1095, 75] on icon "submit" at bounding box center [1106, 77] width 41 height 41
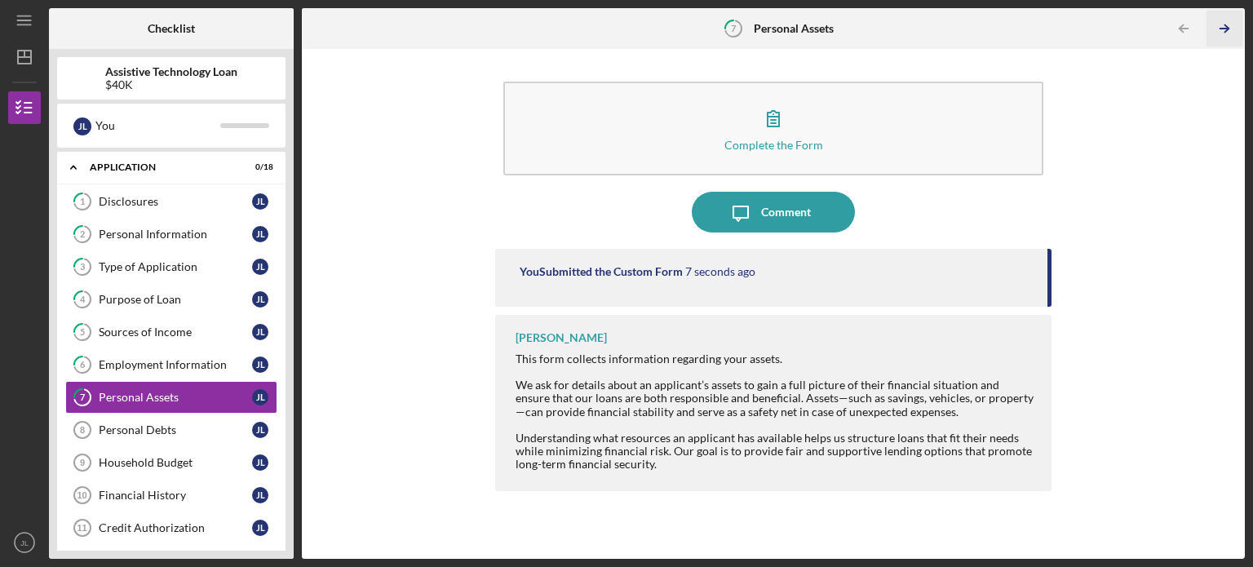
click at [1223, 33] on icon "Icon/Table Pagination Arrow" at bounding box center [1223, 29] width 37 height 37
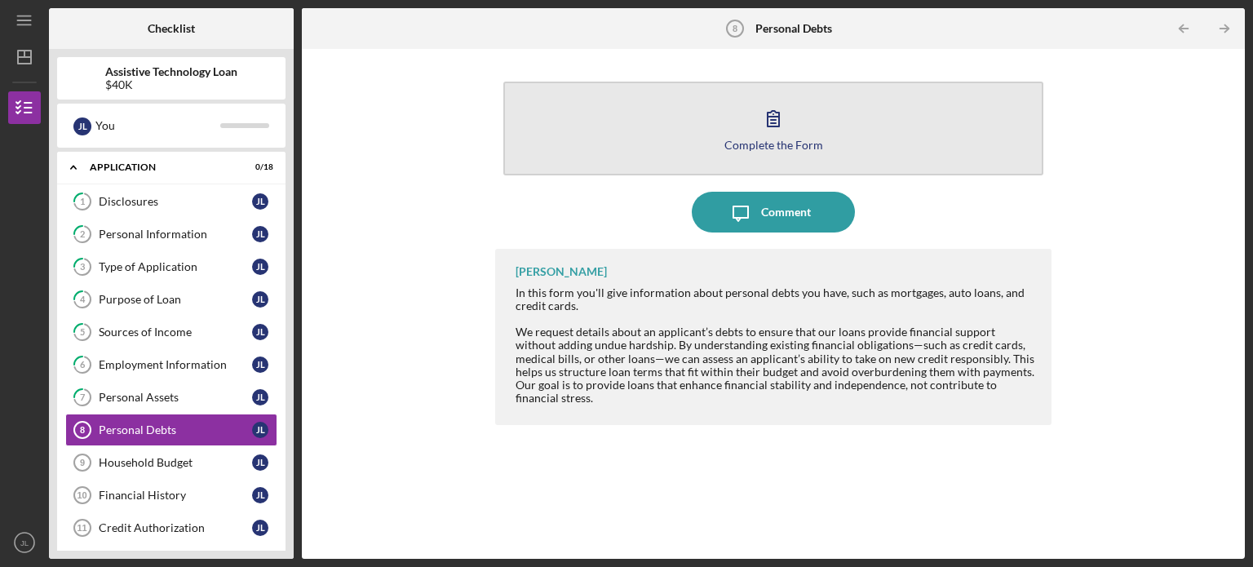
click at [762, 130] on icon "button" at bounding box center [773, 118] width 41 height 41
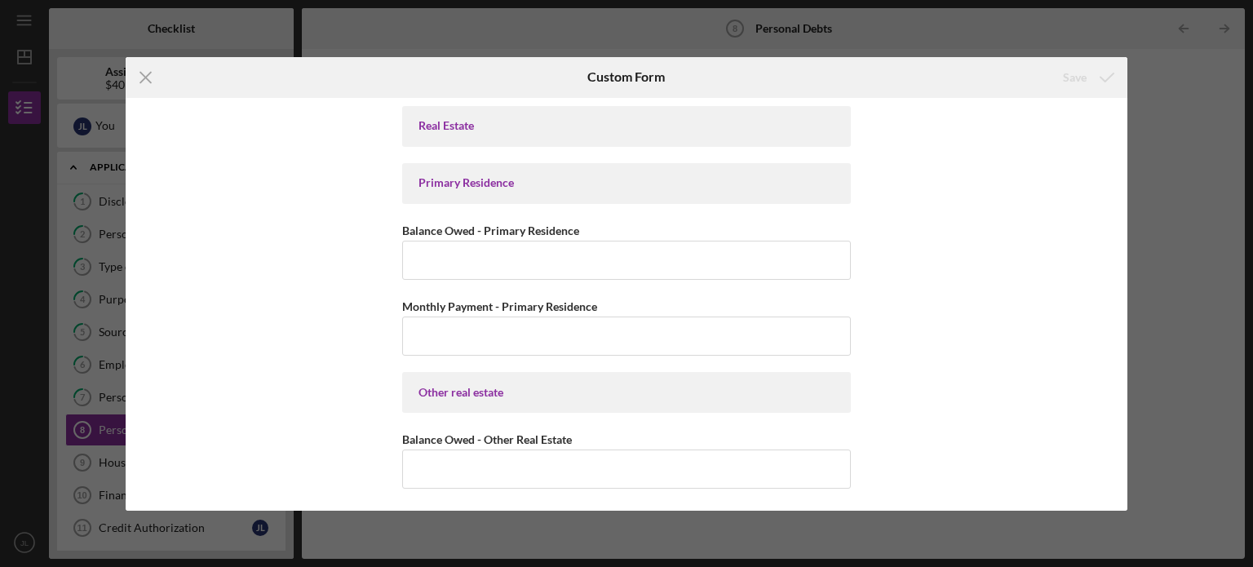
scroll to position [361, 0]
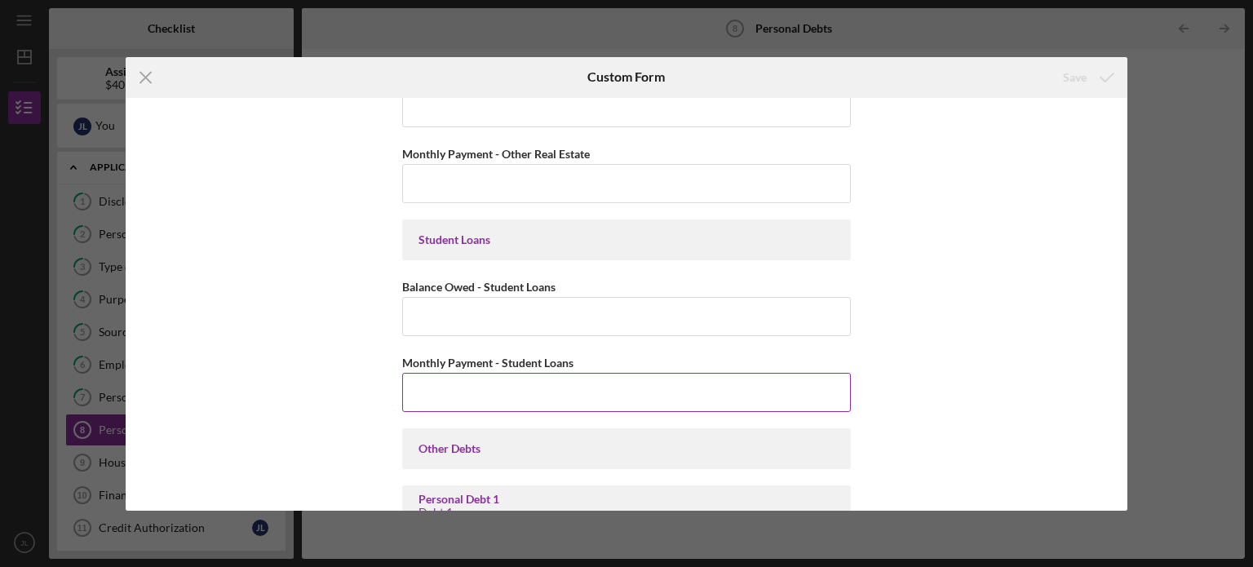
click at [620, 384] on input "Monthly Payment - Student Loans" at bounding box center [626, 392] width 449 height 39
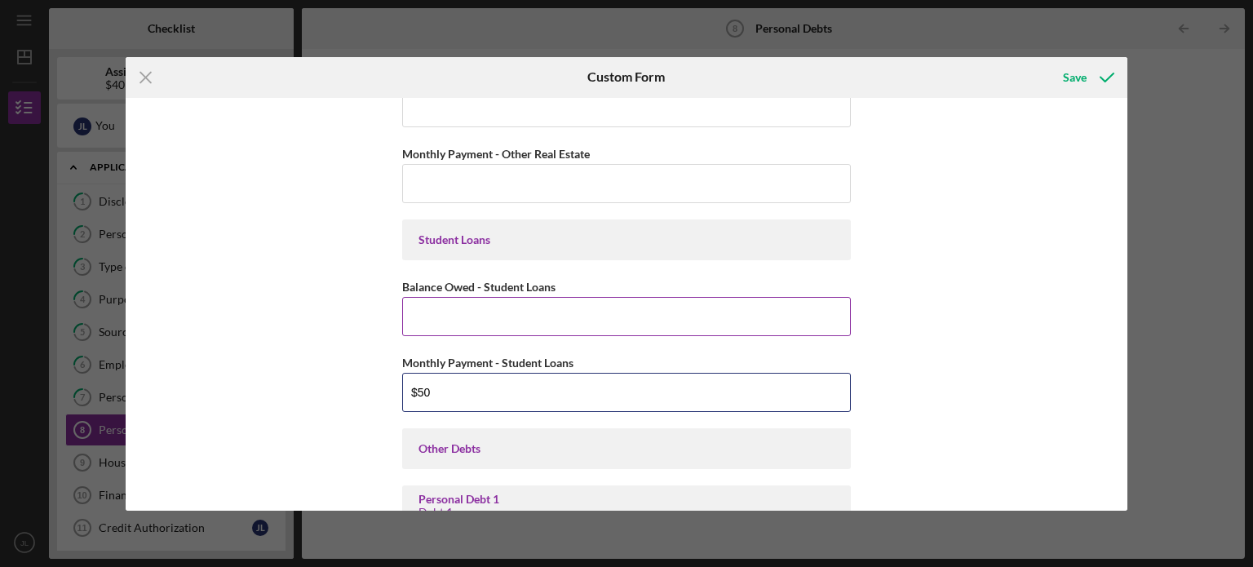
type input "$50"
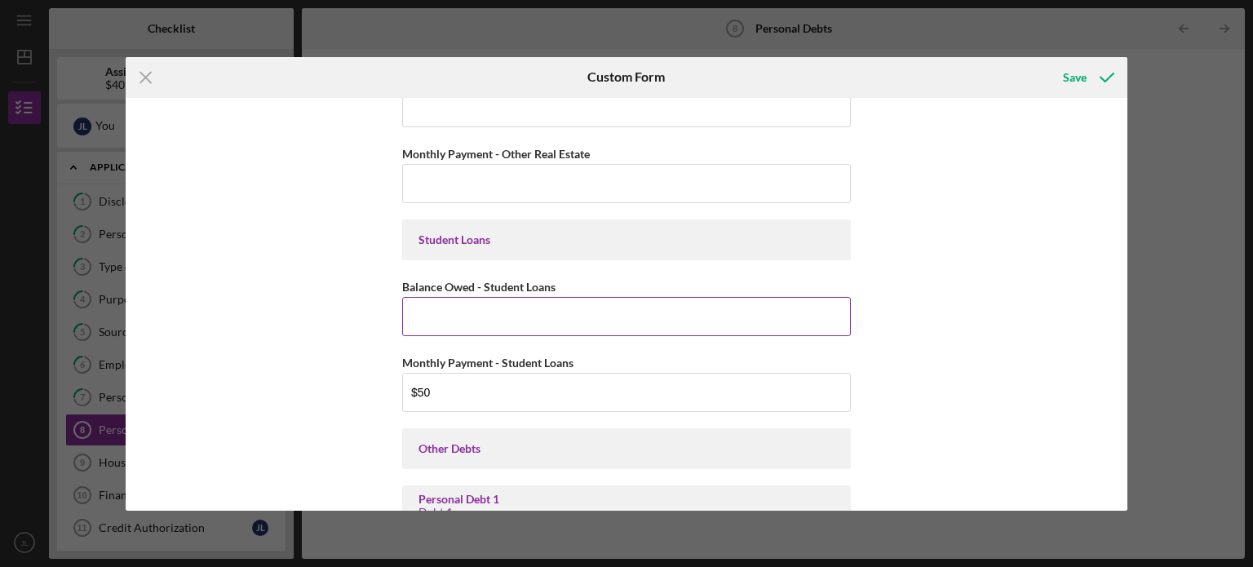
click at [574, 323] on input "Balance Owed - Student Loans" at bounding box center [626, 316] width 449 height 39
type input "$4,800"
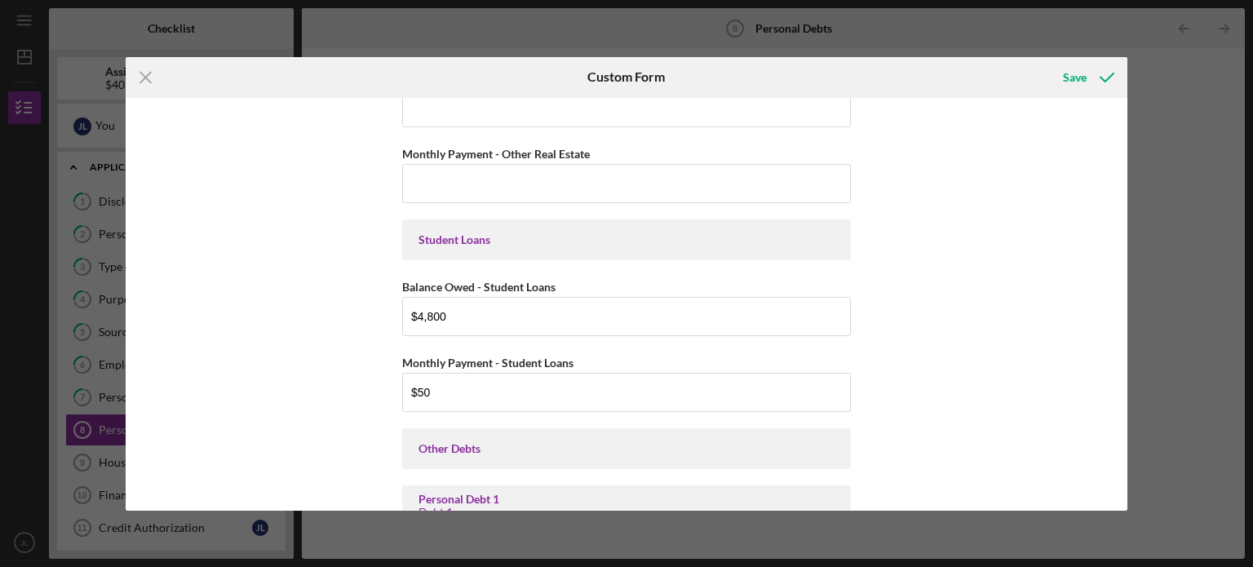
click at [1121, 226] on div "Real Estate Primary Residence Balance Owed - Primary Residence Monthly Payment …" at bounding box center [627, 304] width 1002 height 413
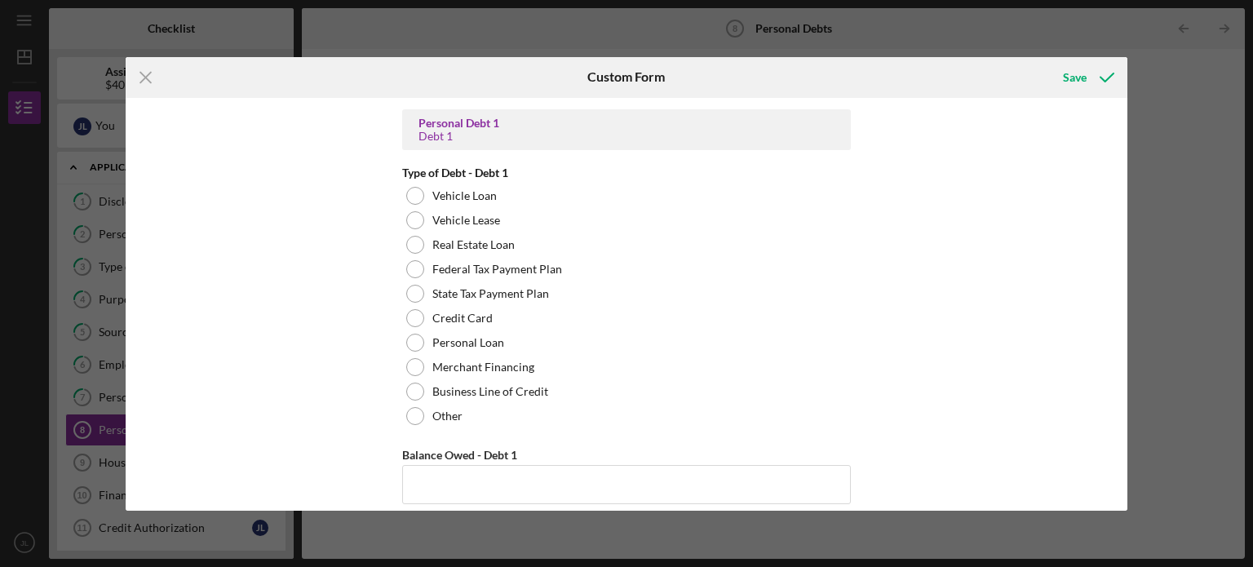
scroll to position [763, 0]
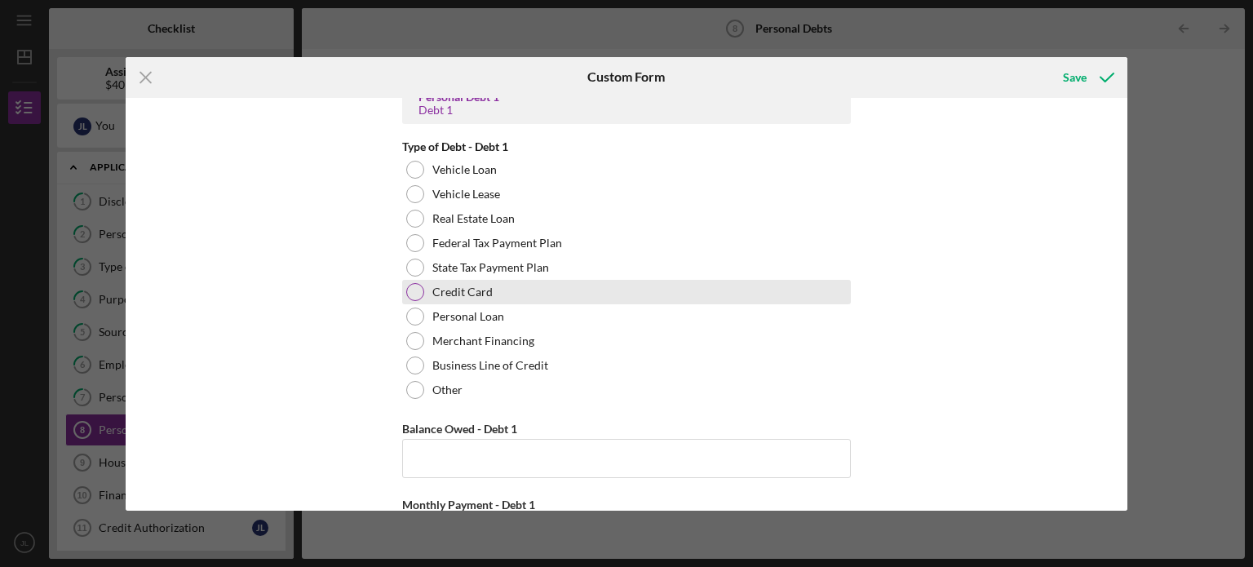
click at [464, 291] on label "Credit Card" at bounding box center [462, 291] width 60 height 13
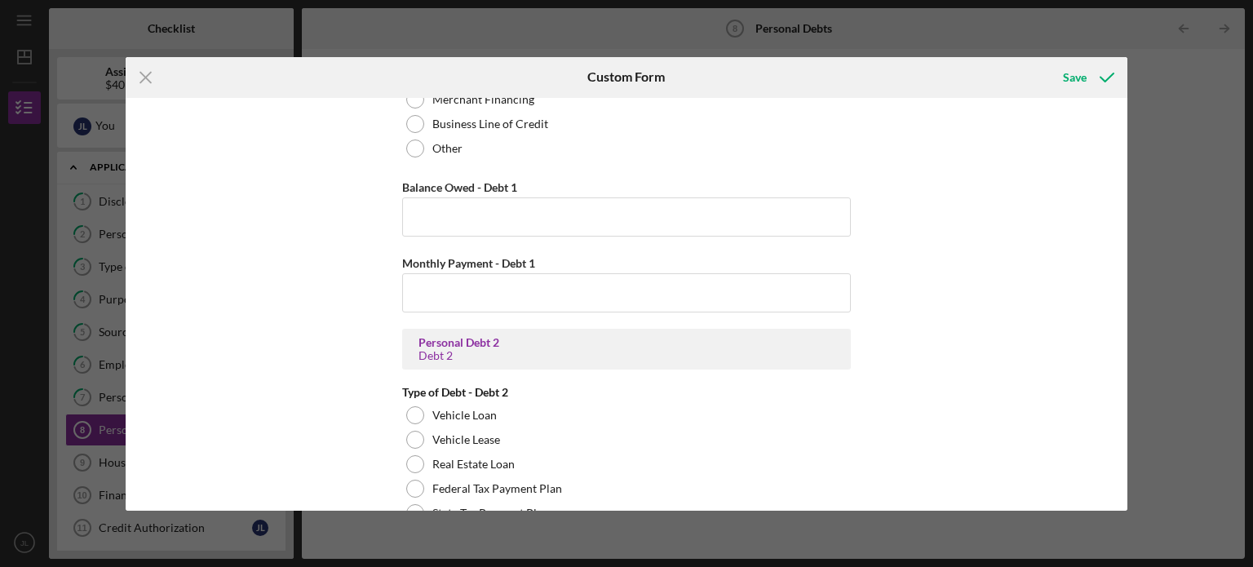
scroll to position [972, 0]
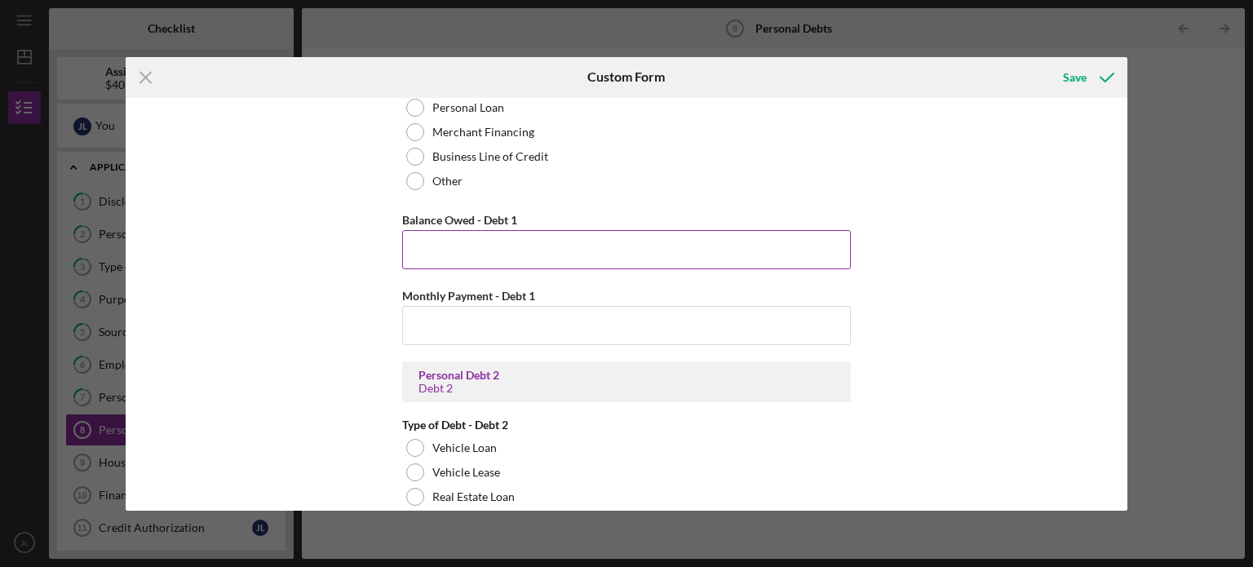
click at [488, 257] on input "Balance Owed - Debt 1" at bounding box center [626, 249] width 449 height 39
type input "$13,314"
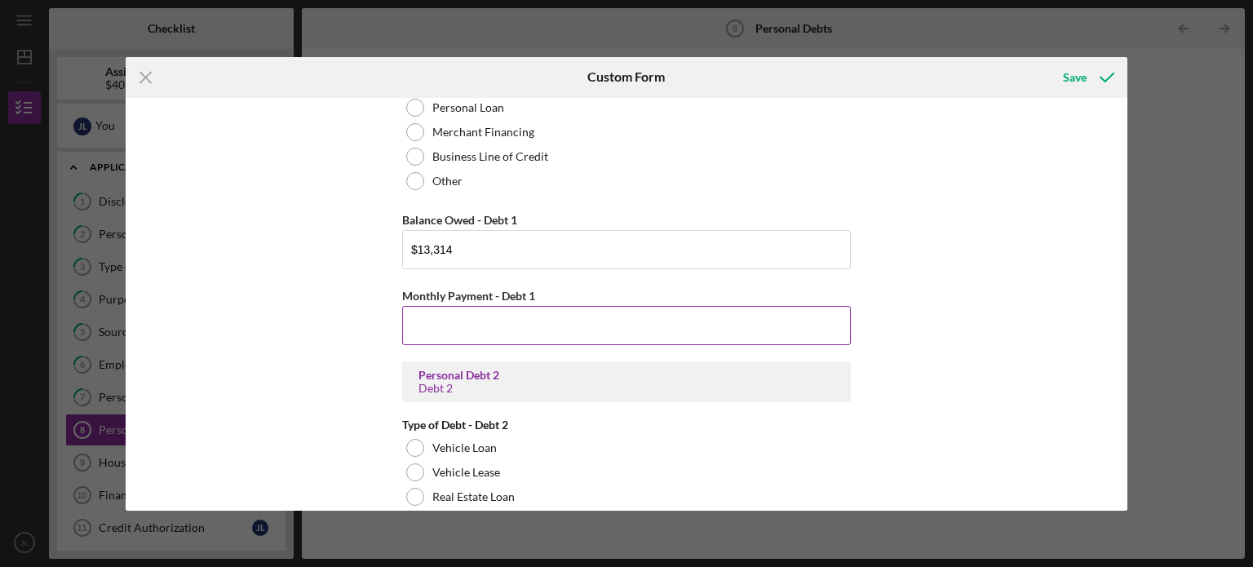
click at [510, 320] on input "Monthly Payment - Debt 1" at bounding box center [626, 325] width 449 height 39
type input "$500"
click at [1124, 221] on div "Real Estate Primary Residence Balance Owed - Primary Residence Monthly Payment …" at bounding box center [627, 304] width 1002 height 413
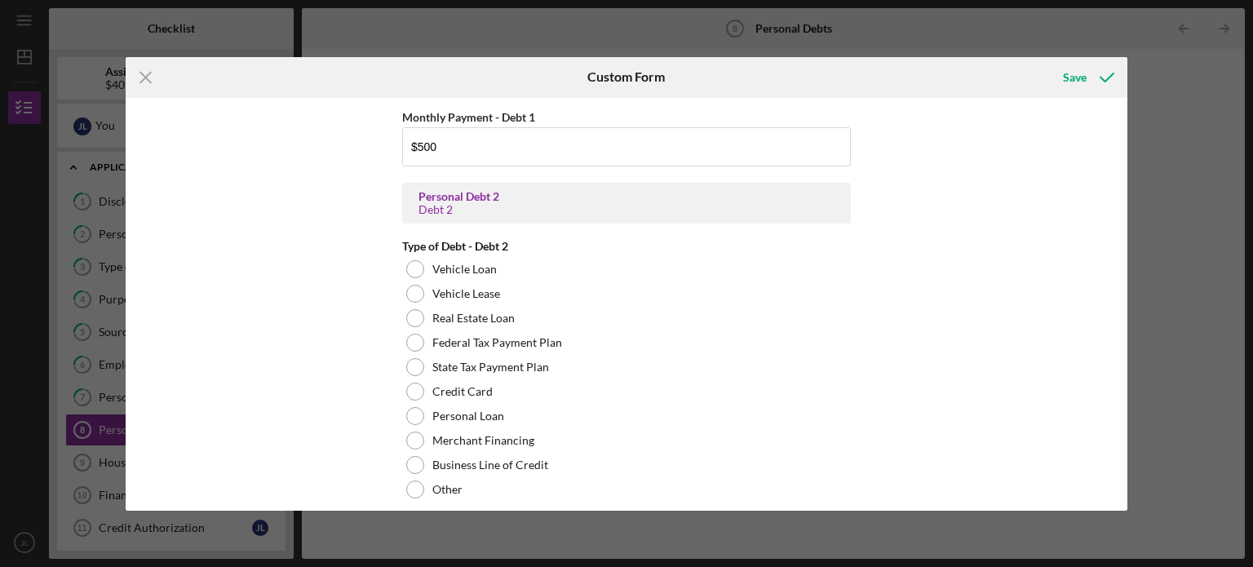
scroll to position [1220, 0]
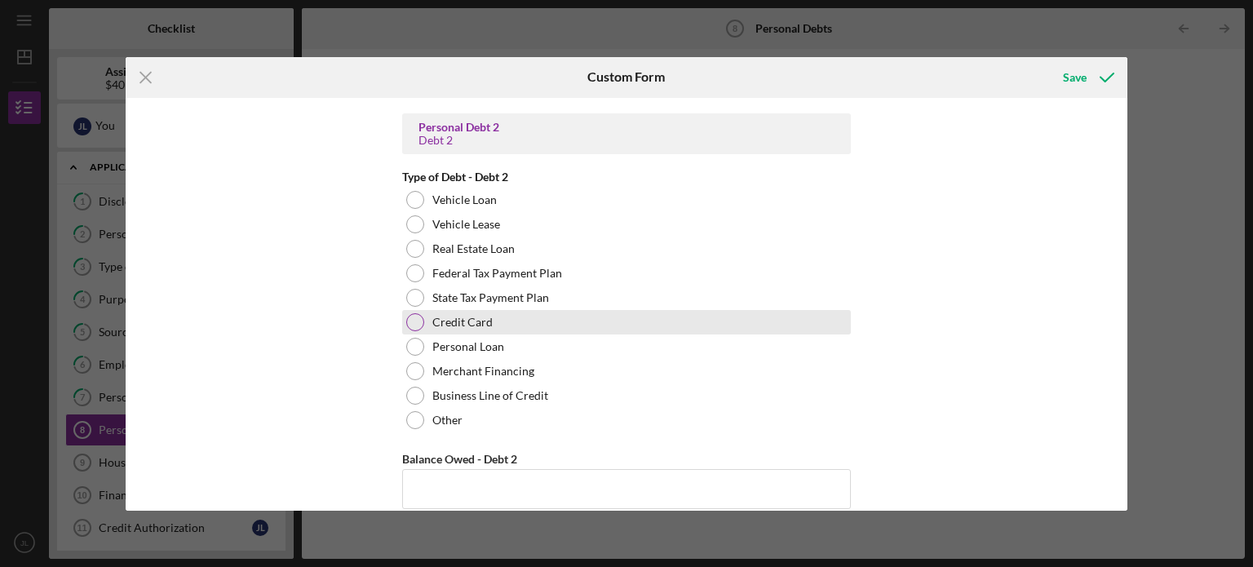
click at [466, 323] on label "Credit Card" at bounding box center [462, 322] width 60 height 13
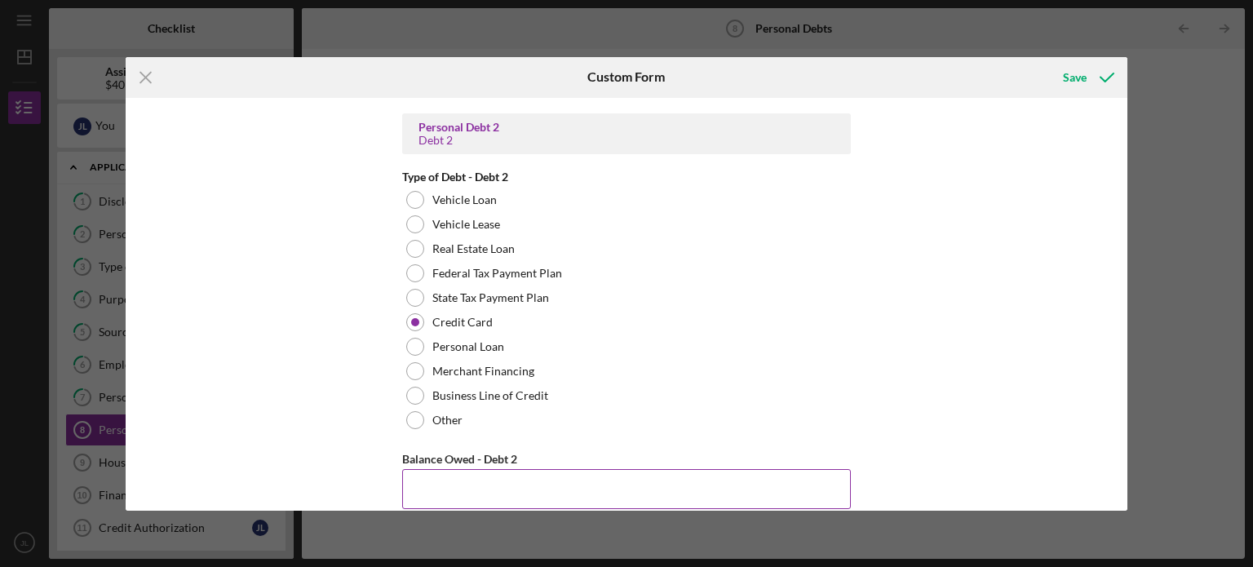
click at [503, 475] on input "Balance Owed - Debt 2" at bounding box center [626, 488] width 449 height 39
type input "$400"
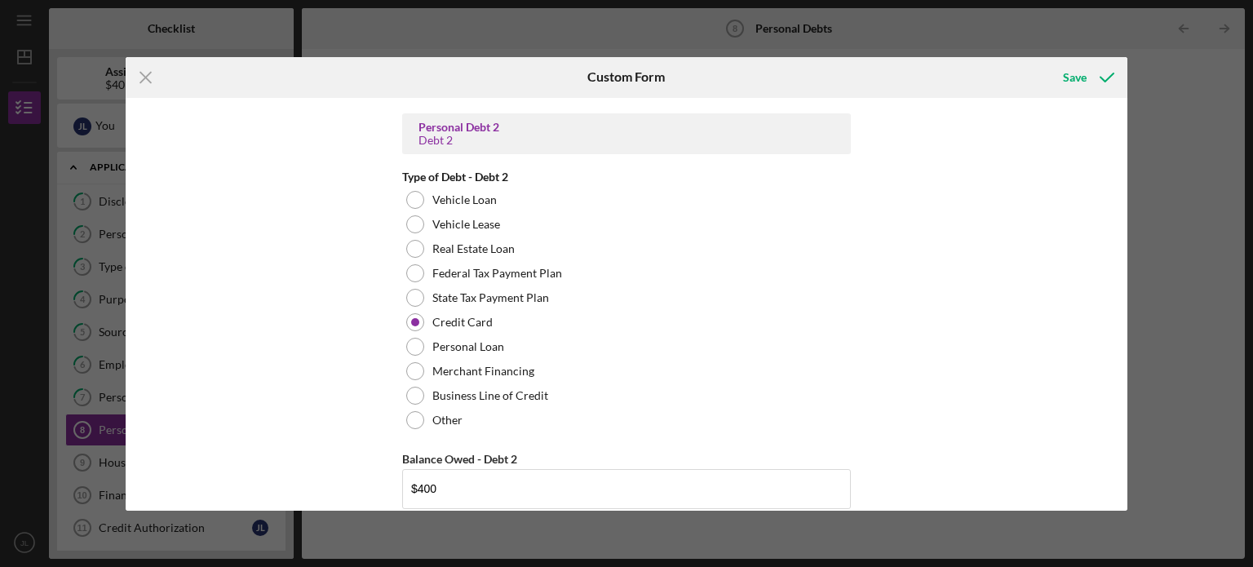
click at [1124, 254] on div "Icon/Menu Close Custom Form Save Real Estate Primary Residence Balance Owed - P…" at bounding box center [626, 283] width 1253 height 567
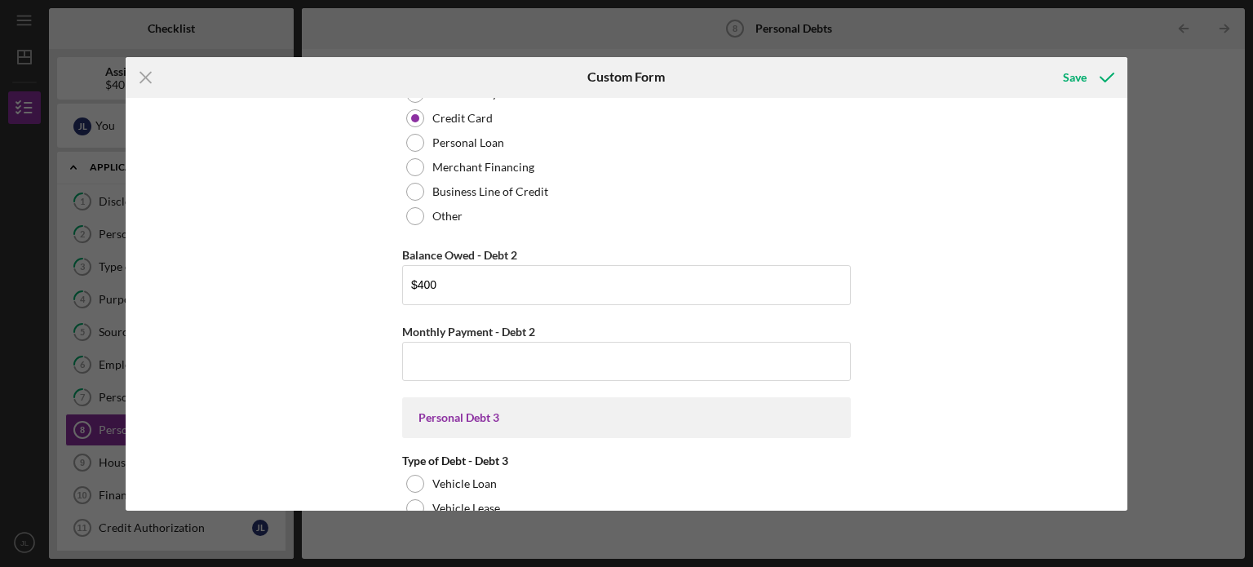
scroll to position [1449, 0]
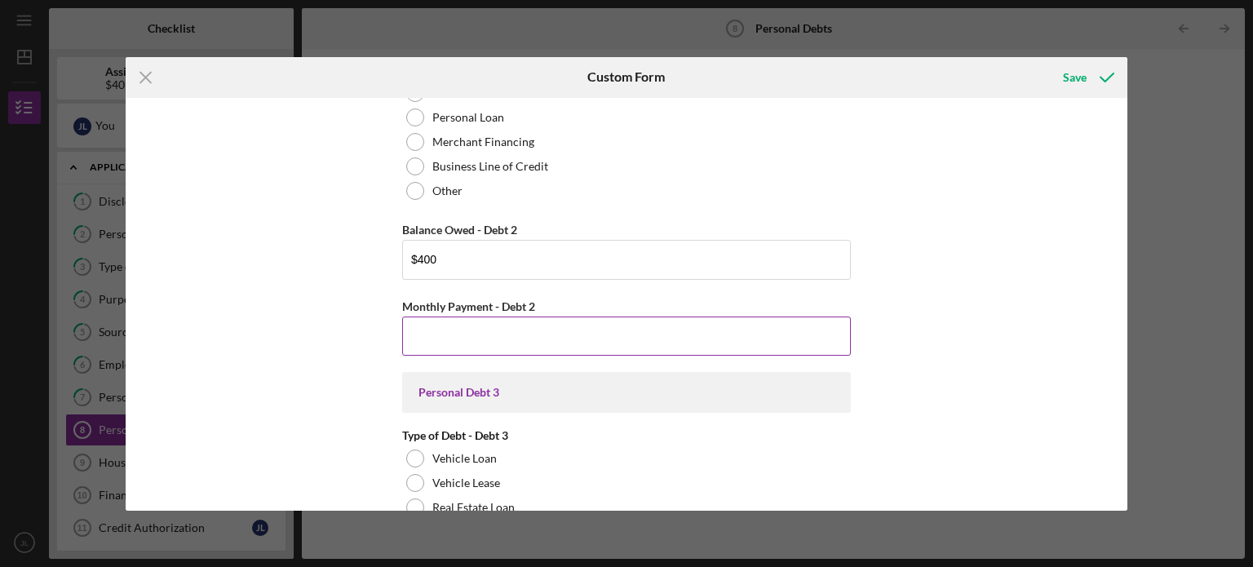
click at [607, 342] on input "Monthly Payment - Debt 2" at bounding box center [626, 335] width 449 height 39
type input "$50"
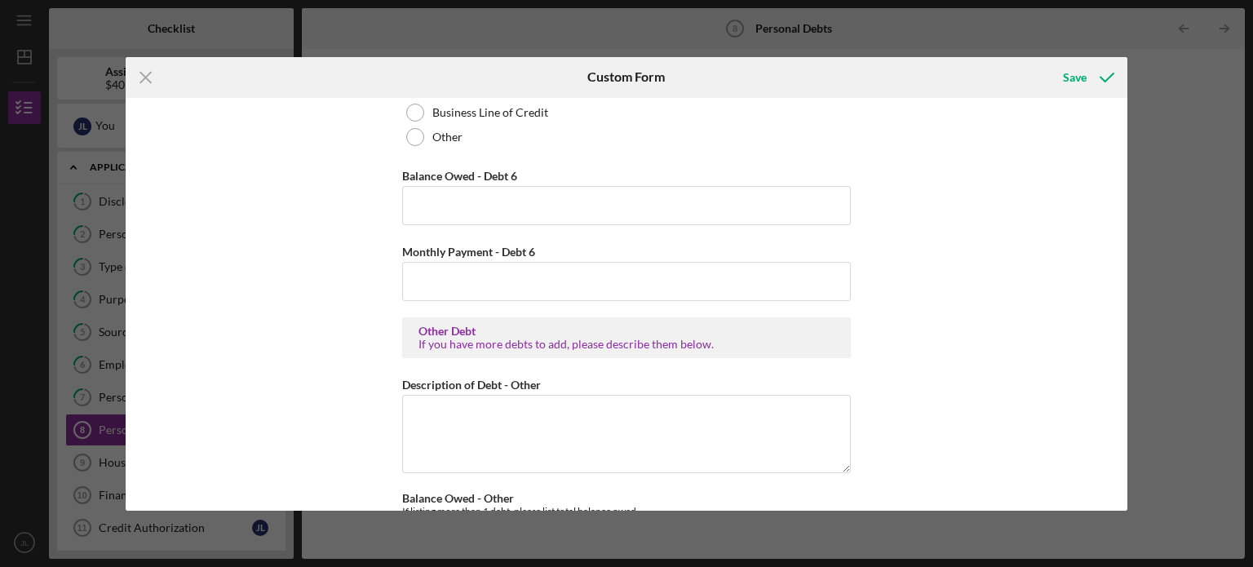
scroll to position [3611, 0]
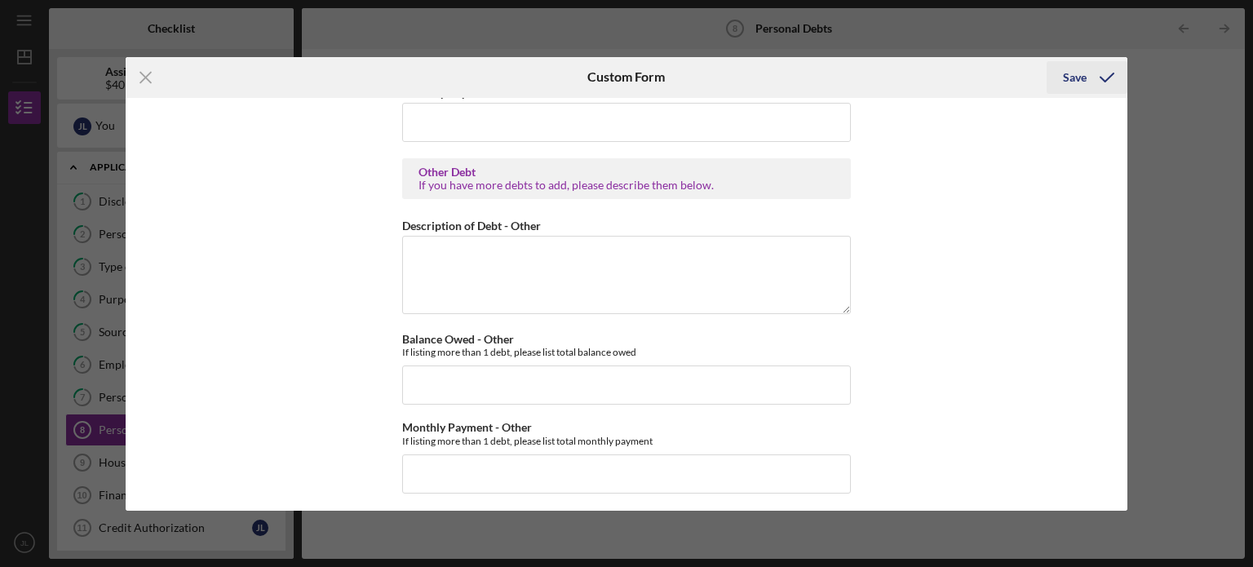
click at [1079, 83] on div "Save" at bounding box center [1075, 77] width 24 height 33
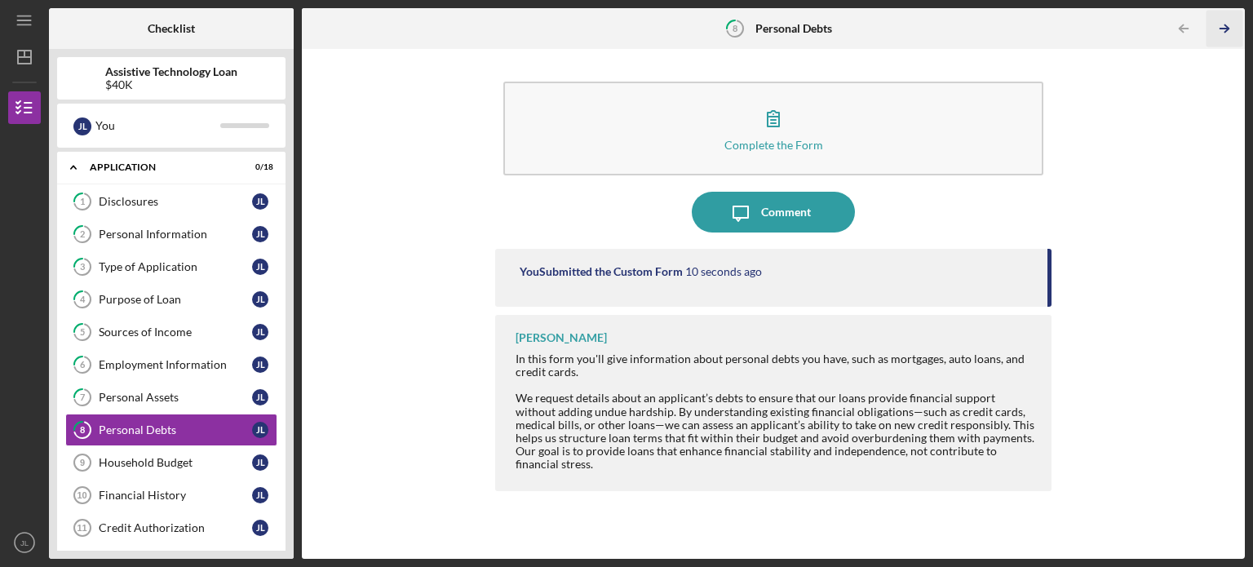
click at [1222, 28] on icon "Icon/Table Pagination Arrow" at bounding box center [1223, 29] width 37 height 37
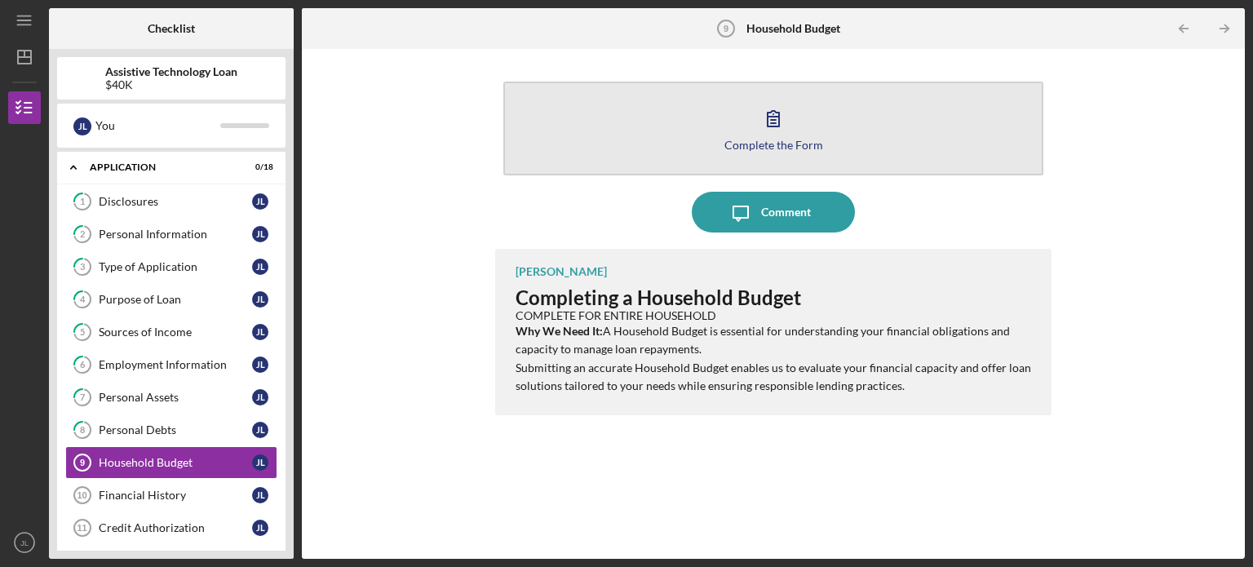
click at [799, 136] on button "Complete the Form Form" at bounding box center [773, 129] width 540 height 94
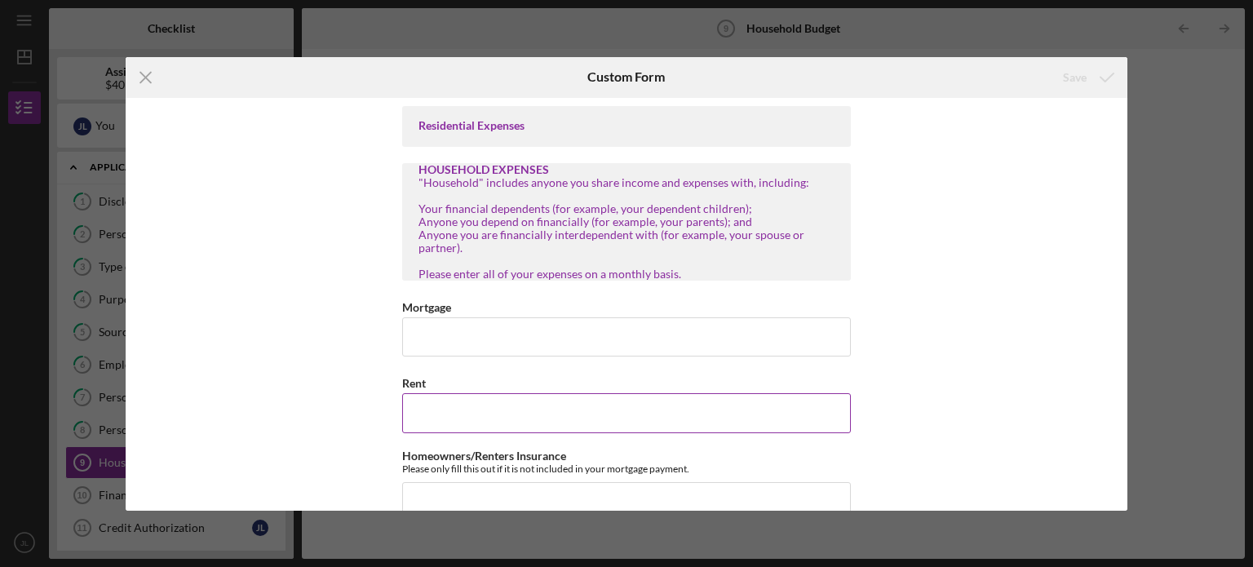
click at [581, 418] on input "Rent" at bounding box center [626, 412] width 449 height 39
type input "$1,085"
click at [1008, 245] on div "Residential Expenses HOUSEHOLD EXPENSES "Household" includes anyone you share i…" at bounding box center [627, 304] width 1002 height 413
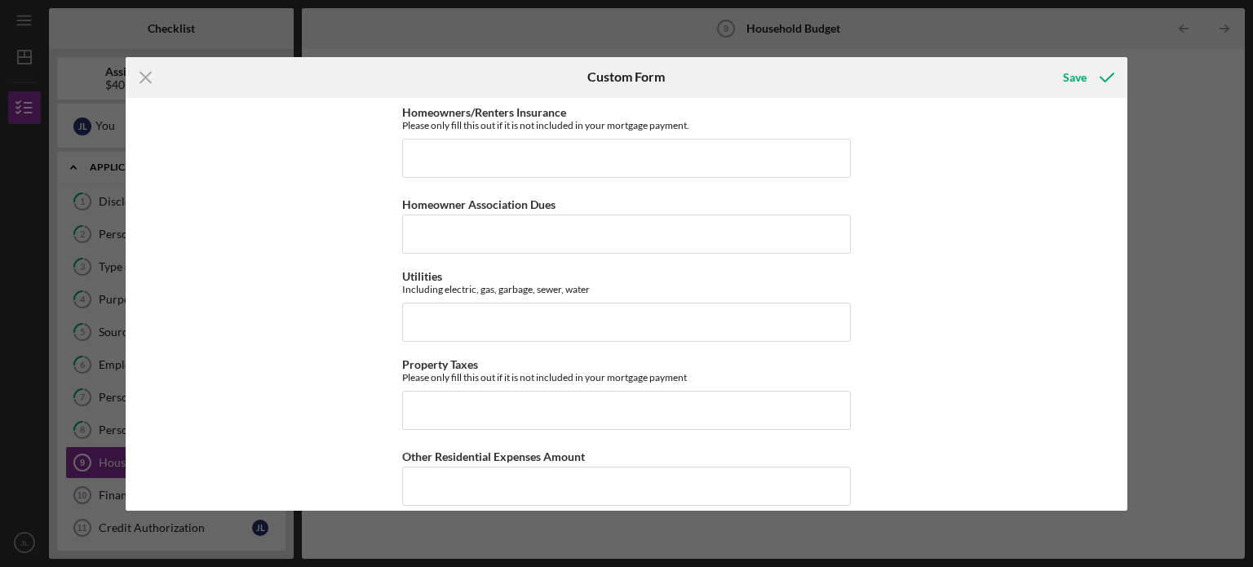
scroll to position [349, 0]
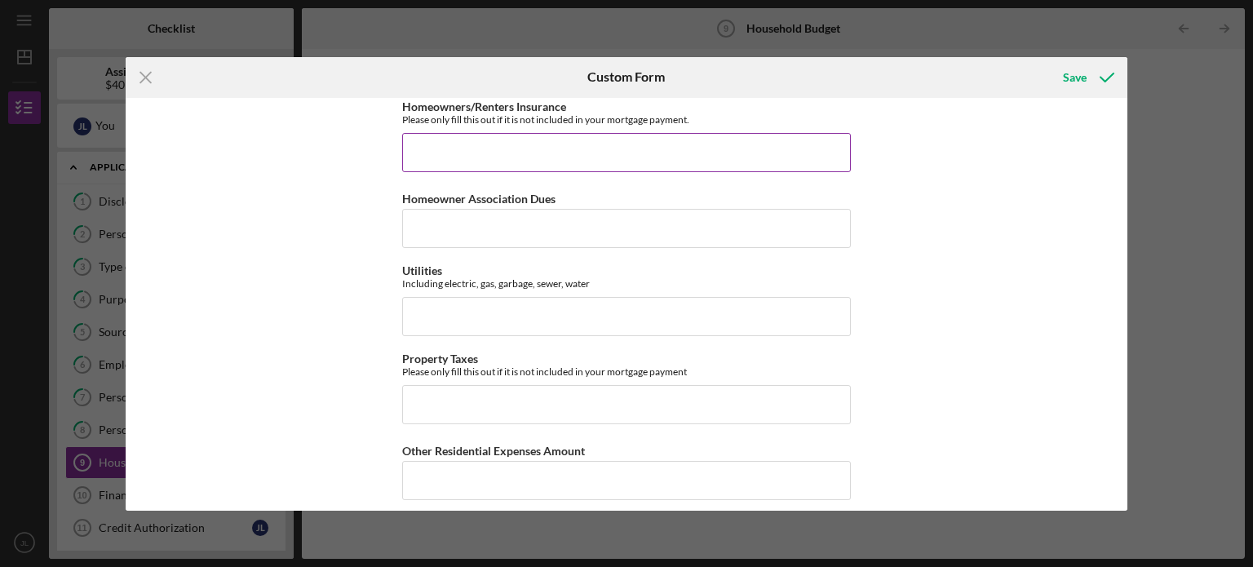
click at [607, 158] on input "Homeowners/Renters Insurance" at bounding box center [626, 152] width 449 height 39
type input "$15"
click at [962, 192] on div "Residential Expenses HOUSEHOLD EXPENSES "Household" includes anyone you share i…" at bounding box center [627, 304] width 1002 height 413
click at [1125, 159] on div "Residential Expenses HOUSEHOLD EXPENSES "Household" includes anyone you share i…" at bounding box center [627, 304] width 1002 height 413
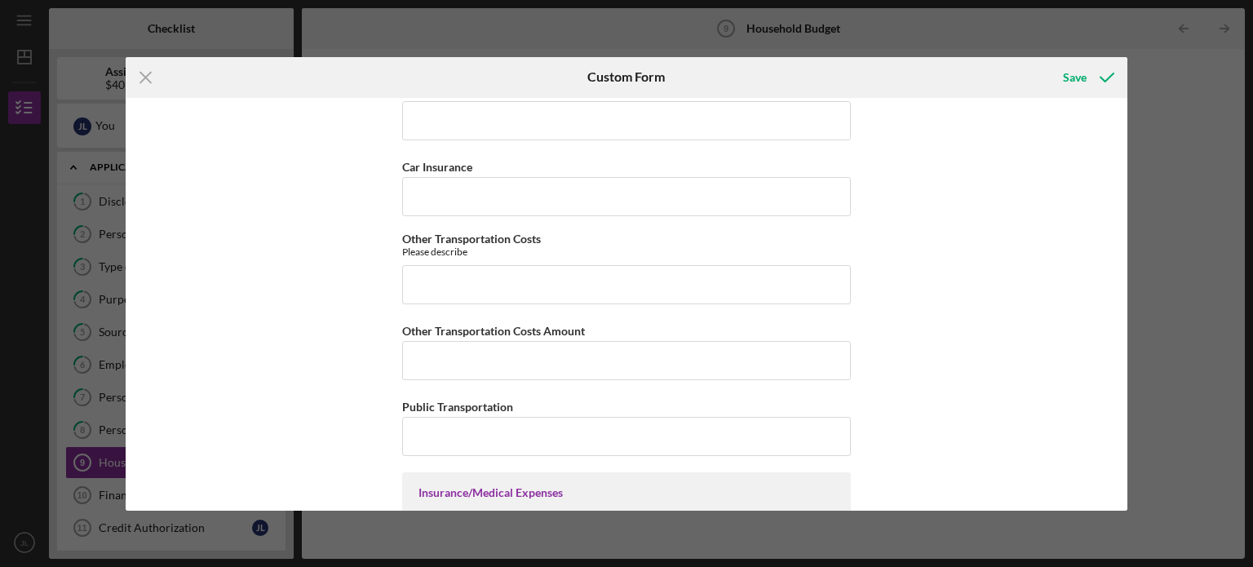
scroll to position [1000, 0]
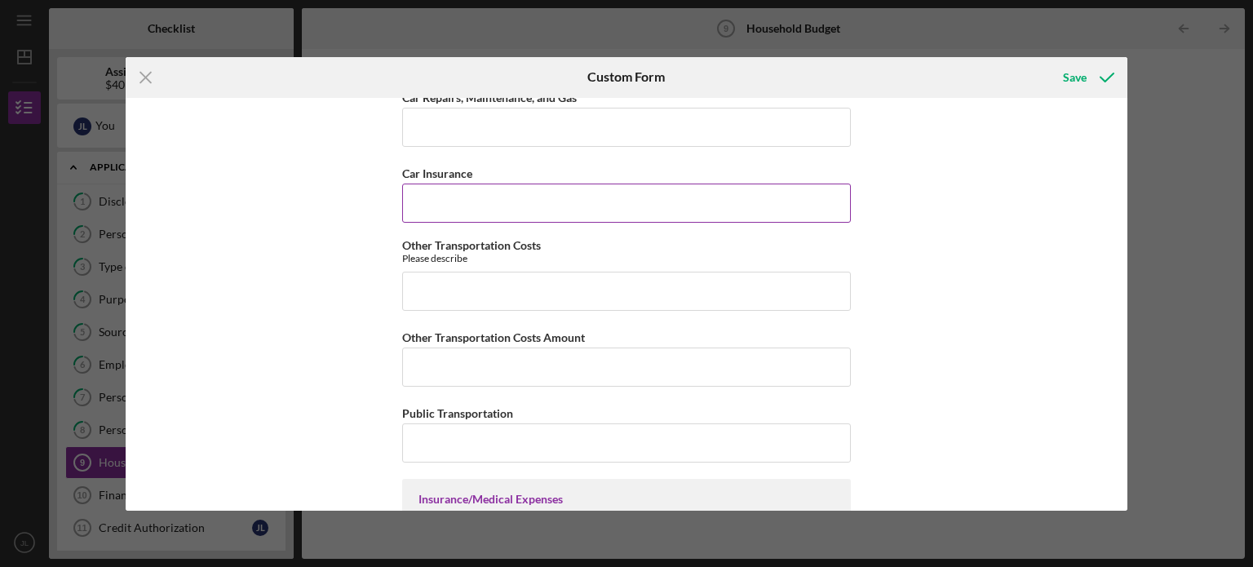
click at [579, 211] on input "Car Insurance" at bounding box center [626, 202] width 449 height 39
type input "$154"
click at [1031, 248] on div "Residential Expenses HOUSEHOLD EXPENSES "Household" includes anyone you share i…" at bounding box center [627, 304] width 1002 height 413
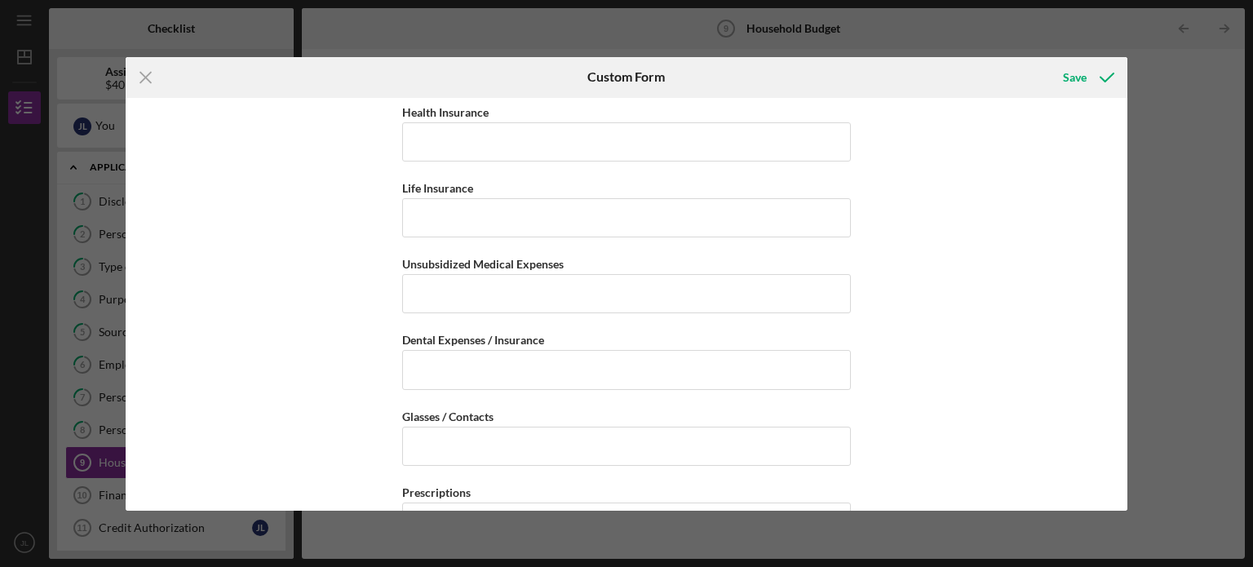
scroll to position [1416, 0]
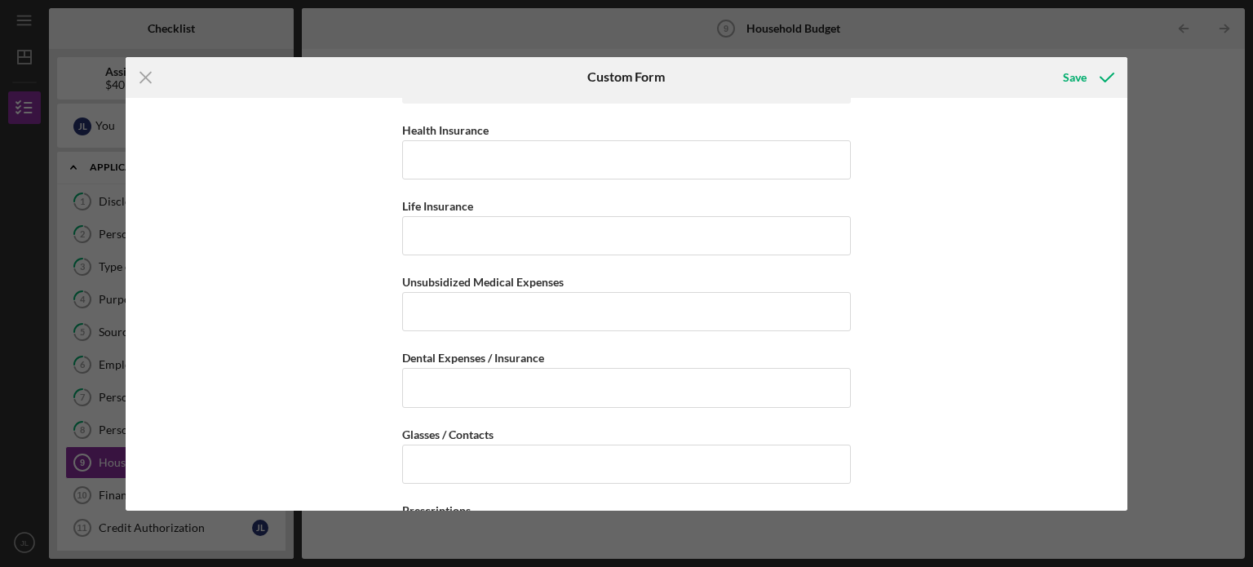
click at [1122, 284] on div "Icon/Menu Close Custom Form Save Residential Expenses HOUSEHOLD EXPENSES "House…" at bounding box center [626, 283] width 1253 height 567
click at [1123, 276] on div "Residential Expenses HOUSEHOLD EXPENSES "Household" includes anyone you share i…" at bounding box center [627, 304] width 1002 height 413
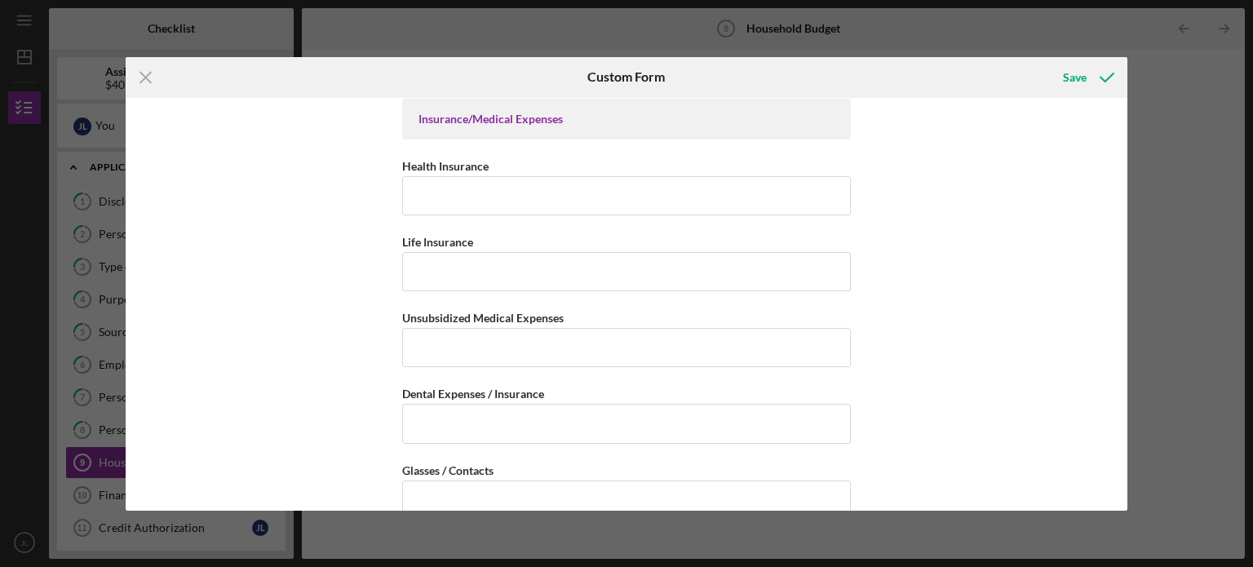
scroll to position [1373, 0]
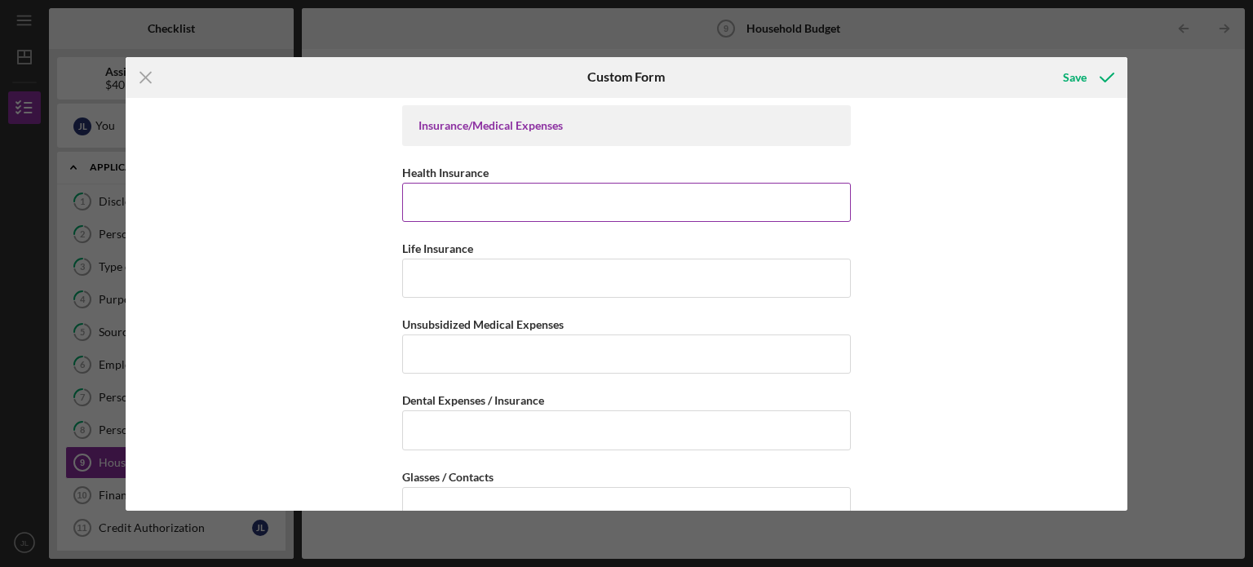
click at [519, 185] on input "Health Insurance" at bounding box center [626, 202] width 449 height 39
type input "$124.50"
drag, startPoint x: 484, startPoint y: 204, endPoint x: 301, endPoint y: 205, distance: 183.5
click at [301, 205] on div "Residential Expenses HOUSEHOLD EXPENSES "Household" includes anyone you share i…" at bounding box center [627, 304] width 1002 height 413
click at [1041, 242] on div "Residential Expenses HOUSEHOLD EXPENSES "Household" includes anyone you share i…" at bounding box center [627, 304] width 1002 height 413
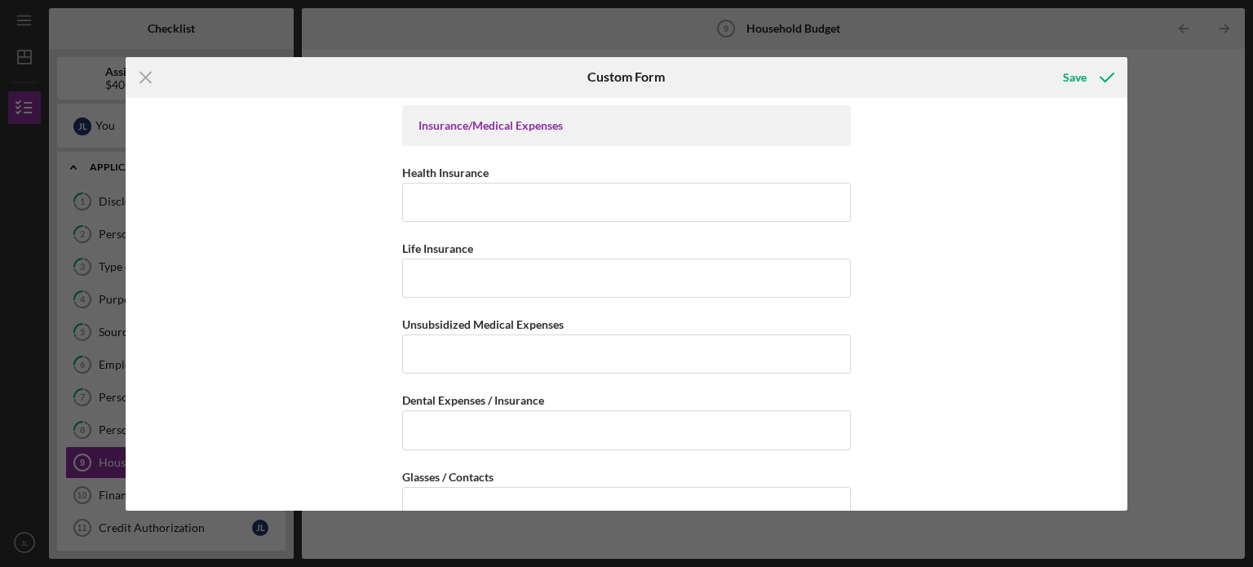
drag, startPoint x: 1129, startPoint y: 270, endPoint x: 1121, endPoint y: 282, distance: 14.3
click at [1121, 282] on div "Icon/Menu Close Custom Form Save Residential Expenses HOUSEHOLD EXPENSES "House…" at bounding box center [626, 283] width 1253 height 567
click at [1125, 280] on div "Residential Expenses HOUSEHOLD EXPENSES "Household" includes anyone you share i…" at bounding box center [627, 304] width 1002 height 413
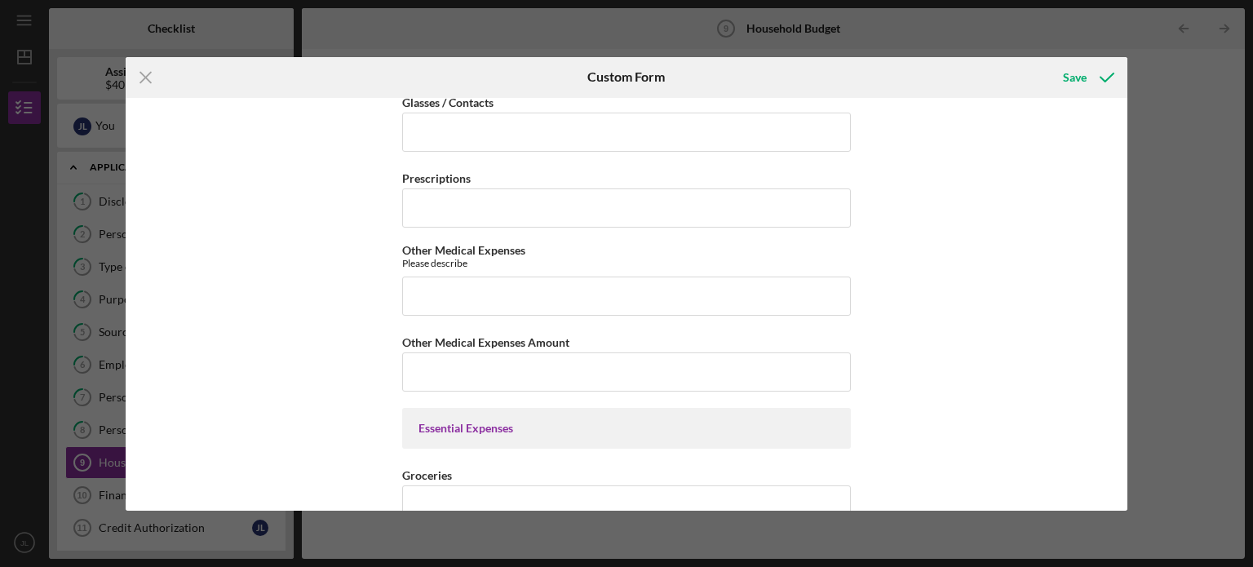
scroll to position [1753, 0]
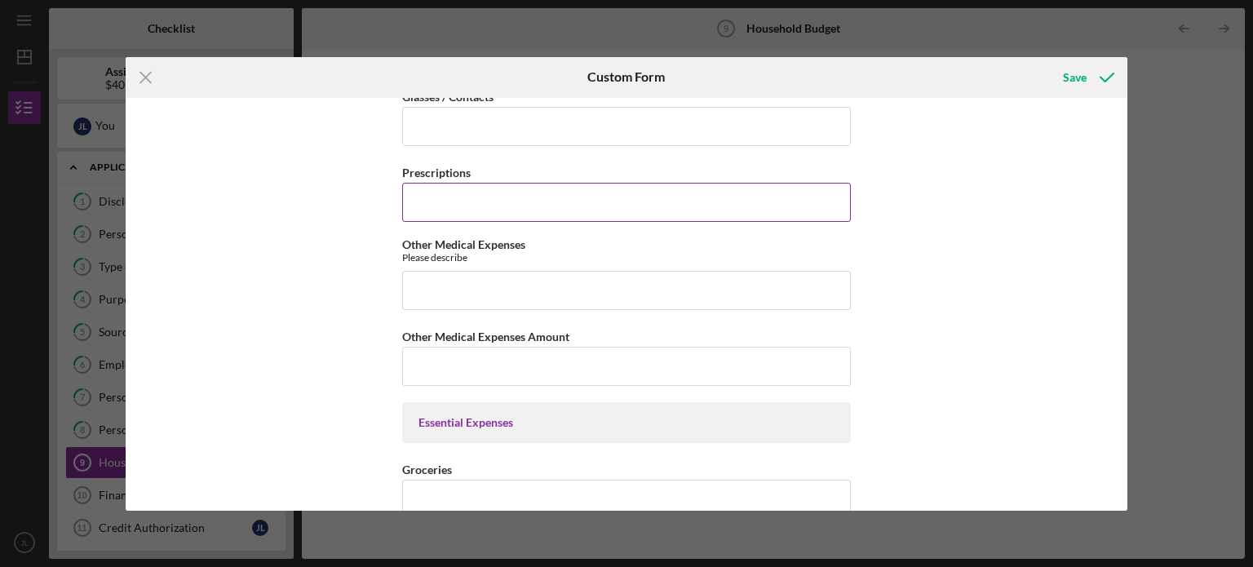
click at [568, 188] on input "Prescriptions" at bounding box center [626, 202] width 449 height 39
type input "$20"
click at [975, 236] on div "Residential Expenses HOUSEHOLD EXPENSES "Household" includes anyone you share i…" at bounding box center [627, 304] width 1002 height 413
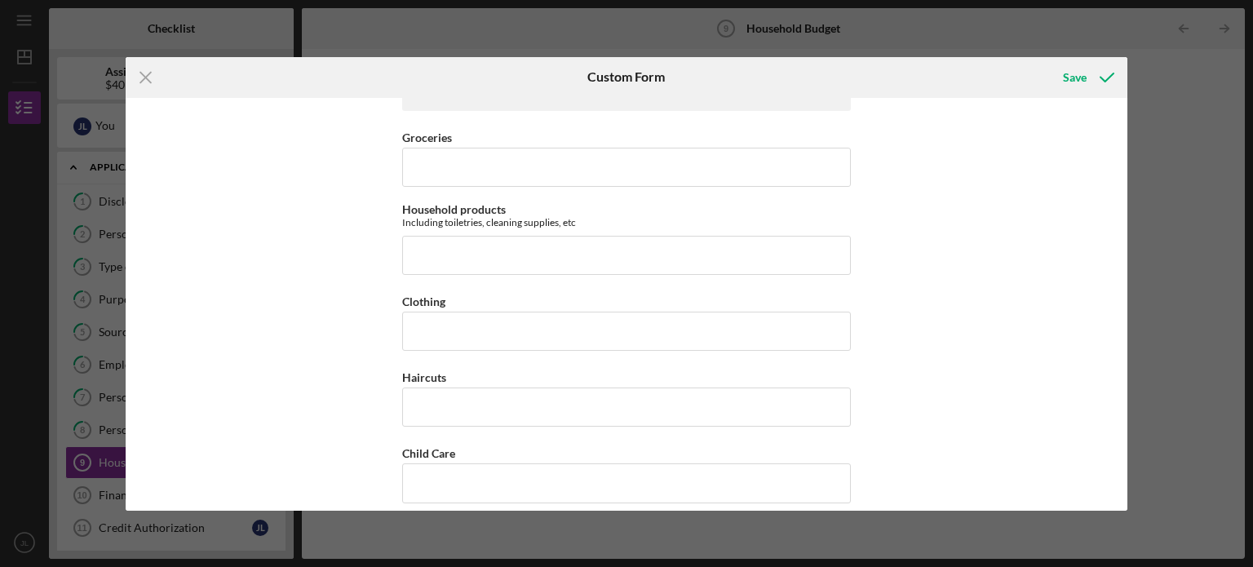
scroll to position [2115, 0]
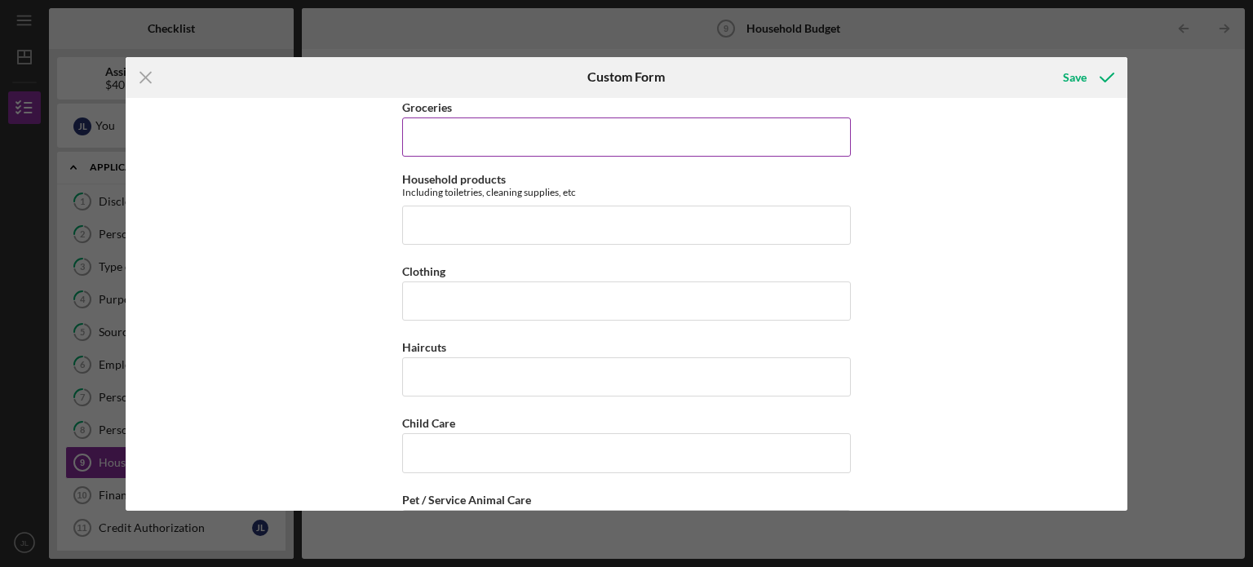
click at [642, 141] on input "Groceries" at bounding box center [626, 136] width 449 height 39
type input "$2"
type input "$250"
click at [935, 208] on div "Residential Expenses HOUSEHOLD EXPENSES "Household" includes anyone you share i…" at bounding box center [627, 304] width 1002 height 413
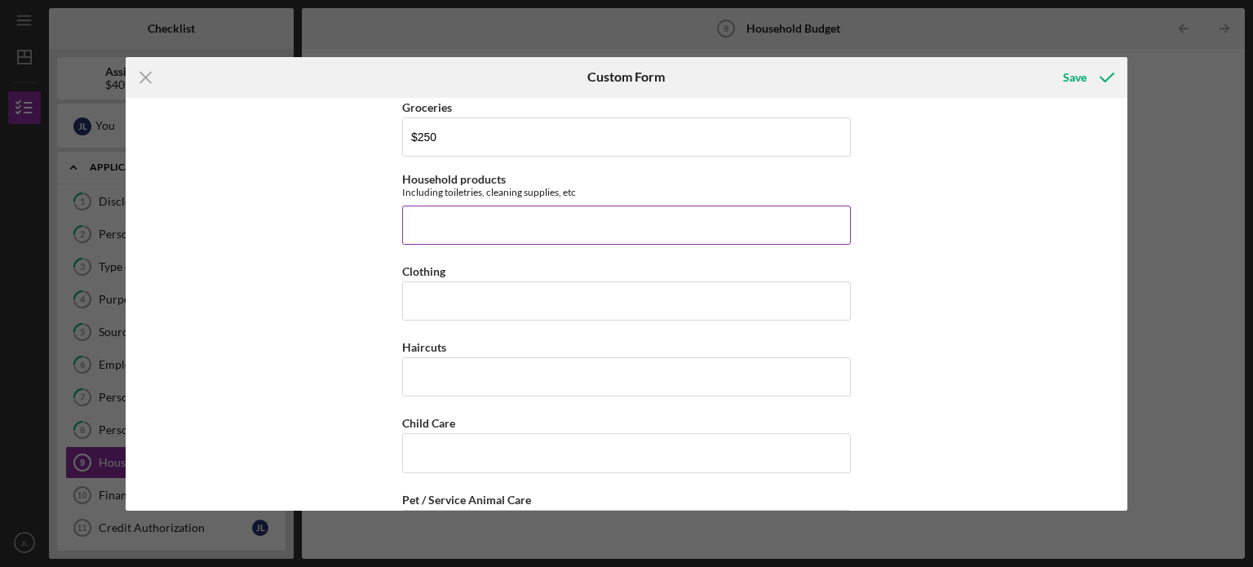
click at [703, 221] on input "Household products" at bounding box center [626, 224] width 449 height 39
type input "$25"
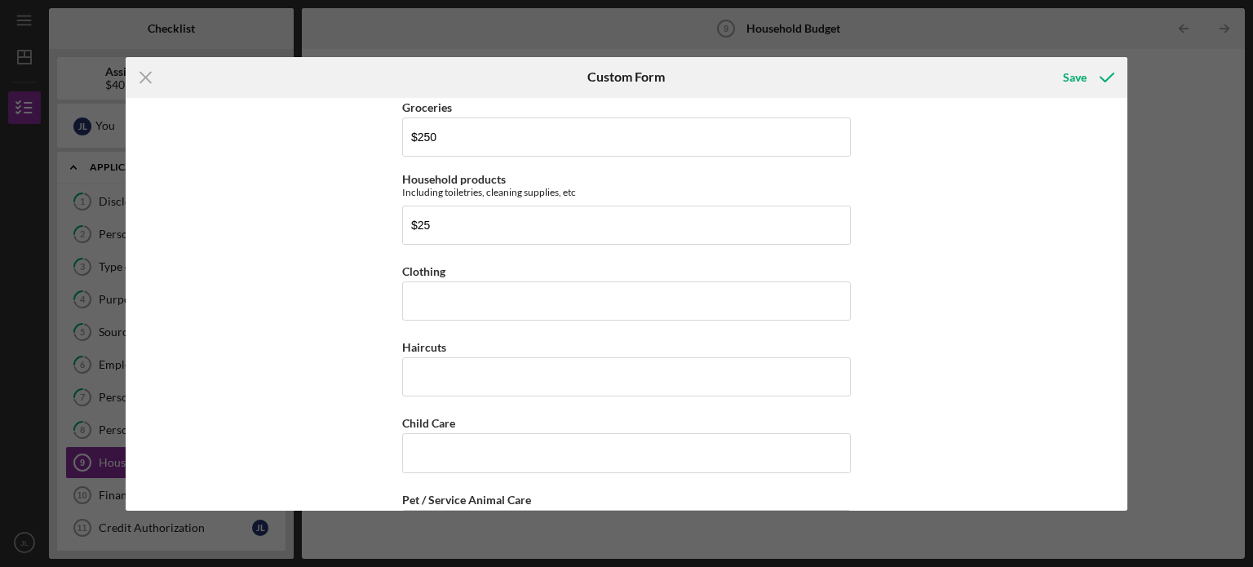
click at [1018, 250] on div "Residential Expenses HOUSEHOLD EXPENSES "Household" includes anyone you share i…" at bounding box center [627, 304] width 1002 height 413
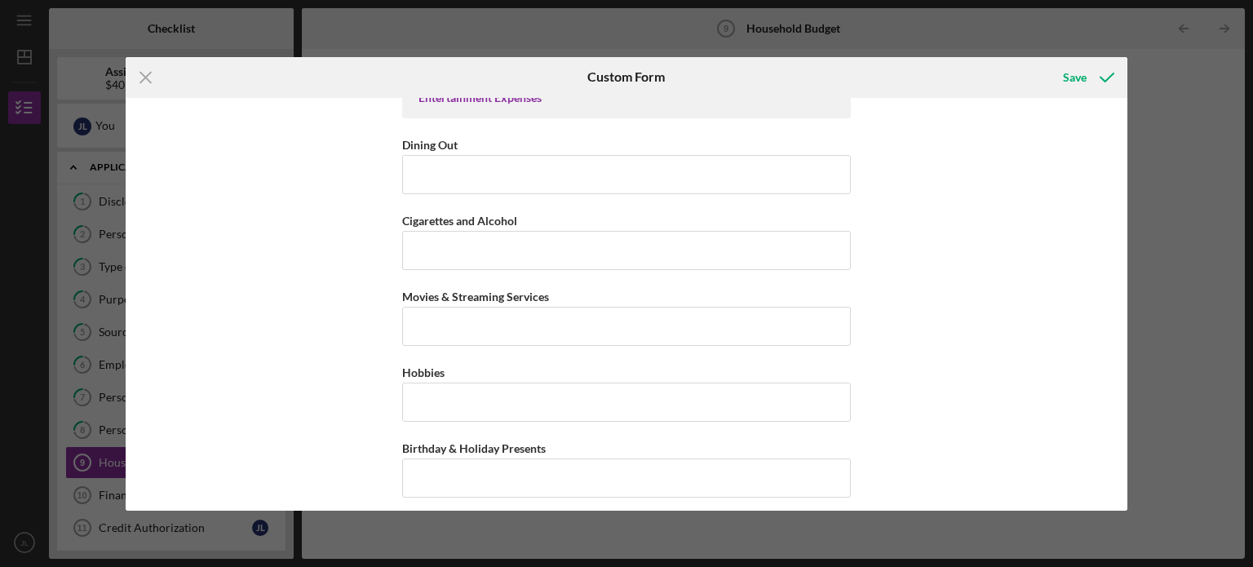
scroll to position [2633, 0]
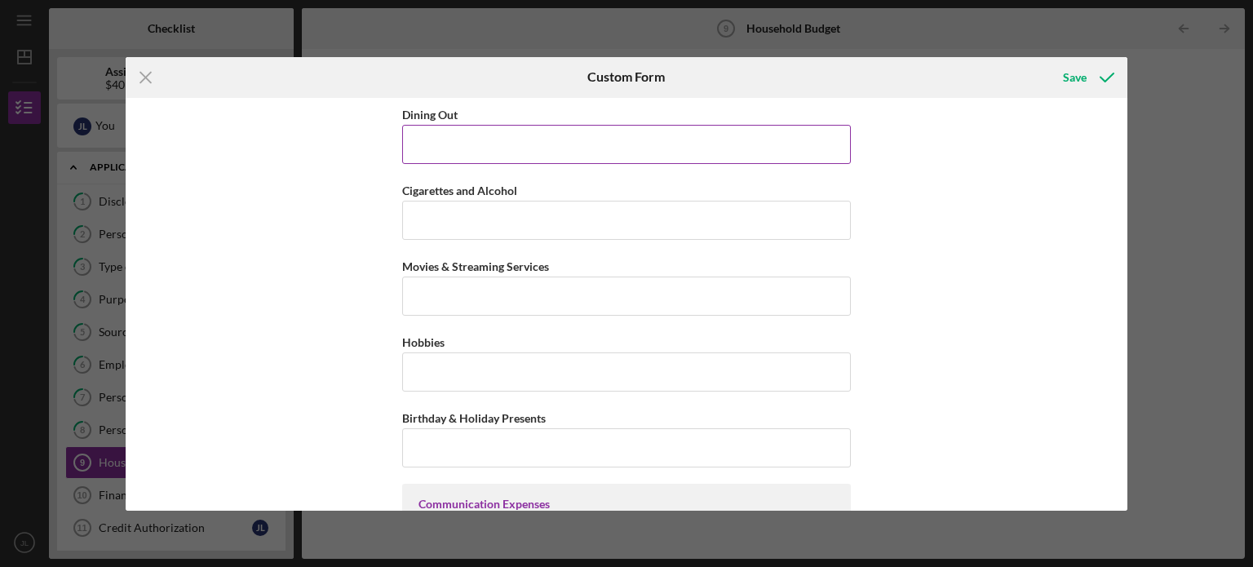
click at [552, 148] on input "Dining Out" at bounding box center [626, 144] width 449 height 39
type input "$150"
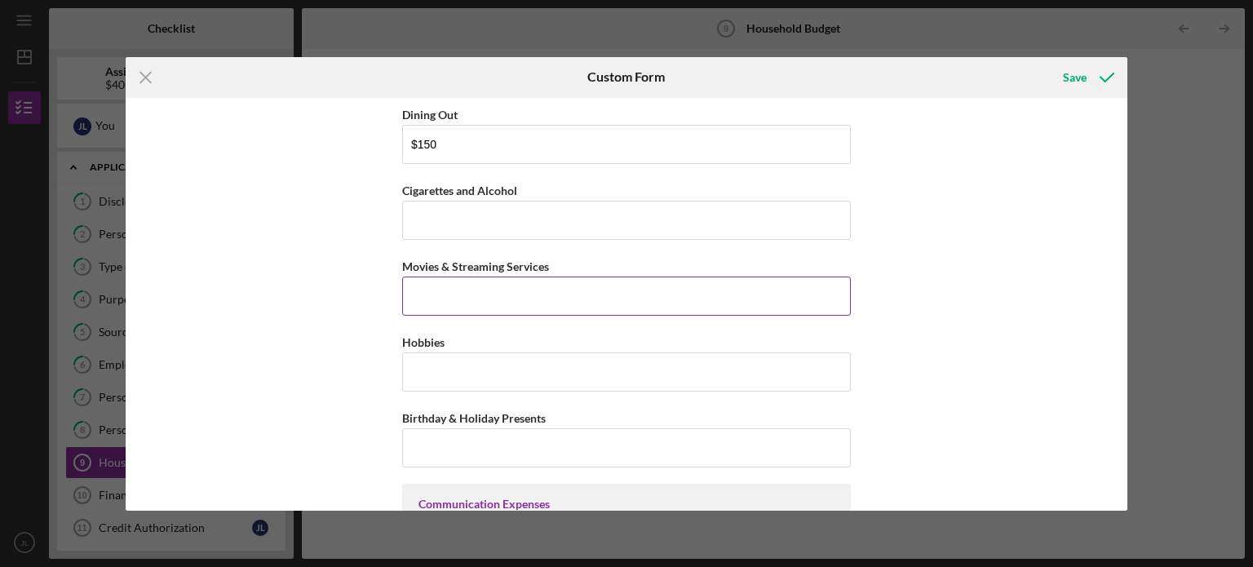
click at [588, 292] on input "Movies & Streaming Services" at bounding box center [626, 295] width 449 height 39
type input "$25"
click at [894, 270] on div "Residential Expenses HOUSEHOLD EXPENSES "Household" includes anyone you share i…" at bounding box center [627, 304] width 1002 height 413
drag, startPoint x: 1127, startPoint y: 402, endPoint x: 1122, endPoint y: 447, distance: 45.1
click at [1122, 447] on div "Icon/Menu Close Custom Form Save Residential Expenses HOUSEHOLD EXPENSES "House…" at bounding box center [626, 283] width 1253 height 567
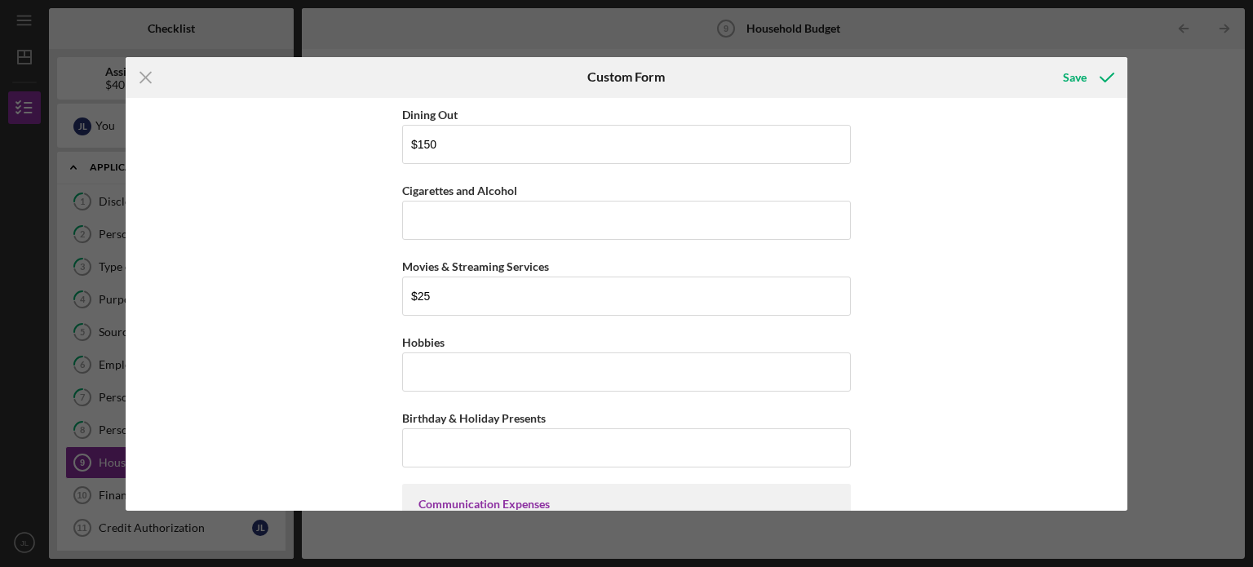
click at [1122, 447] on div "Residential Expenses HOUSEHOLD EXPENSES "Household" includes anyone you share i…" at bounding box center [627, 304] width 1002 height 413
click at [1122, 449] on div "Residential Expenses HOUSEHOLD EXPENSES "Household" includes anyone you share i…" at bounding box center [627, 304] width 1002 height 413
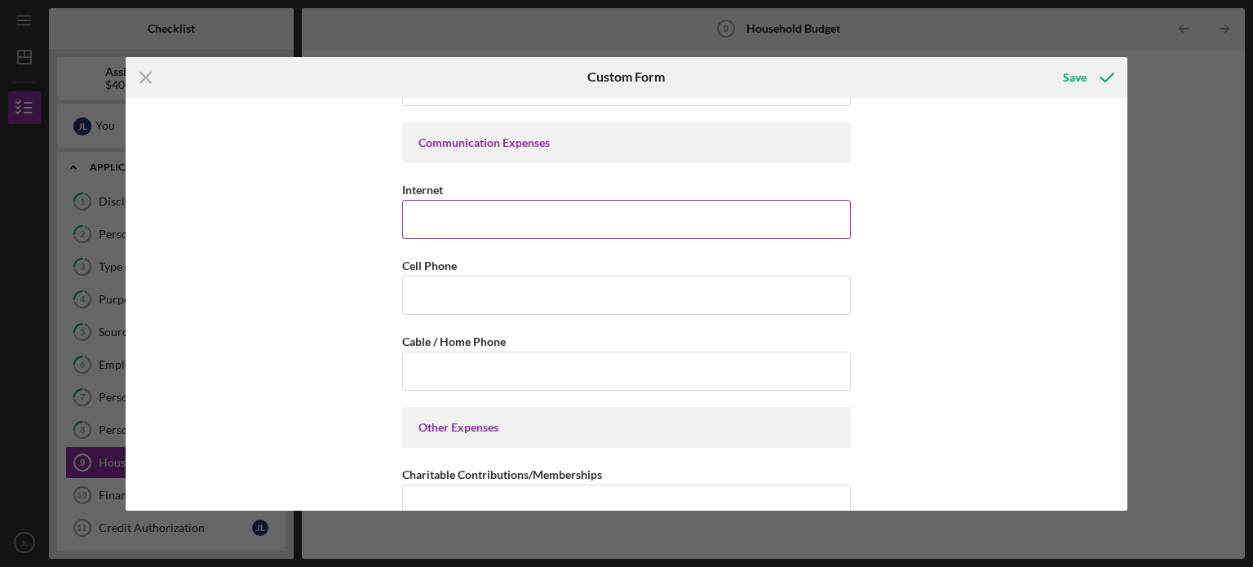
click at [555, 200] on input "Internet" at bounding box center [626, 219] width 449 height 39
type input "$75"
click at [551, 276] on input "Cell Phone" at bounding box center [626, 295] width 449 height 39
type input "$110"
click at [979, 289] on div "Residential Expenses HOUSEHOLD EXPENSES "Household" includes anyone you share i…" at bounding box center [627, 304] width 1002 height 413
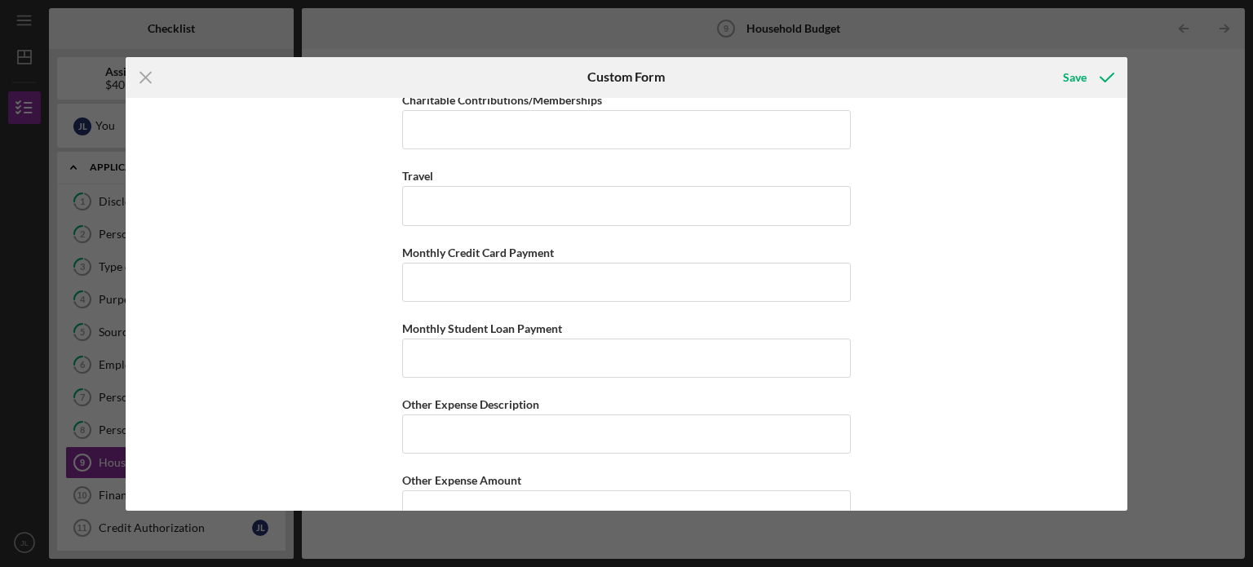
scroll to position [3399, 0]
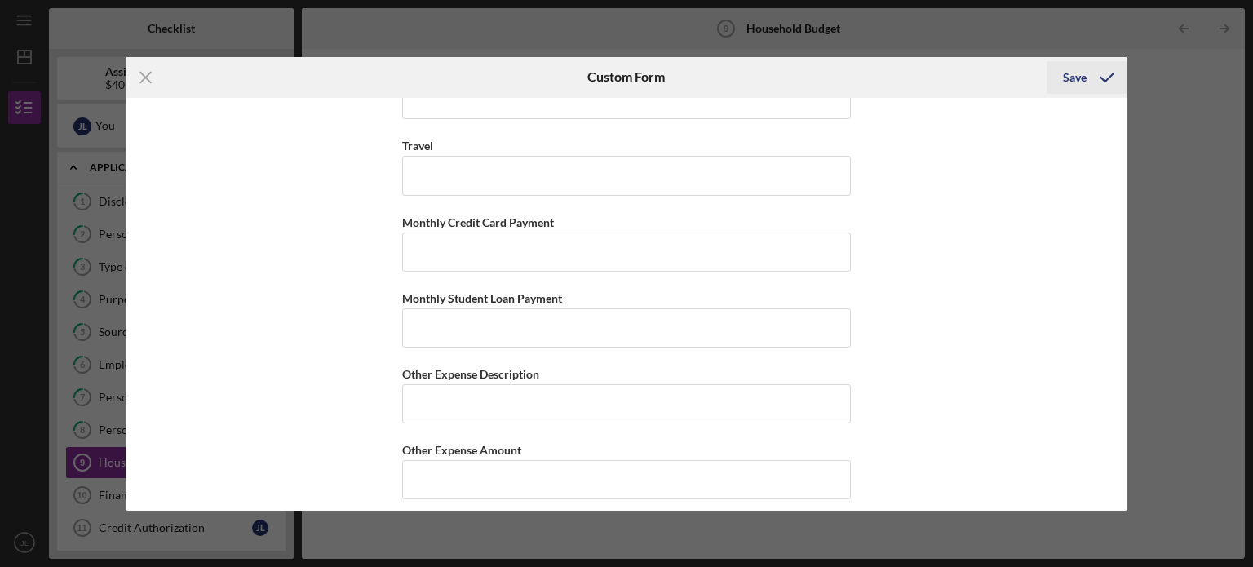
click at [1077, 77] on div "Save" at bounding box center [1075, 77] width 24 height 33
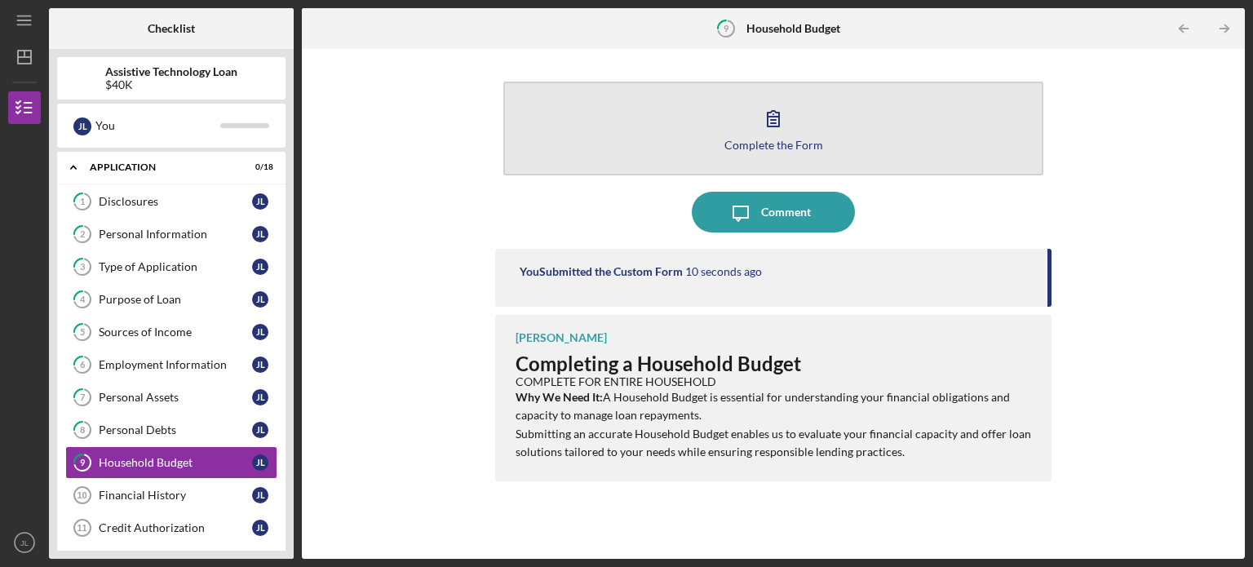
click at [815, 101] on button "Complete the Form Form" at bounding box center [773, 129] width 540 height 94
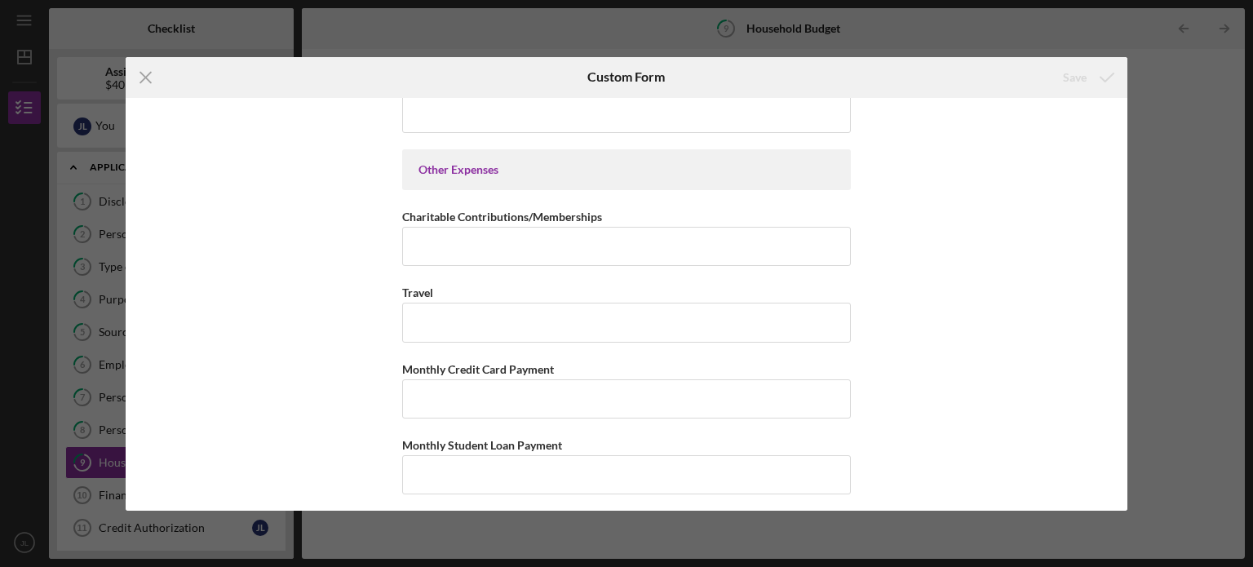
scroll to position [3399, 0]
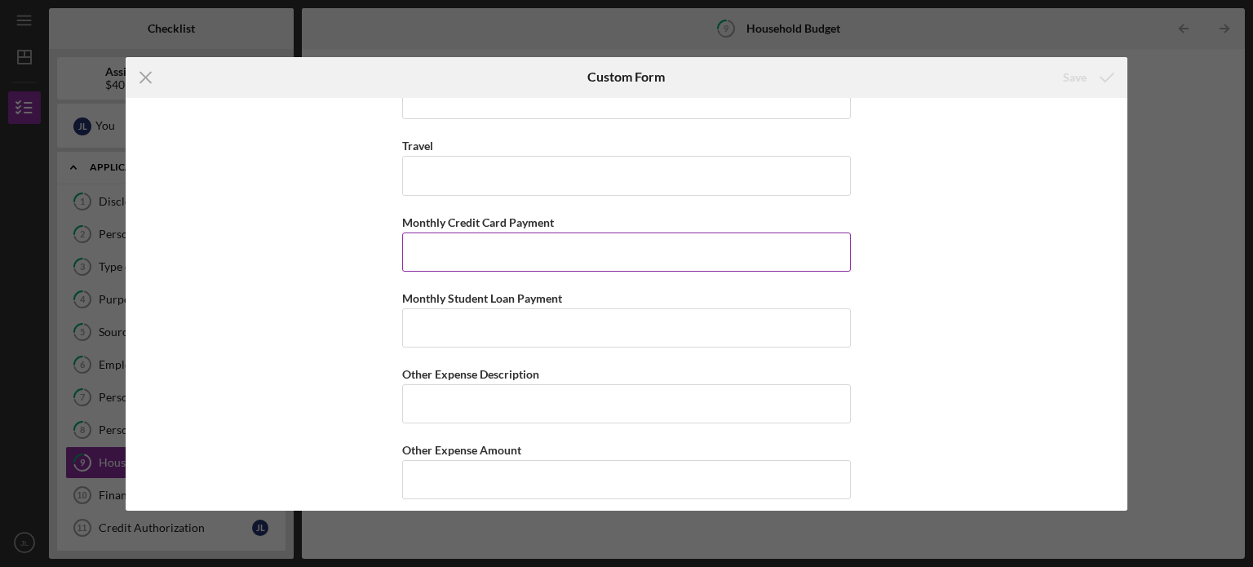
click at [528, 232] on input "Monthly Credit Card Payment" at bounding box center [626, 251] width 449 height 39
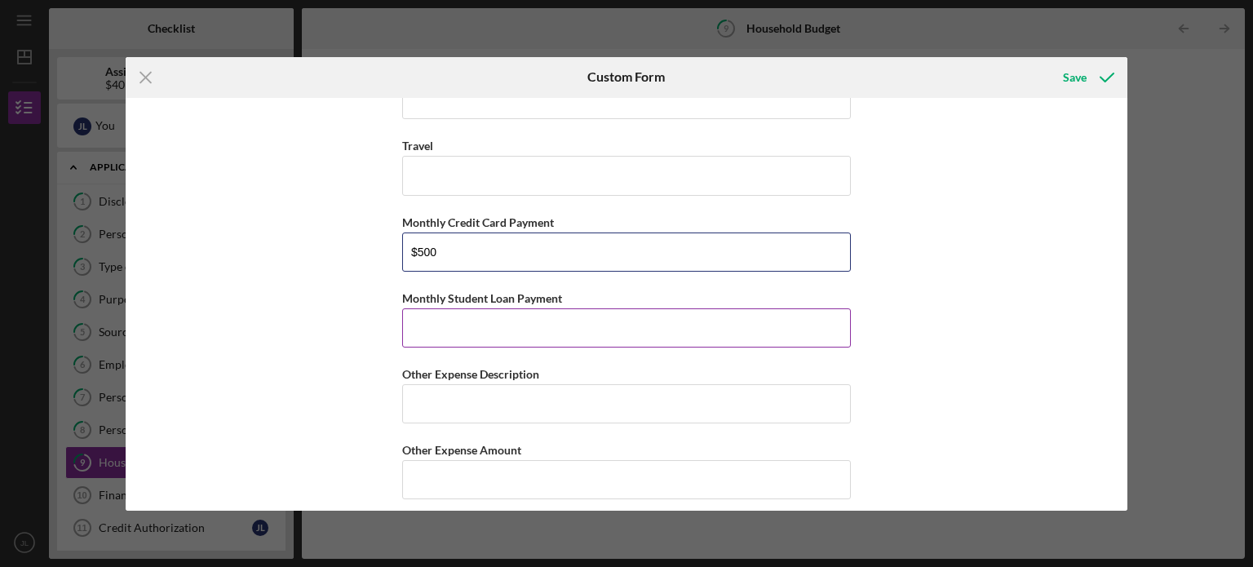
type input "$500"
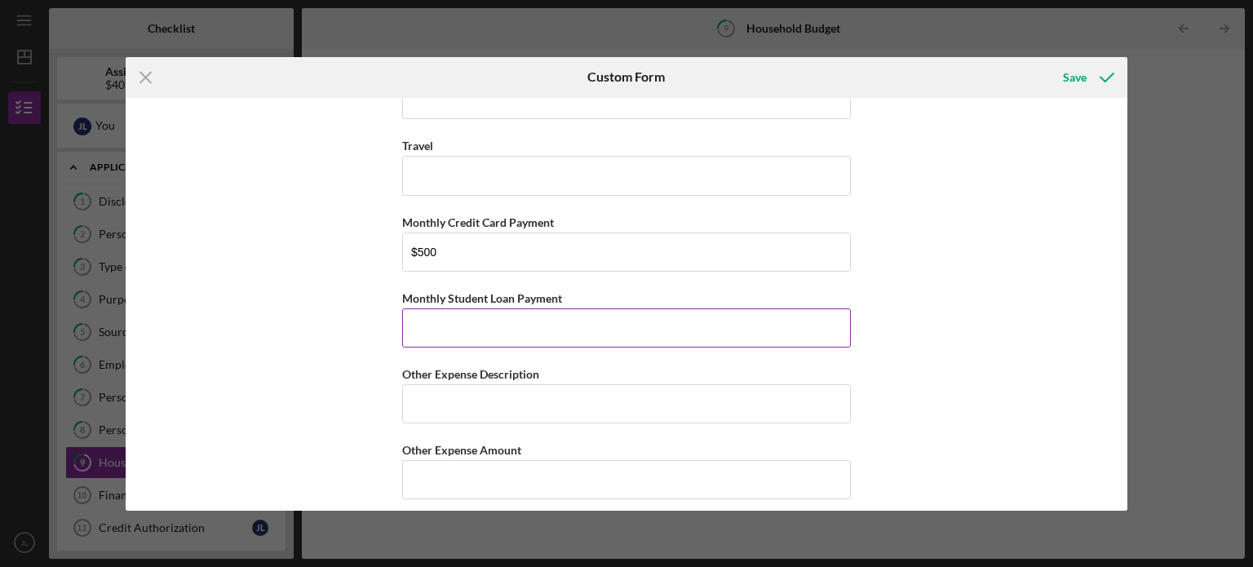
click at [580, 322] on input "Monthly Student Loan Payment" at bounding box center [626, 327] width 449 height 39
type input "$50"
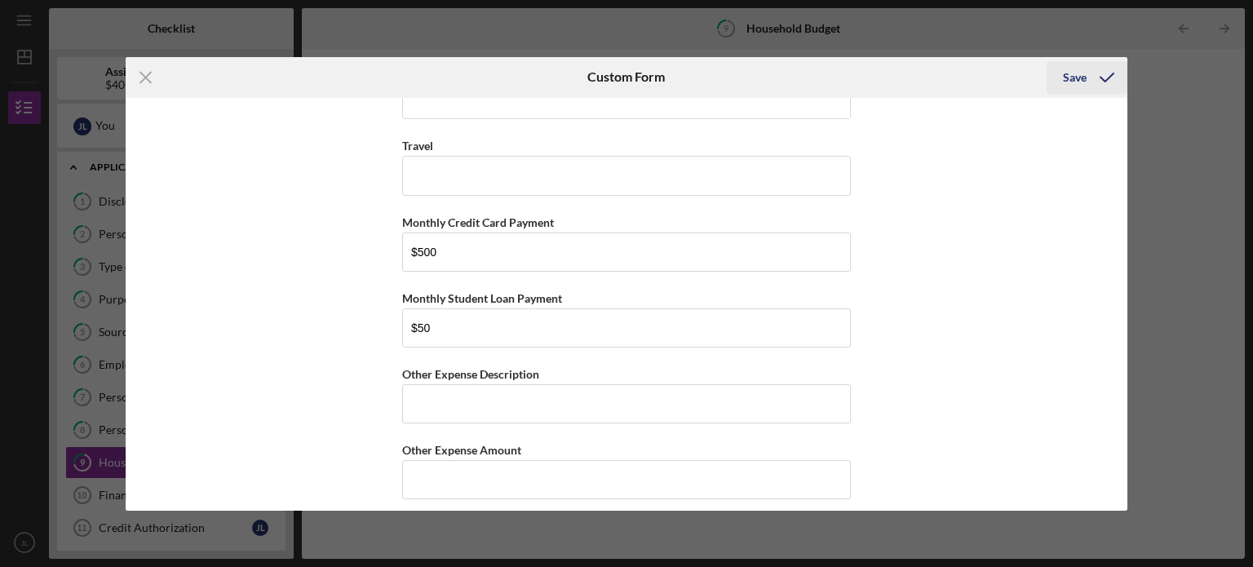
click at [1083, 76] on div "Save" at bounding box center [1075, 77] width 24 height 33
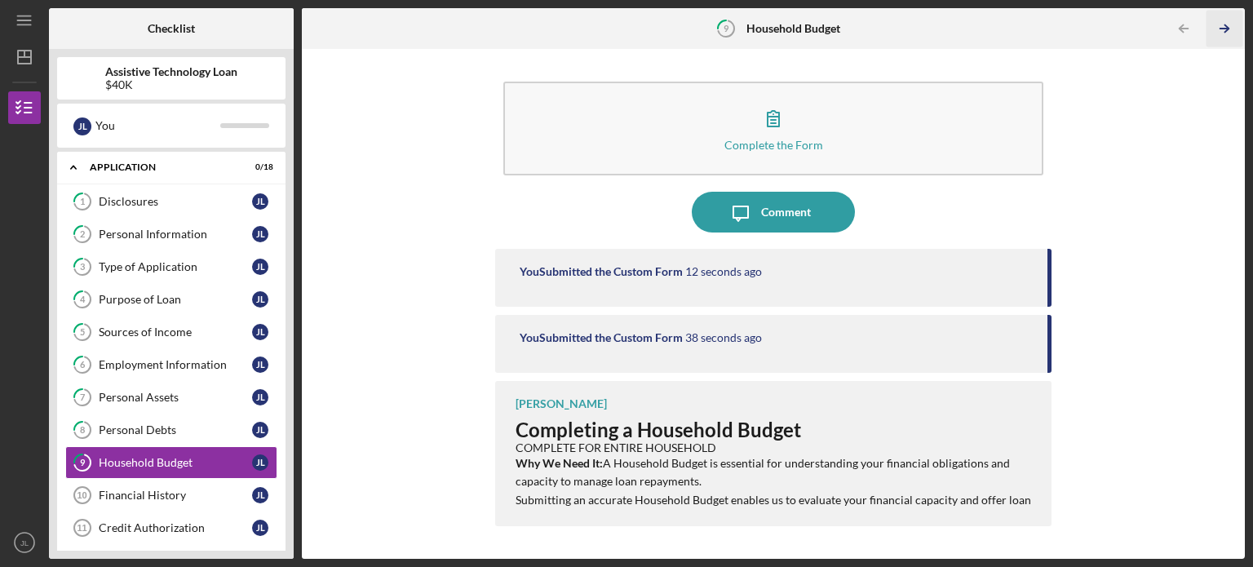
click at [1230, 30] on icon "Icon/Table Pagination Arrow" at bounding box center [1223, 29] width 37 height 37
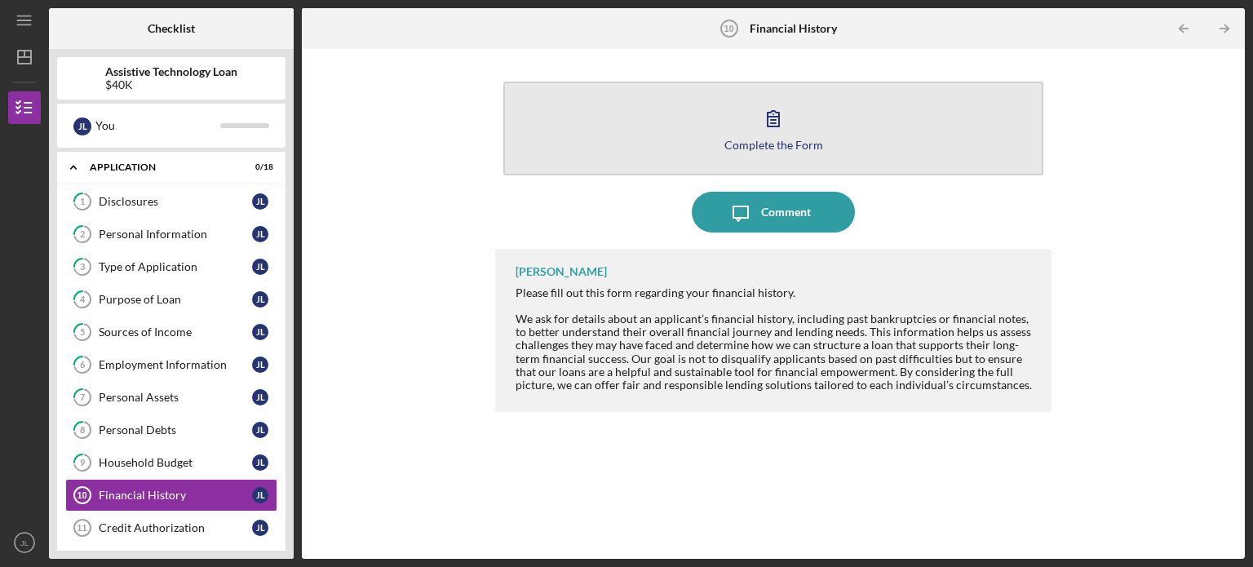
click at [812, 119] on button "Complete the Form Form" at bounding box center [773, 129] width 540 height 94
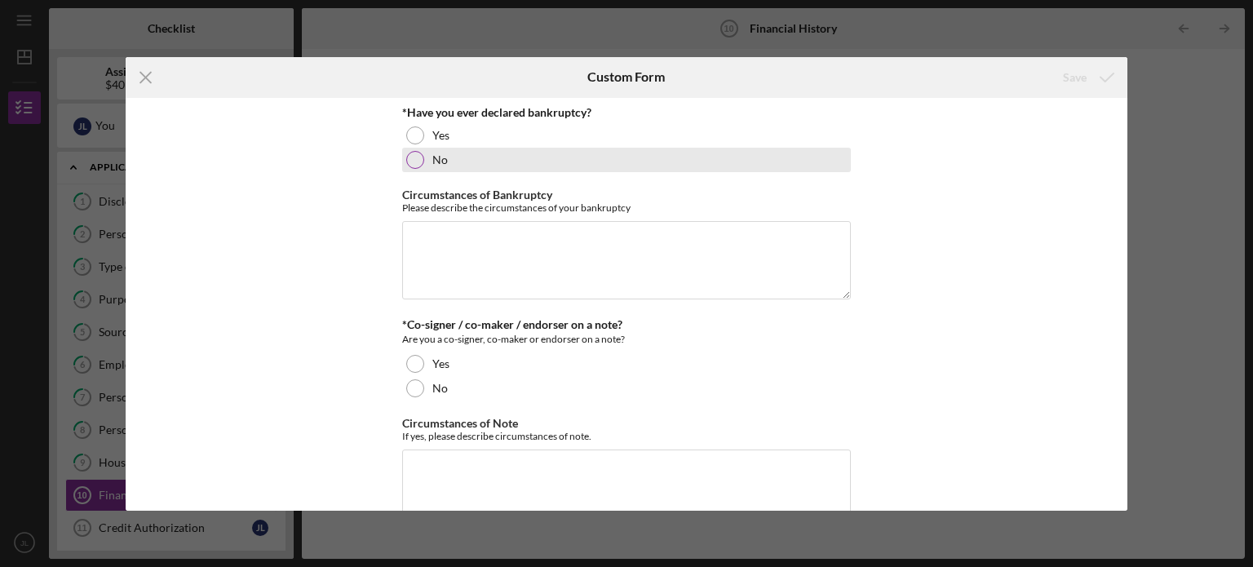
click at [426, 164] on div "No" at bounding box center [626, 160] width 449 height 24
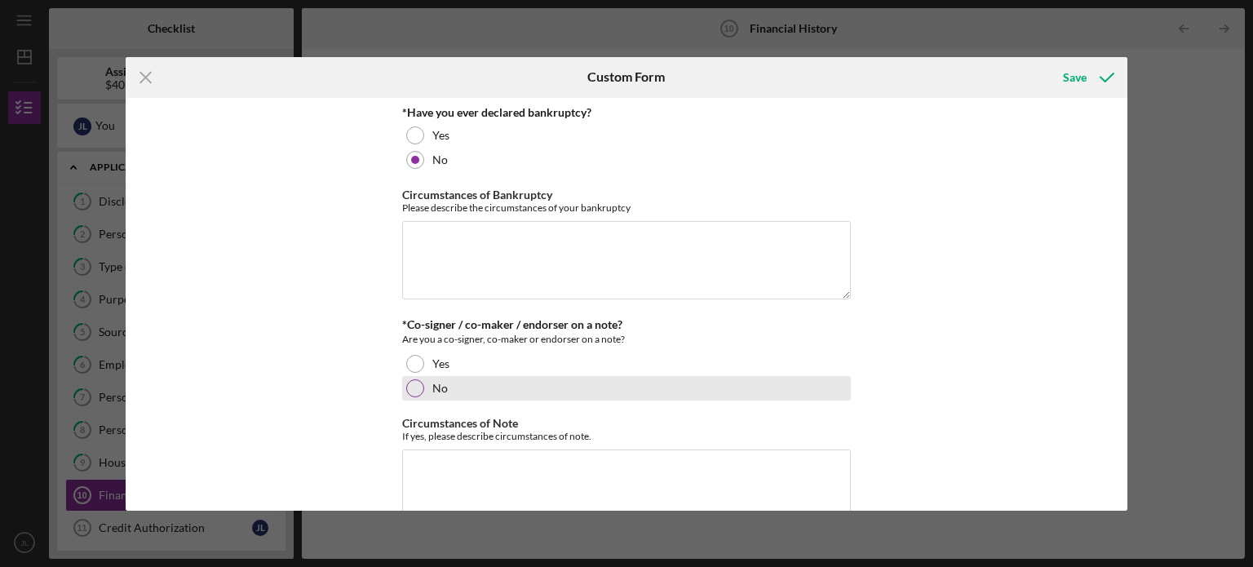
click at [424, 394] on div "No" at bounding box center [626, 388] width 449 height 24
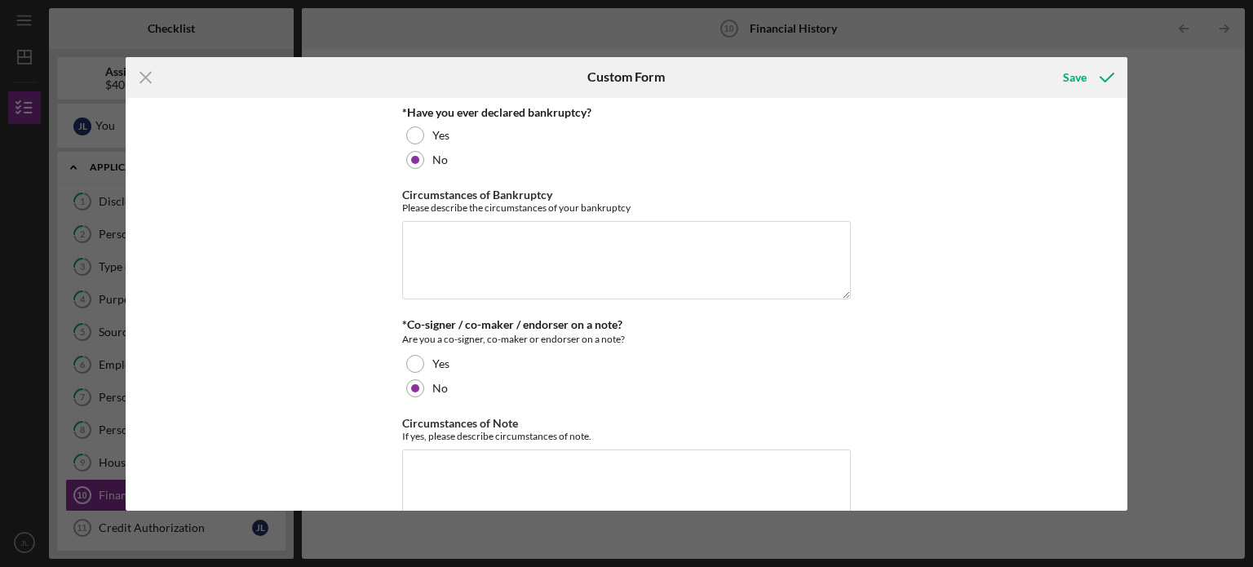
scroll to position [273, 0]
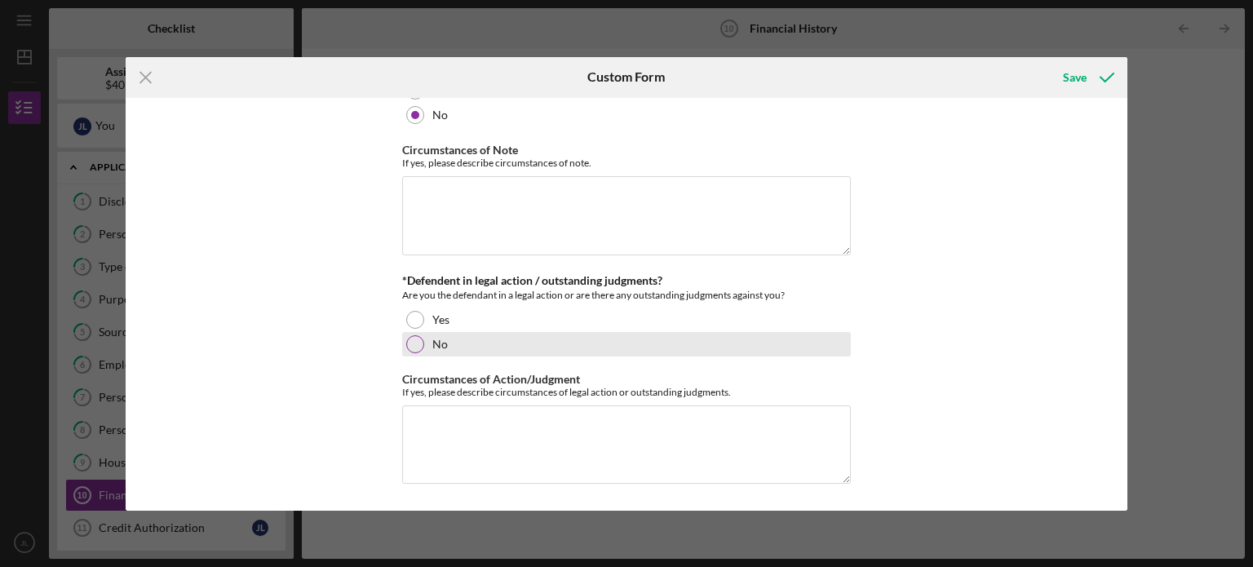
click at [424, 345] on div "No" at bounding box center [626, 344] width 449 height 24
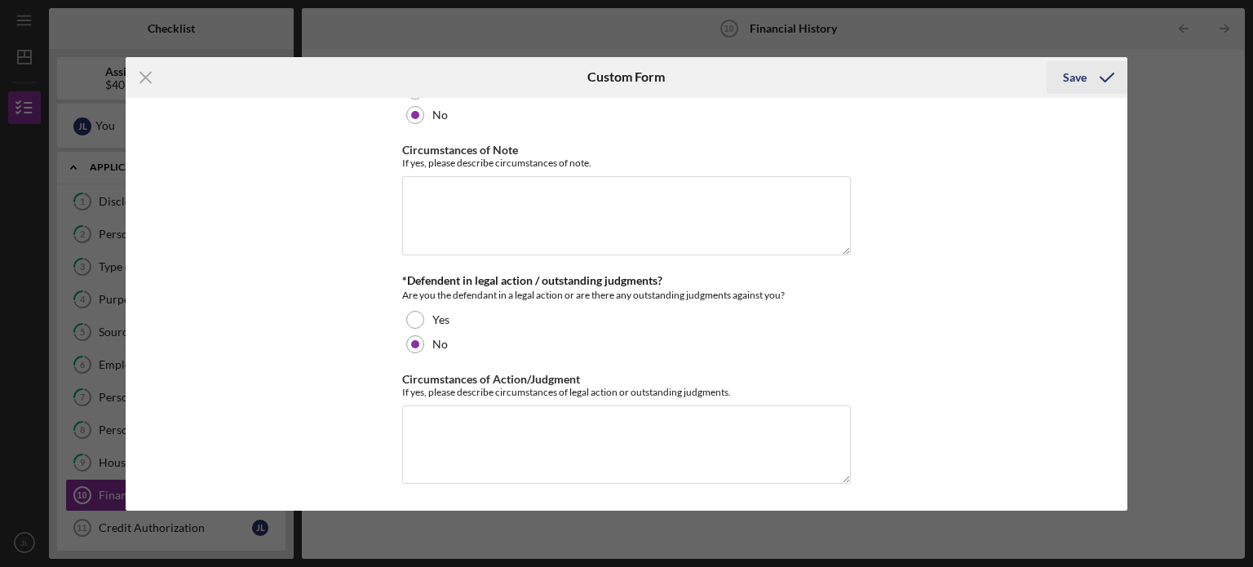
click at [1098, 83] on icon "submit" at bounding box center [1106, 77] width 41 height 41
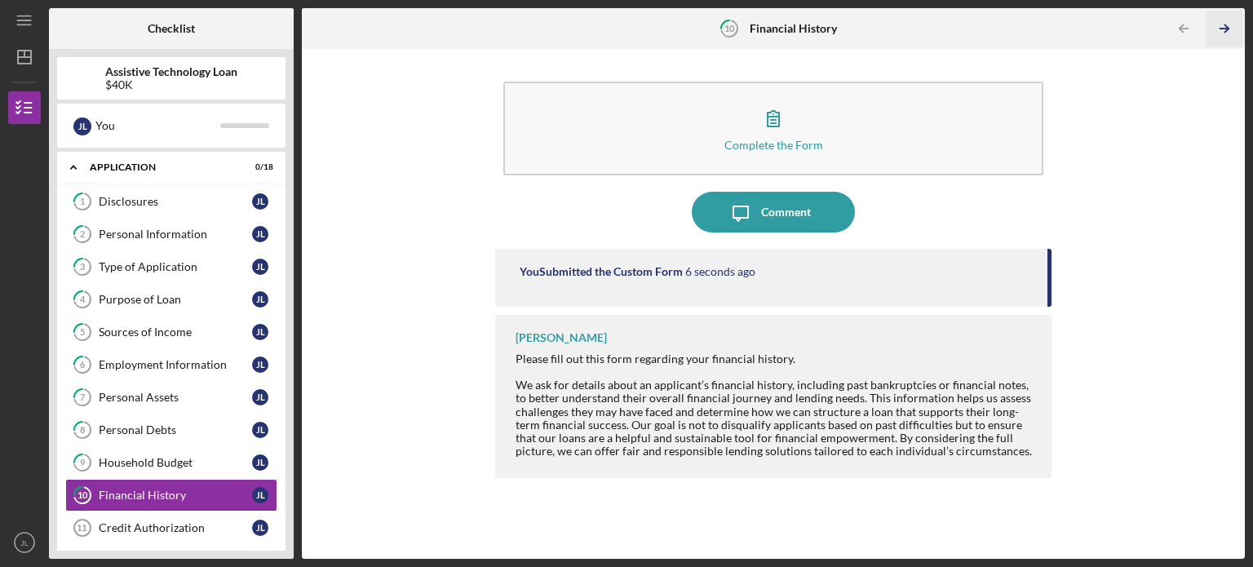
click at [1226, 38] on icon "Icon/Table Pagination Arrow" at bounding box center [1223, 29] width 37 height 37
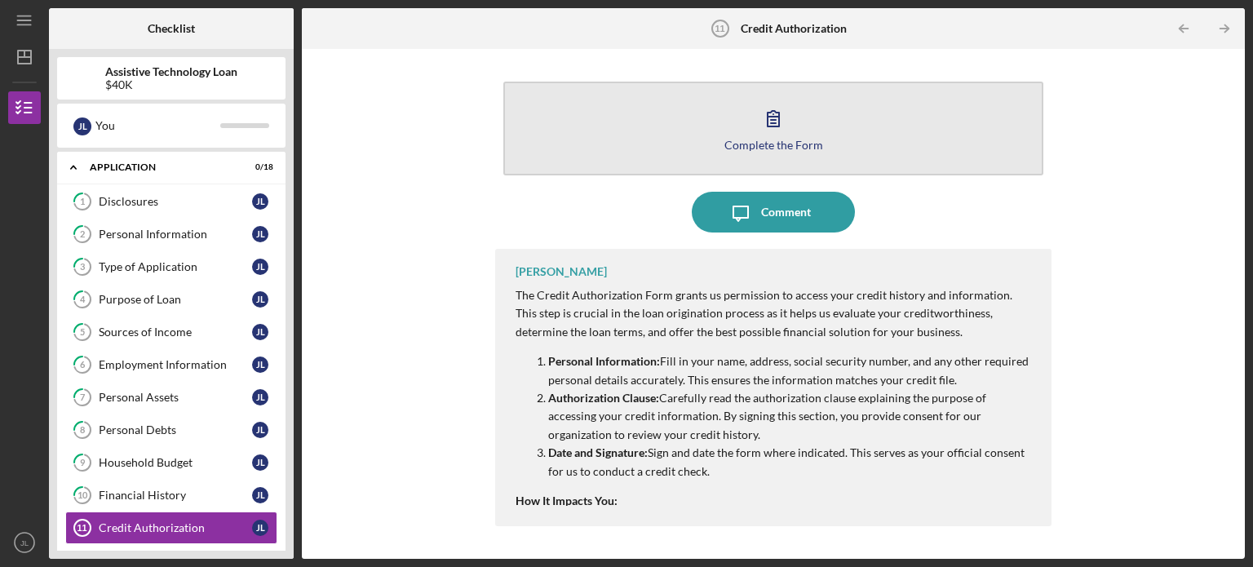
click at [771, 115] on icon "button" at bounding box center [773, 118] width 41 height 41
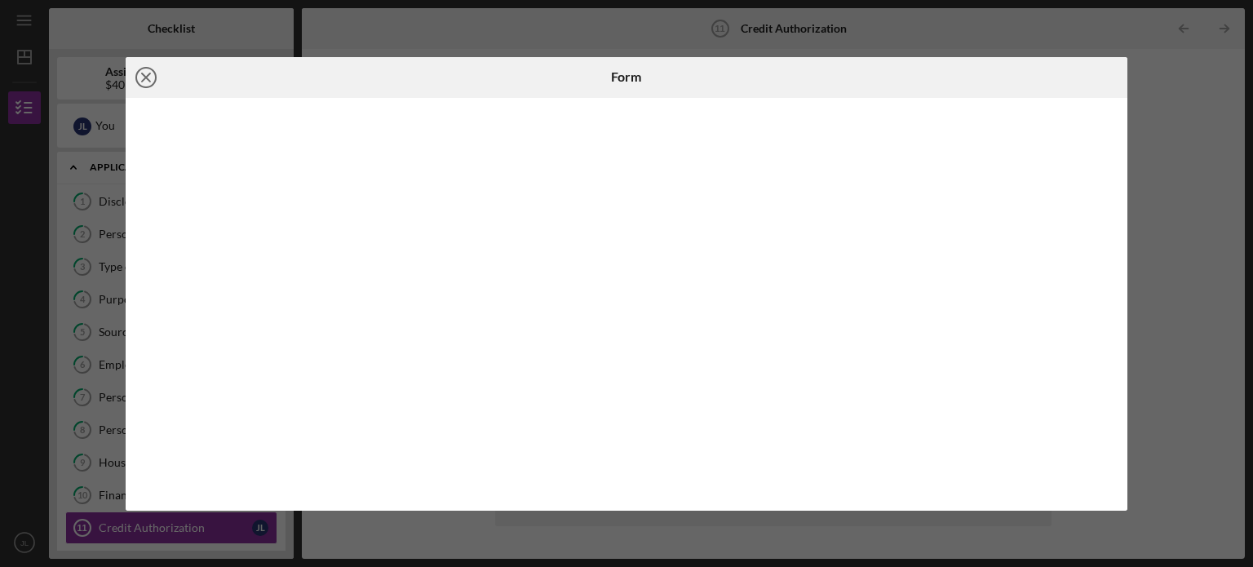
click at [144, 76] on icon "Icon/Close" at bounding box center [146, 77] width 41 height 41
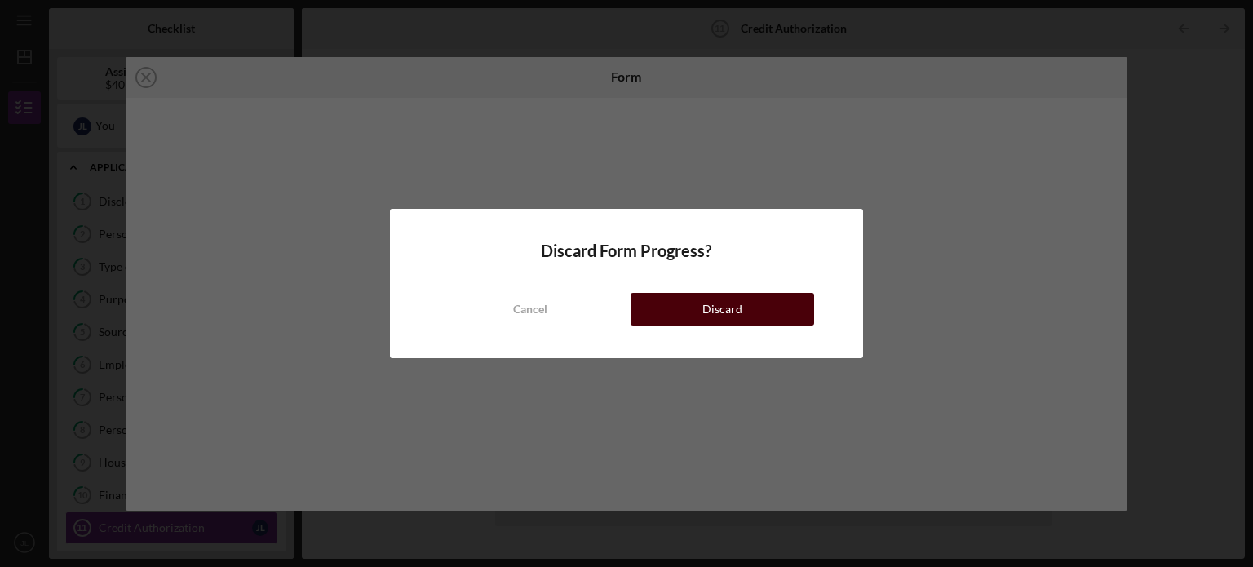
click at [668, 309] on button "Discard" at bounding box center [721, 309] width 183 height 33
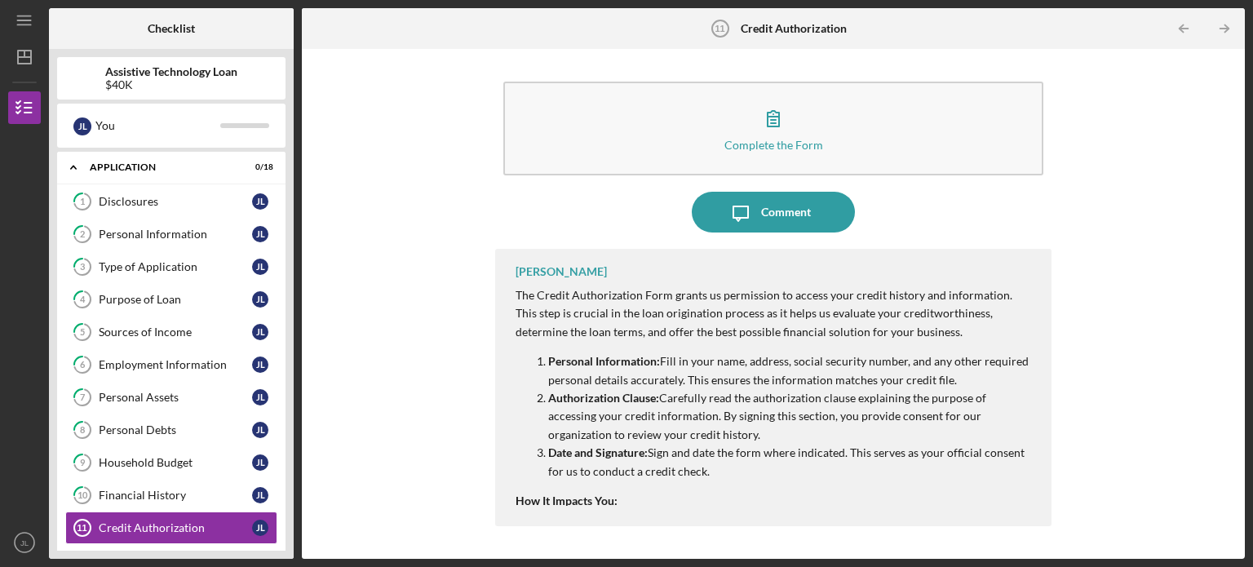
click at [697, 373] on p "Personal Information: Fill in your name, address, social security number, and a…" at bounding box center [791, 370] width 487 height 37
drag, startPoint x: 610, startPoint y: 462, endPoint x: 685, endPoint y: 513, distance: 90.5
click at [685, 513] on div "[PERSON_NAME] The Credit Authorization Form grants us permission to access your…" at bounding box center [773, 387] width 556 height 277
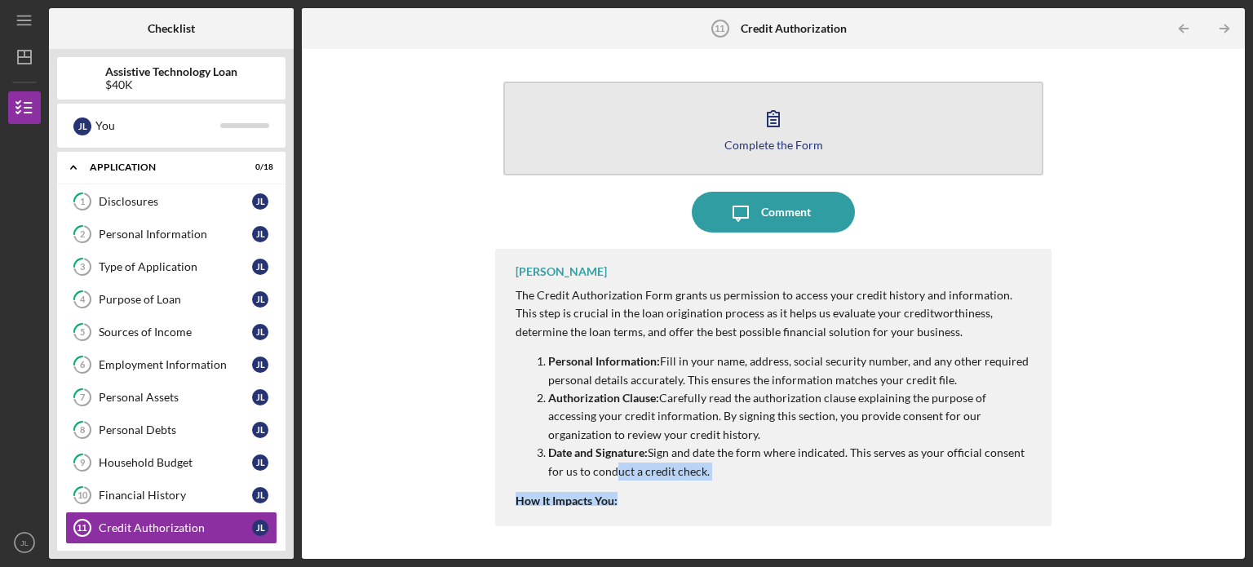
click at [775, 152] on button "Complete the Form Form" at bounding box center [773, 129] width 540 height 94
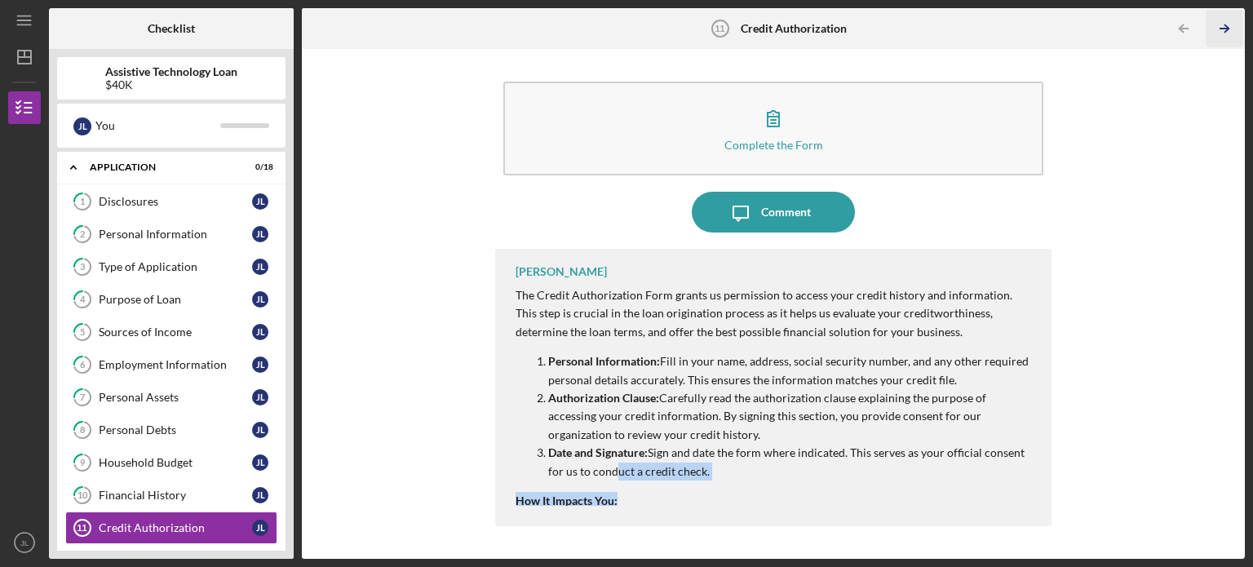
click at [1229, 33] on icon "Icon/Table Pagination Arrow" at bounding box center [1223, 29] width 37 height 37
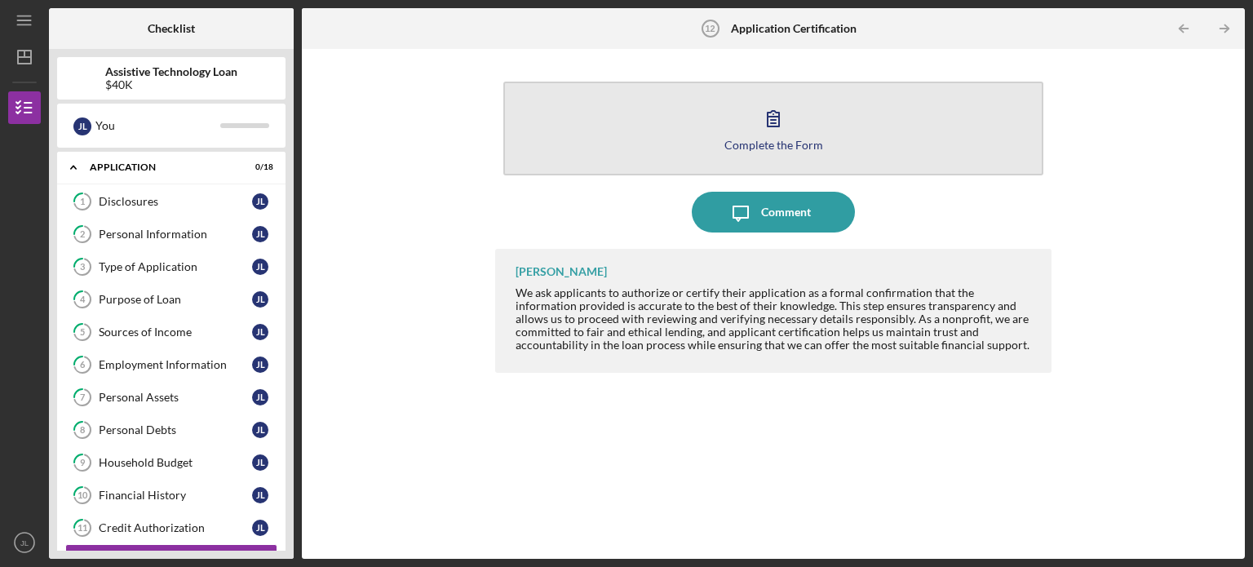
click at [825, 120] on button "Complete the Form Form" at bounding box center [773, 129] width 540 height 94
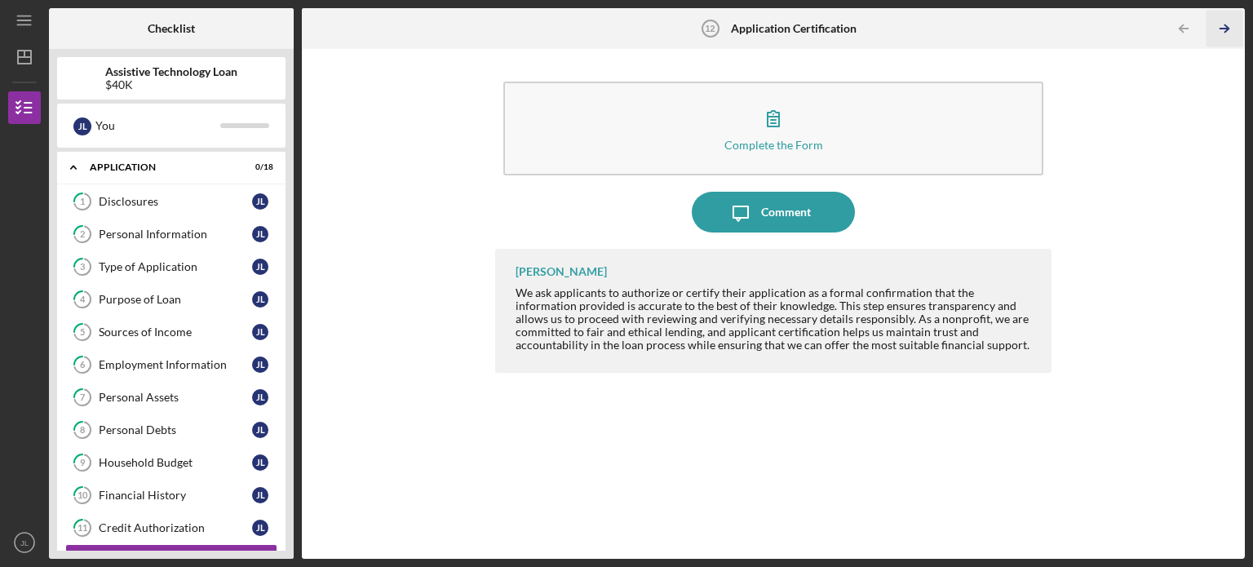
click at [1220, 23] on icon "Icon/Table Pagination Arrow" at bounding box center [1223, 29] width 37 height 37
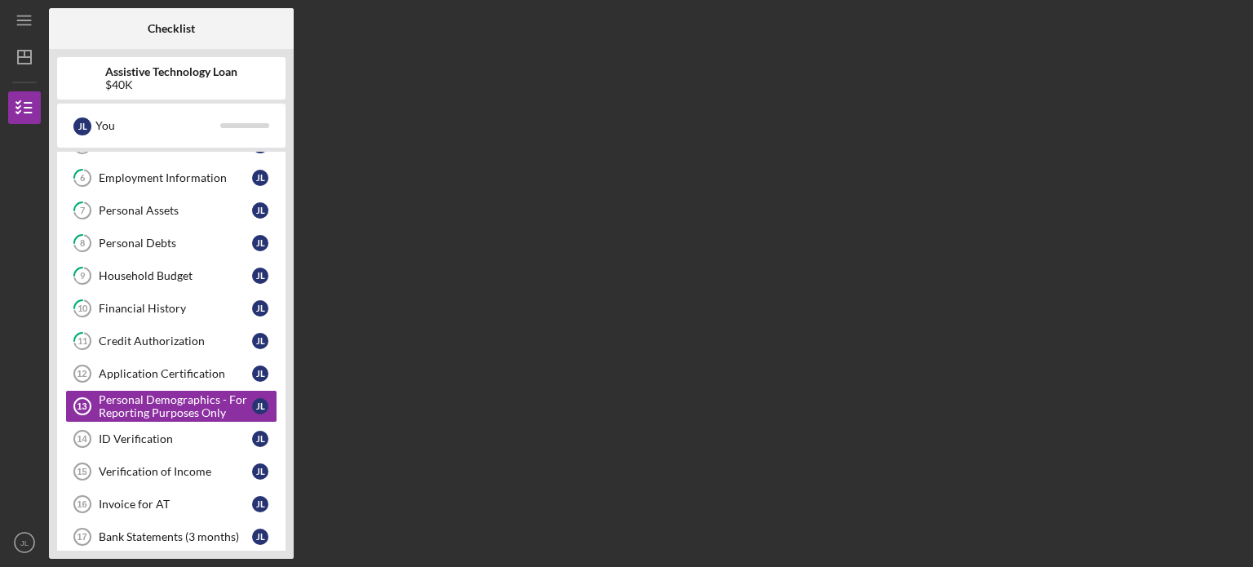
scroll to position [237, 0]
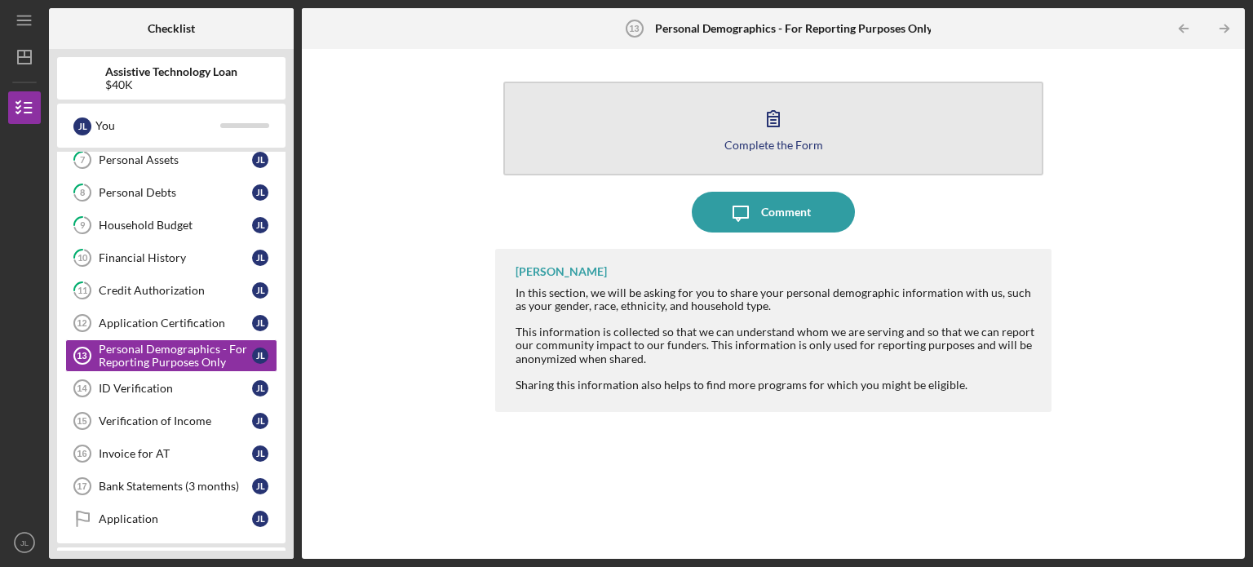
click at [787, 111] on icon "button" at bounding box center [773, 118] width 41 height 41
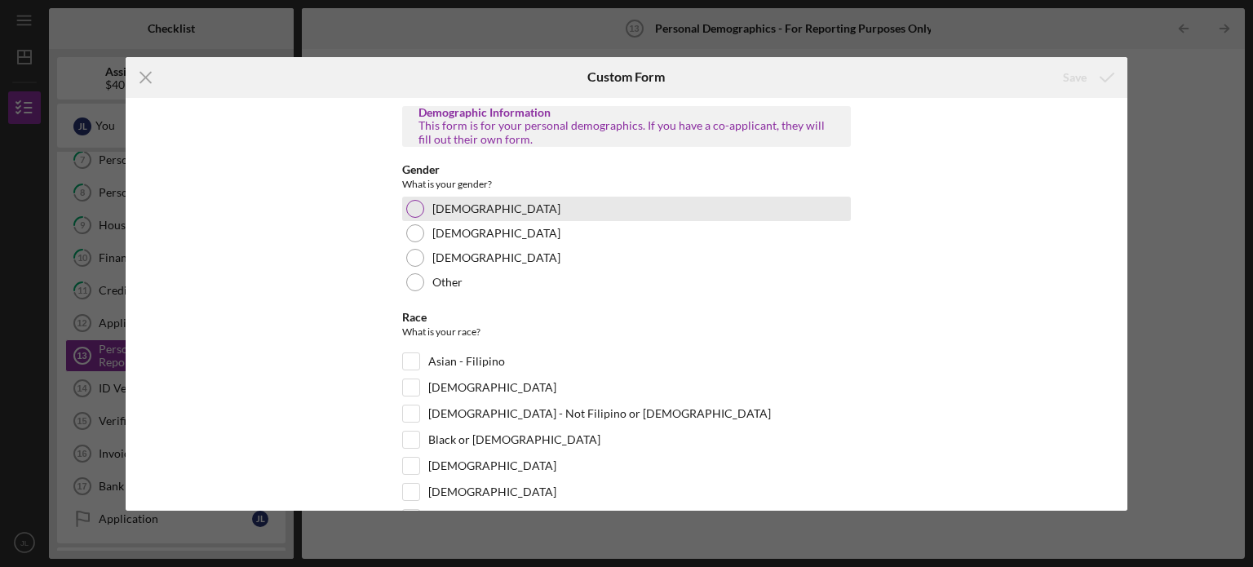
click at [466, 211] on div "[DEMOGRAPHIC_DATA]" at bounding box center [626, 209] width 449 height 24
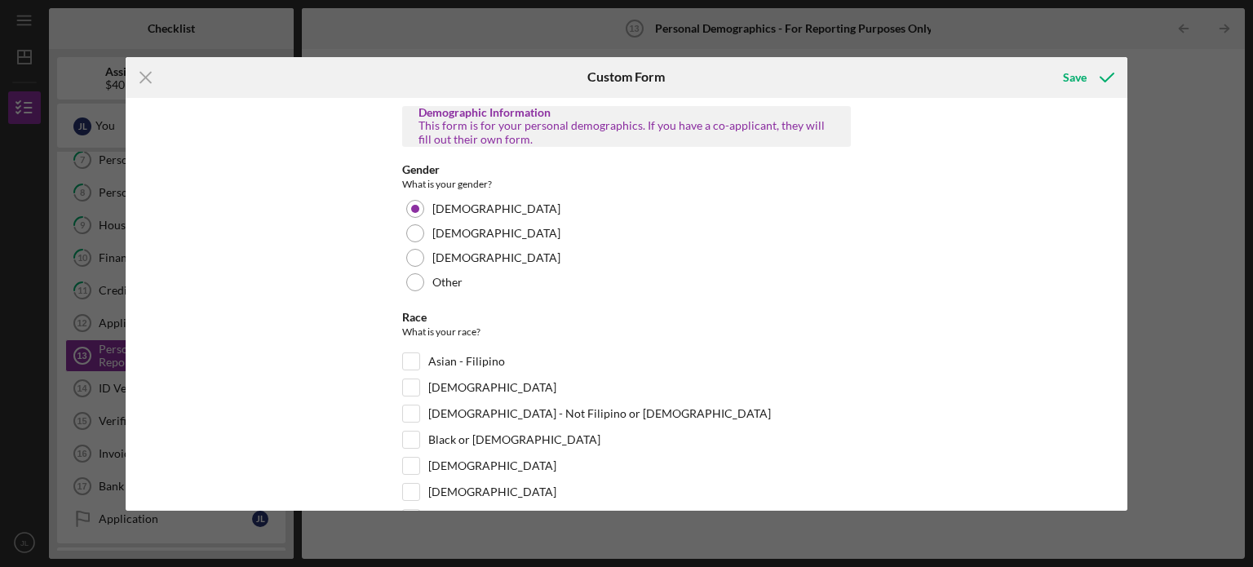
scroll to position [361, 0]
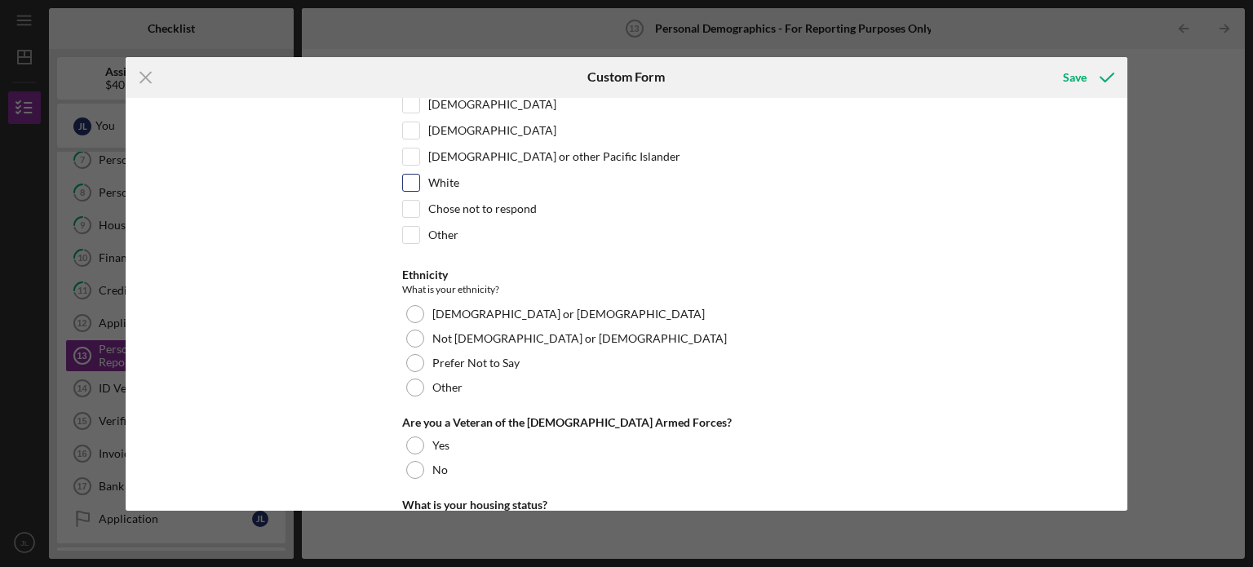
click at [438, 177] on label "White" at bounding box center [443, 183] width 31 height 16
click at [419, 177] on input "White" at bounding box center [411, 183] width 16 height 16
checkbox input "true"
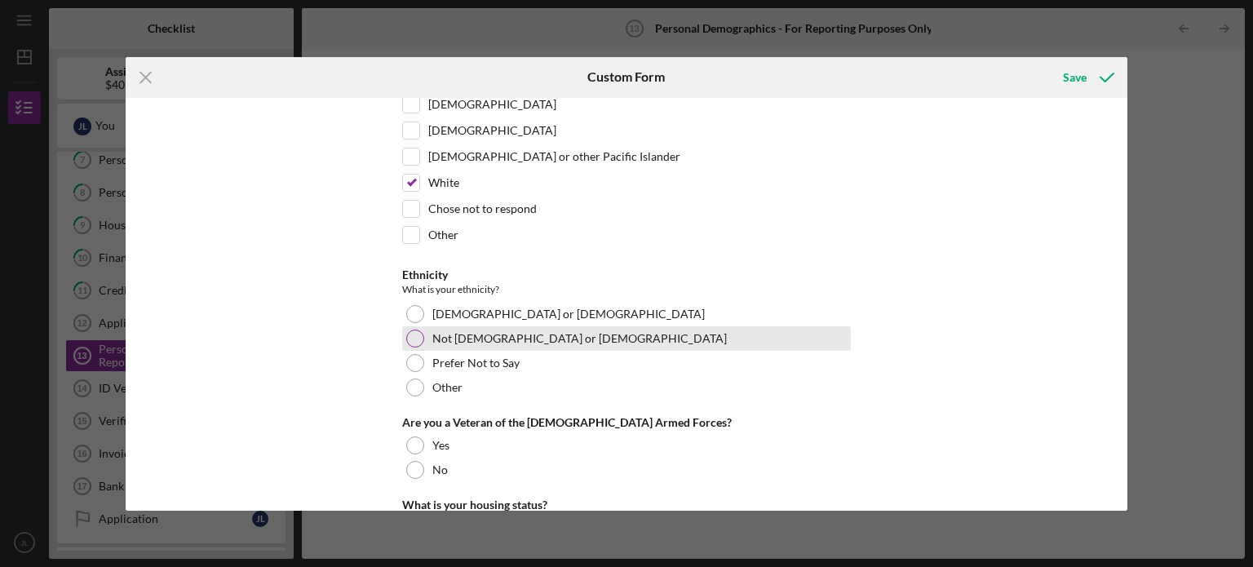
click at [464, 334] on label "Not [DEMOGRAPHIC_DATA] or [DEMOGRAPHIC_DATA]" at bounding box center [579, 338] width 294 height 13
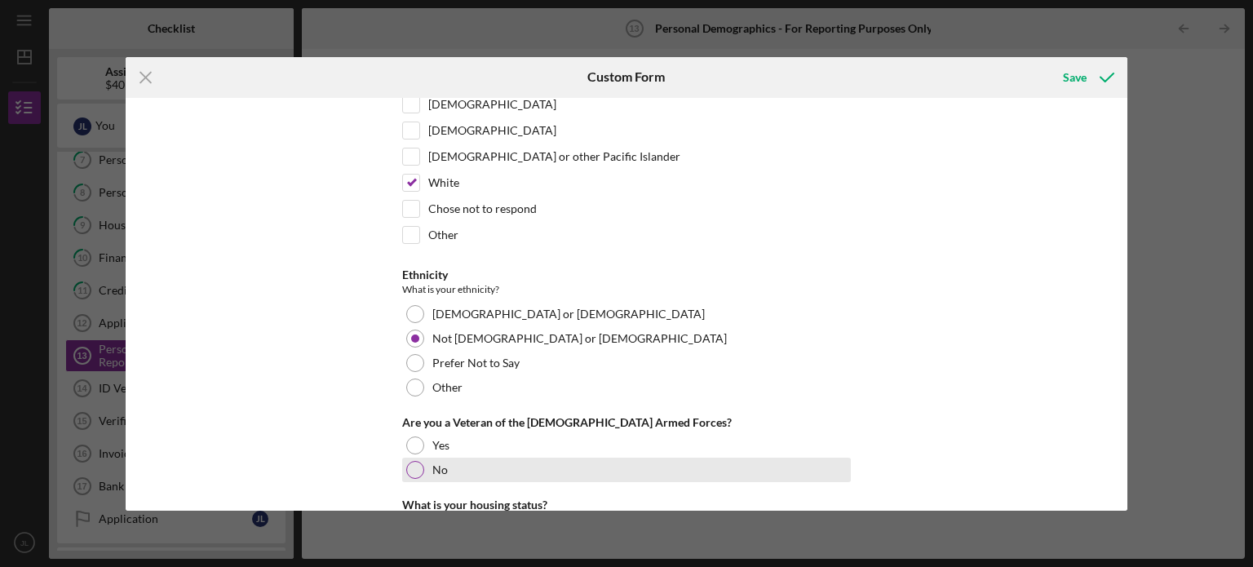
click at [440, 466] on label "No" at bounding box center [439, 469] width 15 height 13
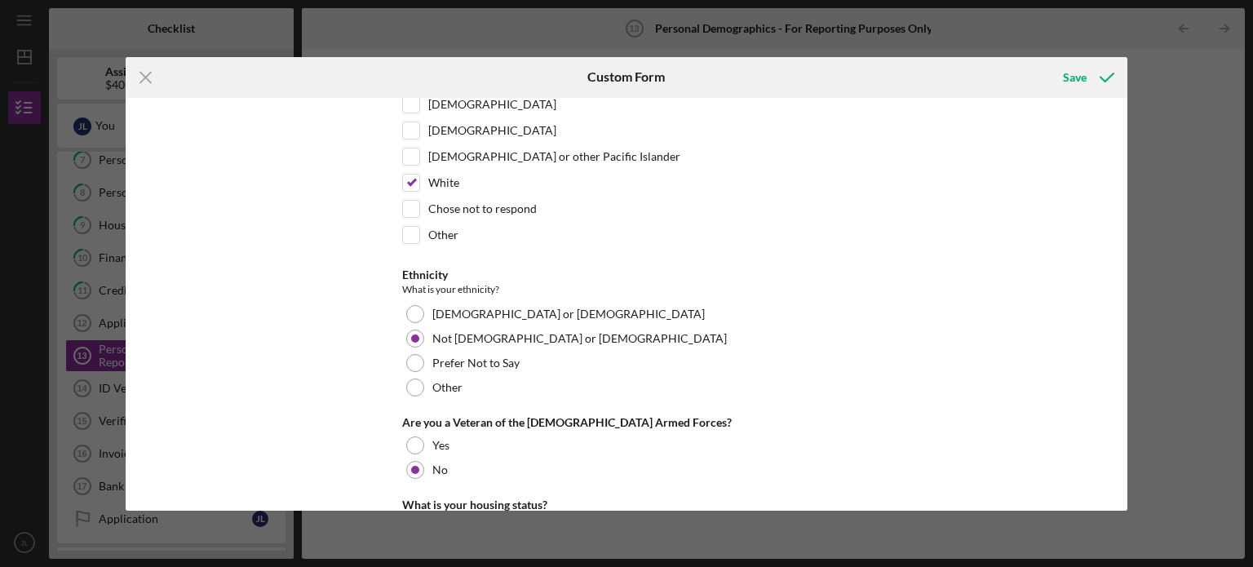
click at [1121, 452] on div "Demographic Information This form is for your personal demographics. If you hav…" at bounding box center [627, 304] width 1002 height 413
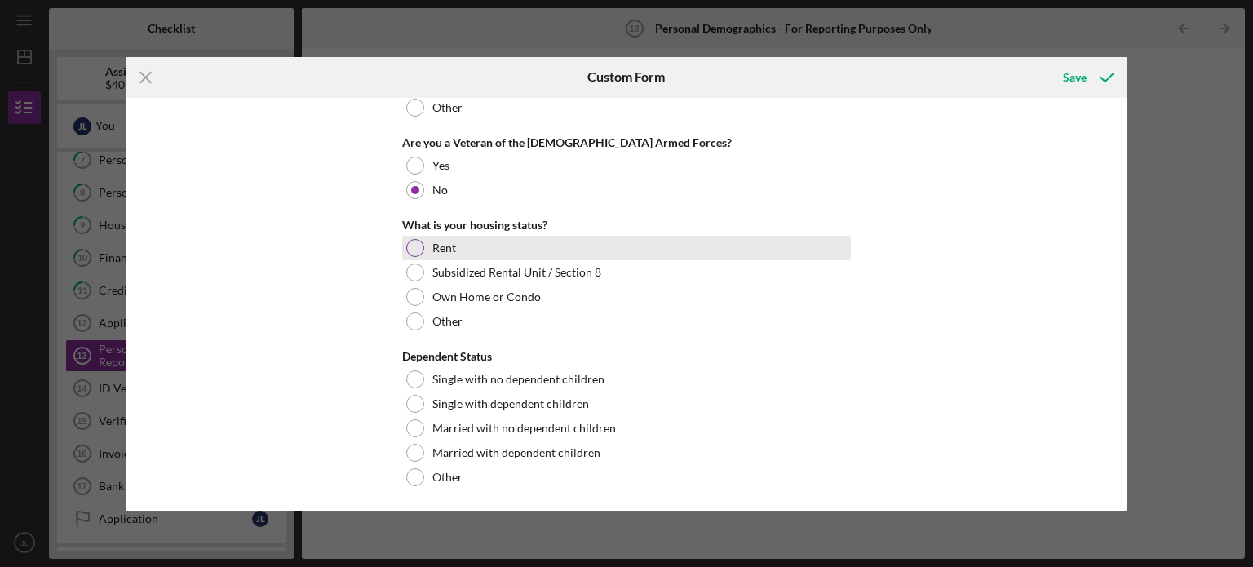
click at [476, 241] on div "Rent" at bounding box center [626, 248] width 449 height 24
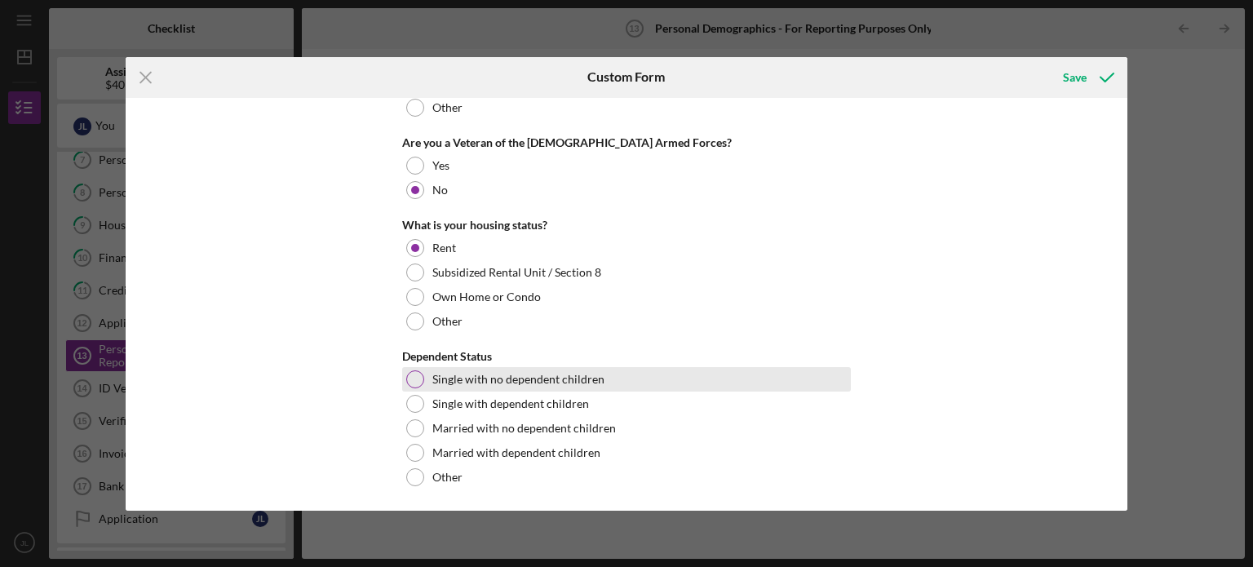
click at [473, 378] on label "Single with no dependent children" at bounding box center [518, 379] width 172 height 13
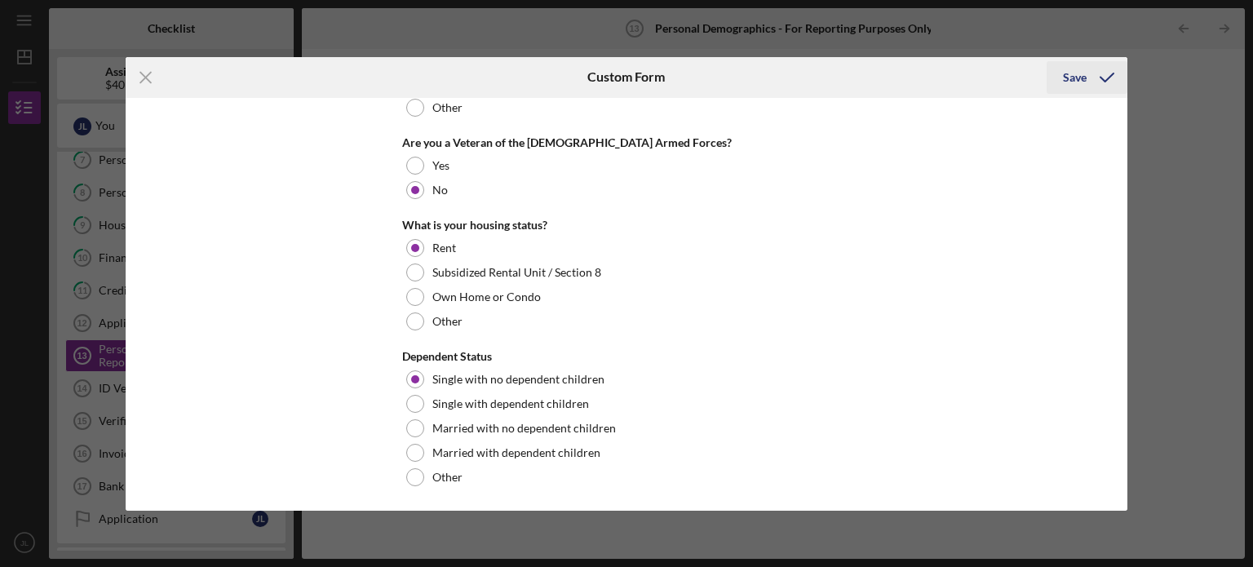
click at [1092, 84] on icon "submit" at bounding box center [1106, 77] width 41 height 41
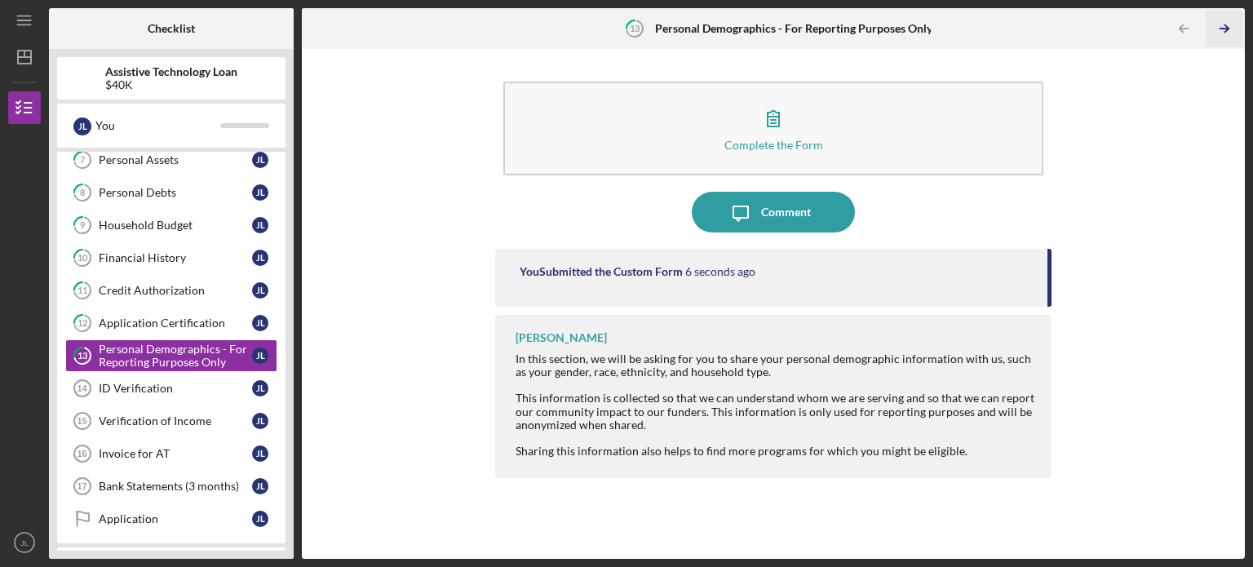
click at [1217, 31] on icon "Icon/Table Pagination Arrow" at bounding box center [1223, 29] width 37 height 37
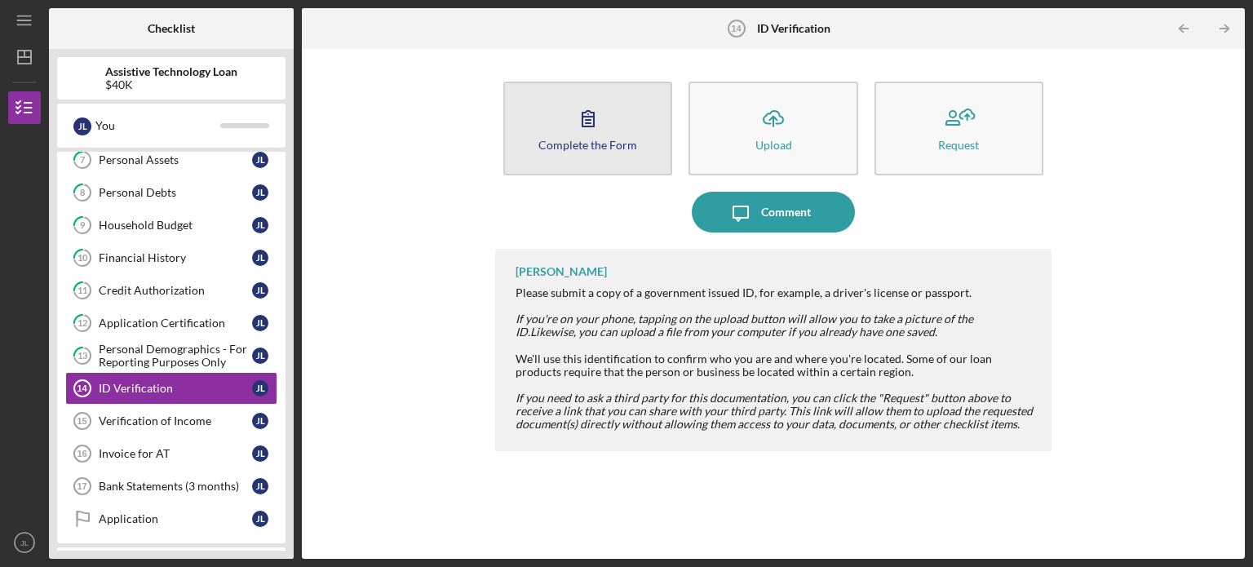
click at [625, 143] on div "Complete the Form" at bounding box center [587, 145] width 99 height 12
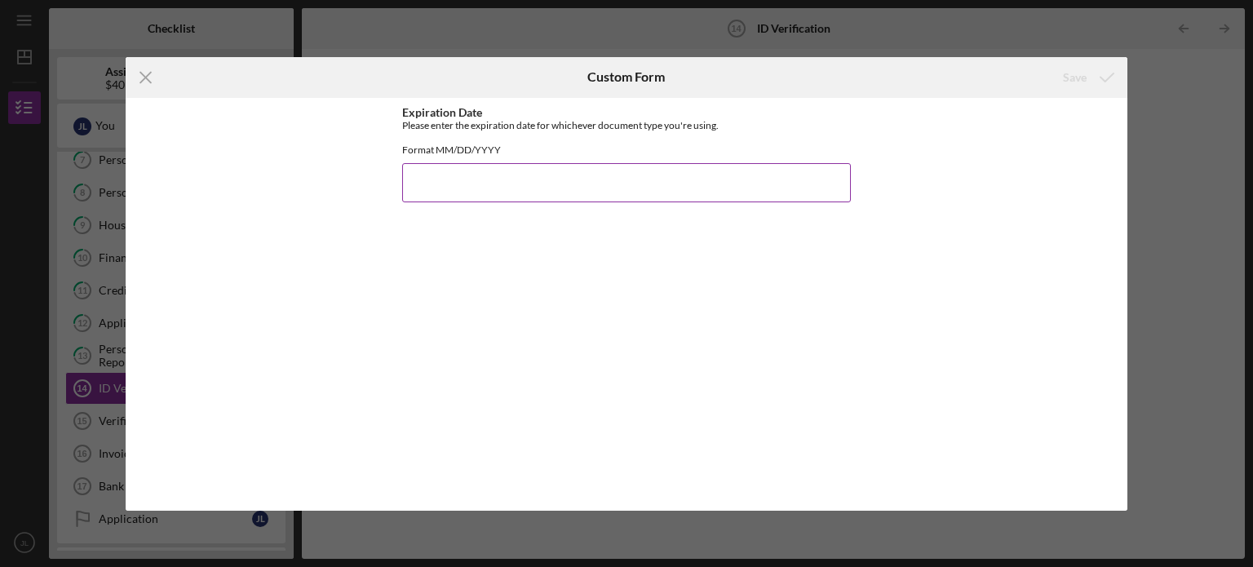
click at [531, 195] on input "Expiration Date" at bounding box center [626, 182] width 449 height 39
type input "09182030"
click at [1099, 70] on icon "submit" at bounding box center [1106, 77] width 41 height 41
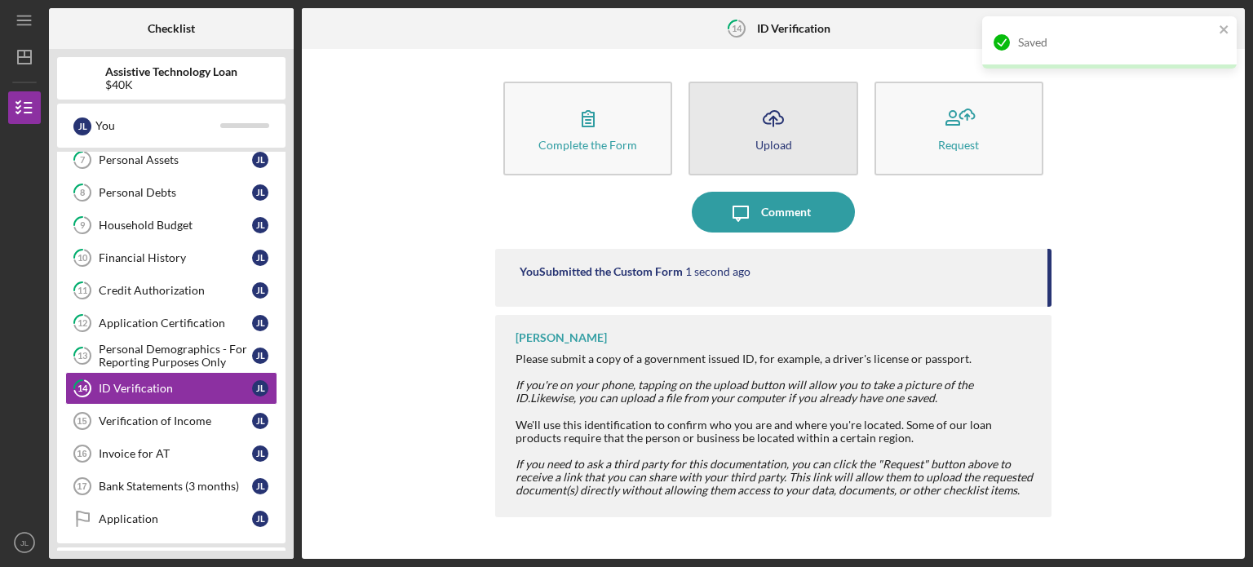
click at [806, 125] on button "Icon/Upload Upload" at bounding box center [772, 129] width 169 height 94
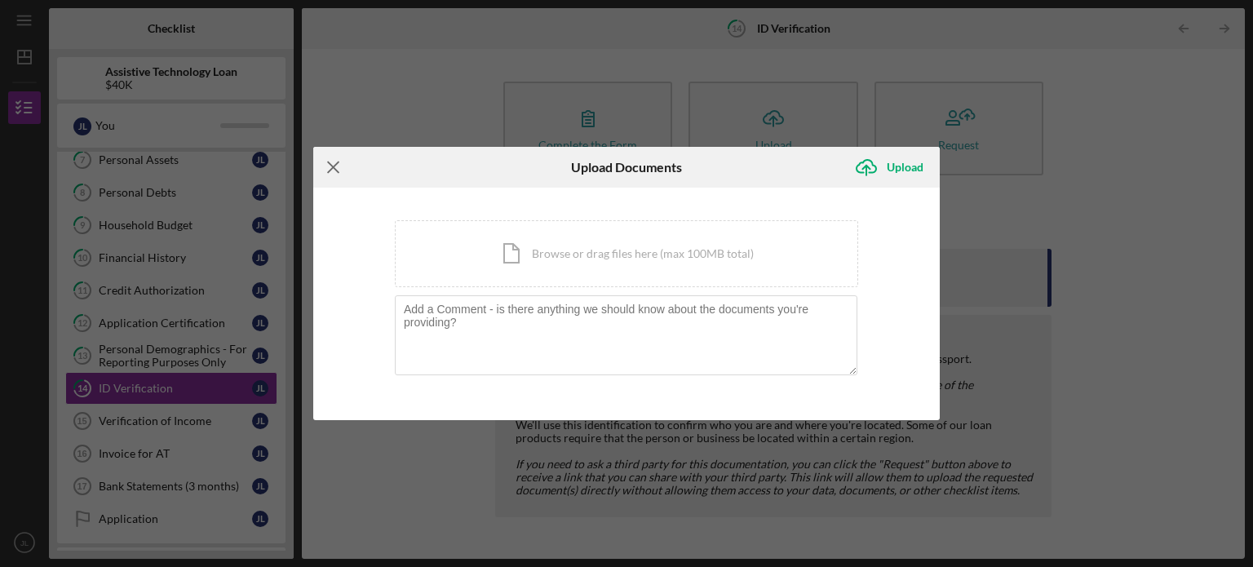
click at [335, 164] on line at bounding box center [333, 166] width 11 height 11
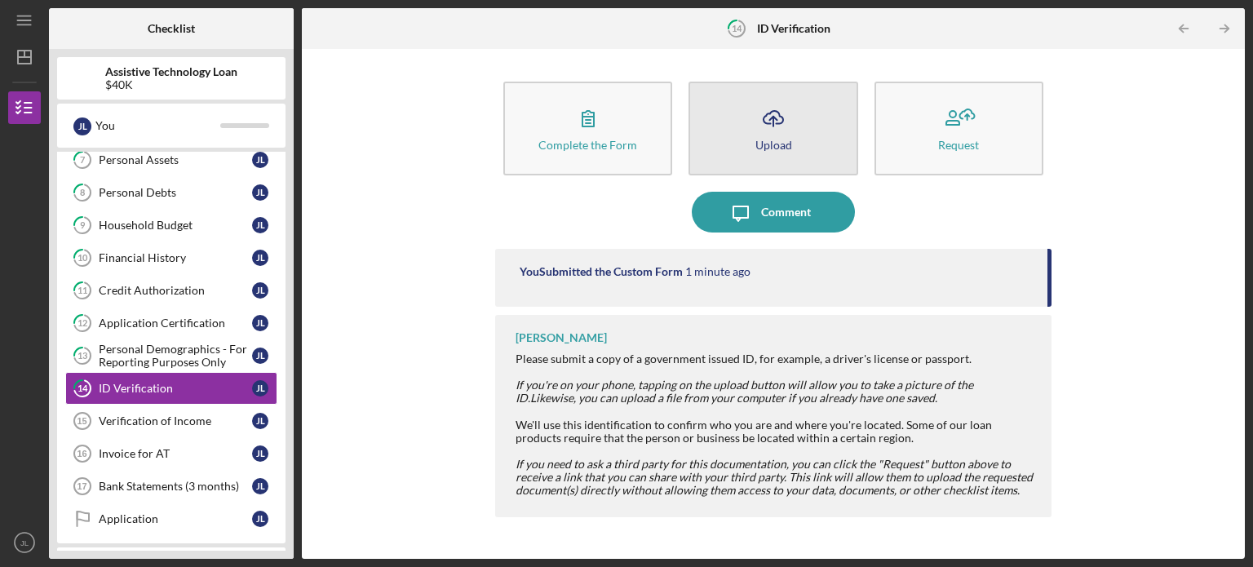
click at [746, 115] on button "Icon/Upload Upload" at bounding box center [772, 129] width 169 height 94
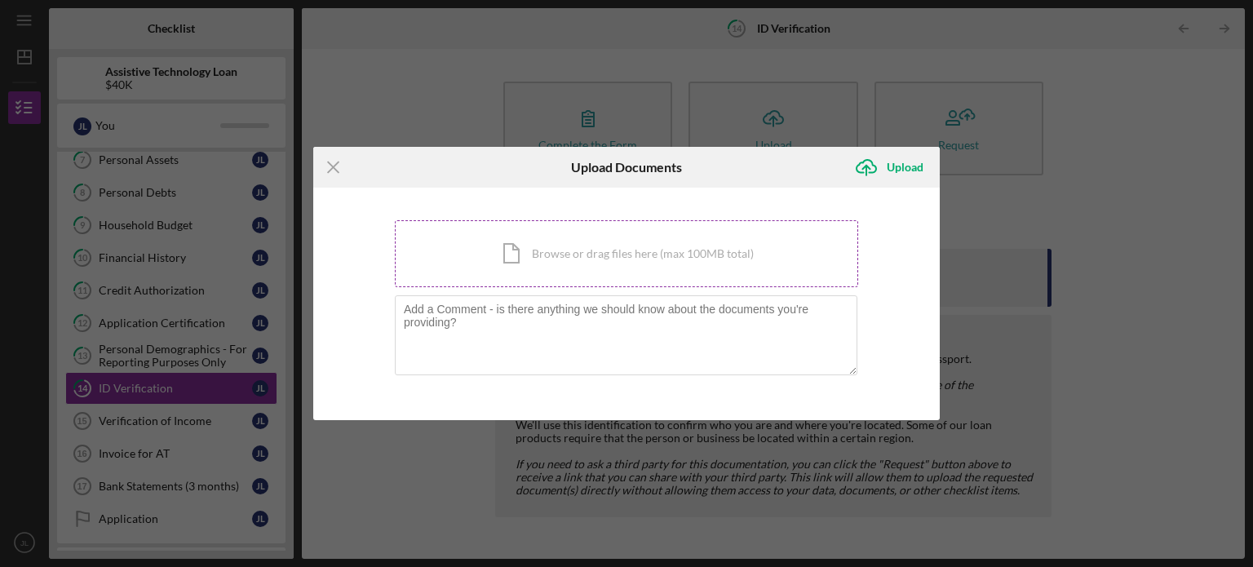
click at [635, 250] on div "Icon/Document Browse or drag files here (max 100MB total) Tap to choose files o…" at bounding box center [626, 253] width 463 height 67
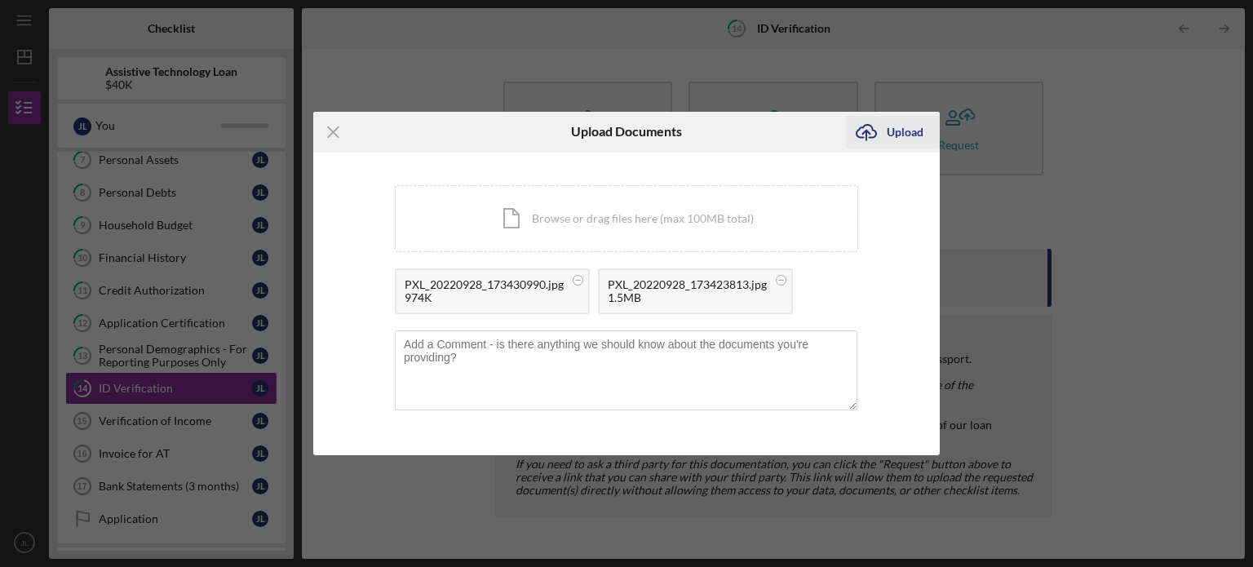
click at [893, 139] on div "Upload" at bounding box center [904, 132] width 37 height 33
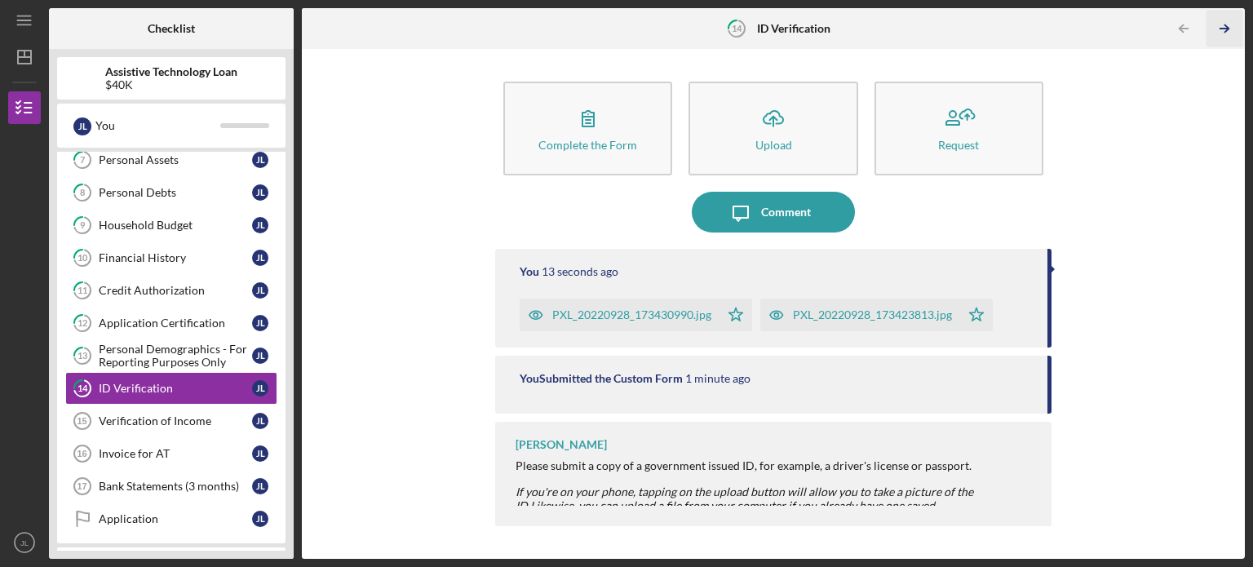
click at [1221, 32] on icon "Icon/Table Pagination Arrow" at bounding box center [1223, 29] width 37 height 37
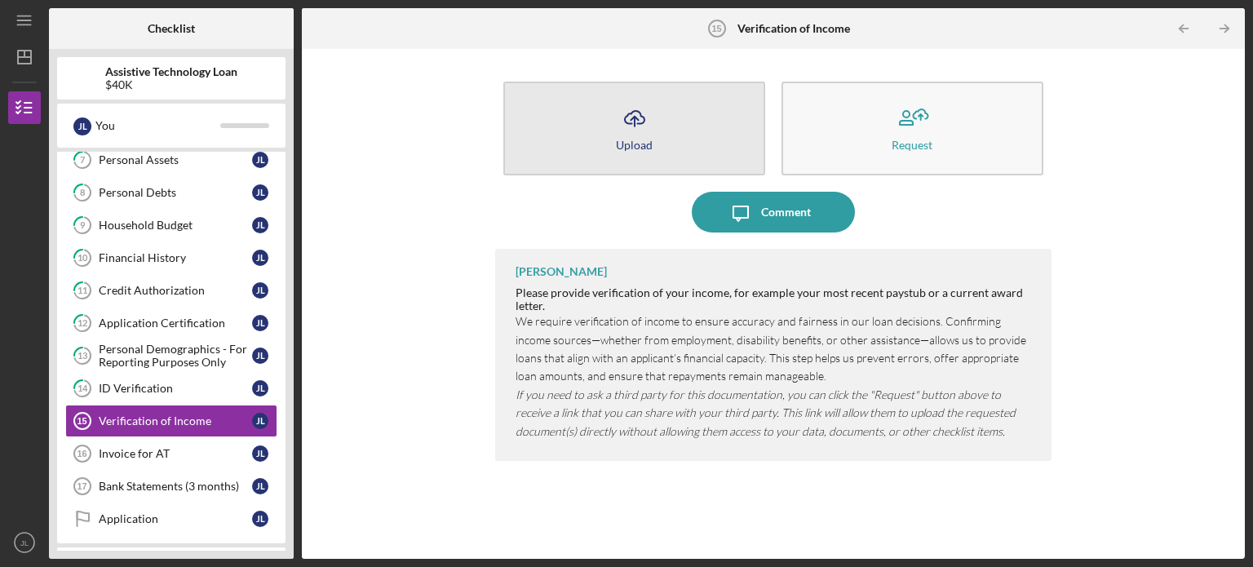
click at [649, 130] on icon "Icon/Upload" at bounding box center [634, 118] width 41 height 41
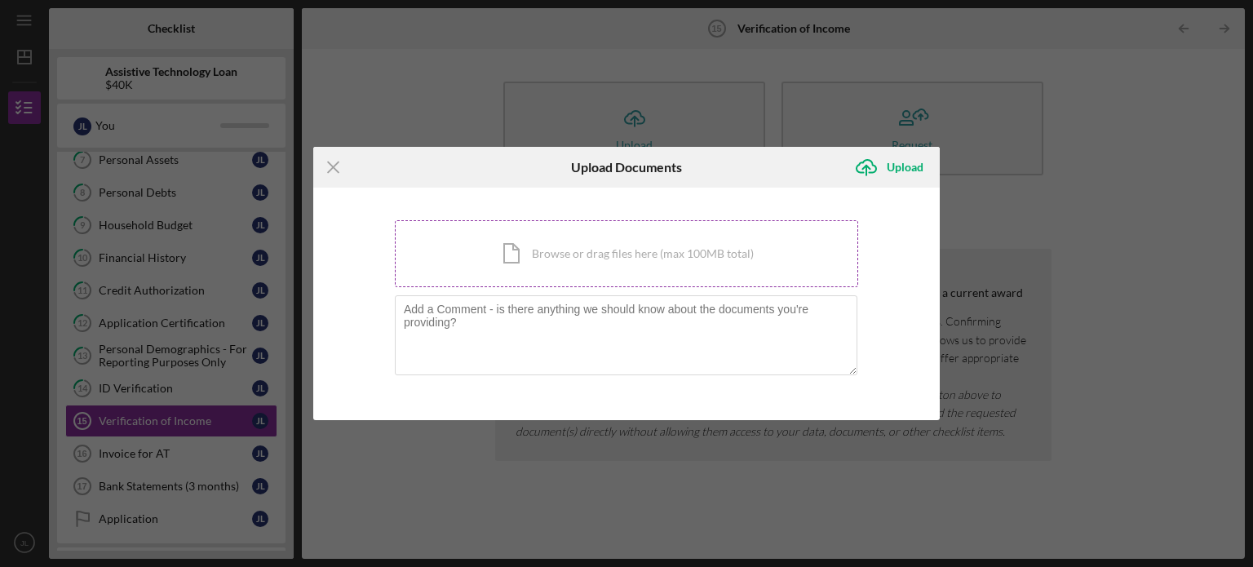
click at [538, 264] on div "Icon/Document Browse or drag files here (max 100MB total) Tap to choose files o…" at bounding box center [626, 253] width 463 height 67
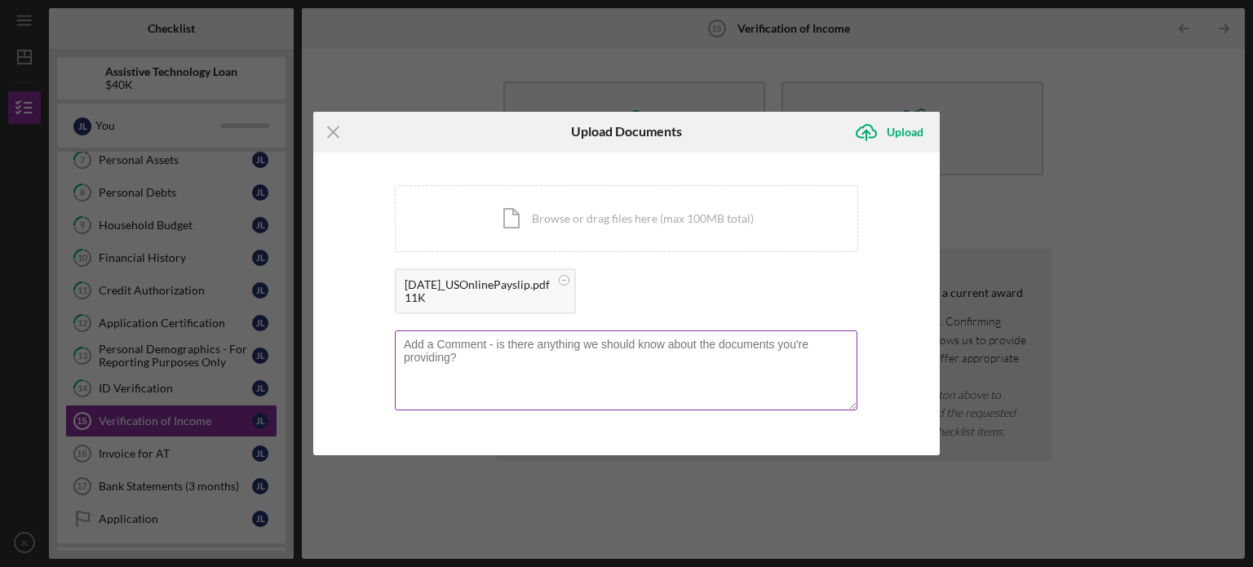
click at [518, 348] on textarea at bounding box center [626, 370] width 462 height 80
type textarea "Password [SECURITY_DATA]"
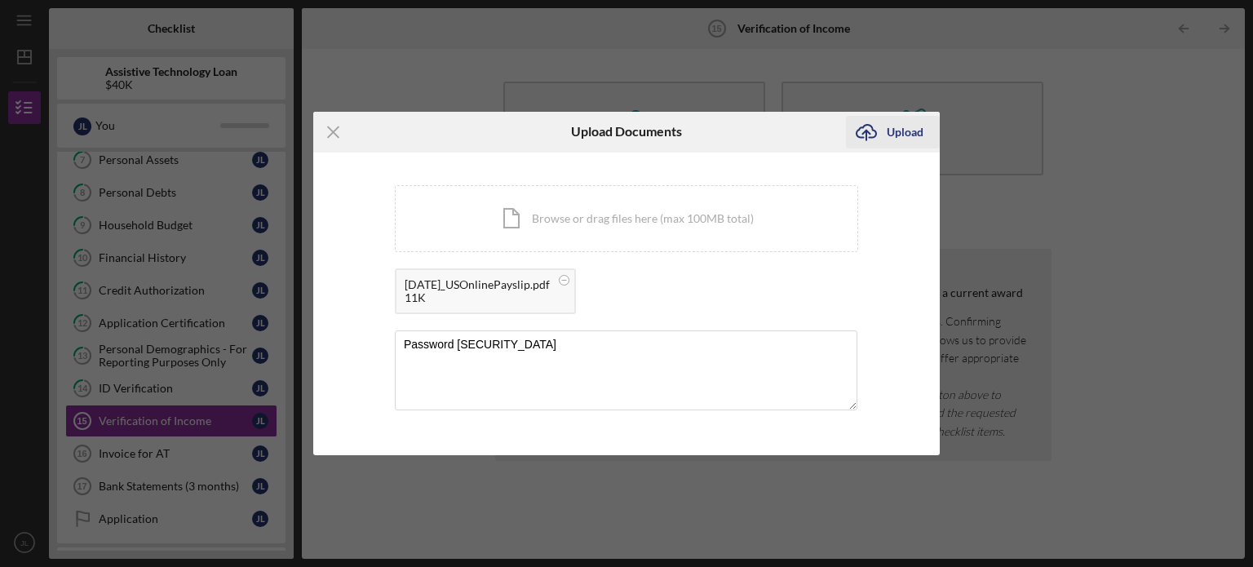
click at [913, 127] on div "Upload" at bounding box center [904, 132] width 37 height 33
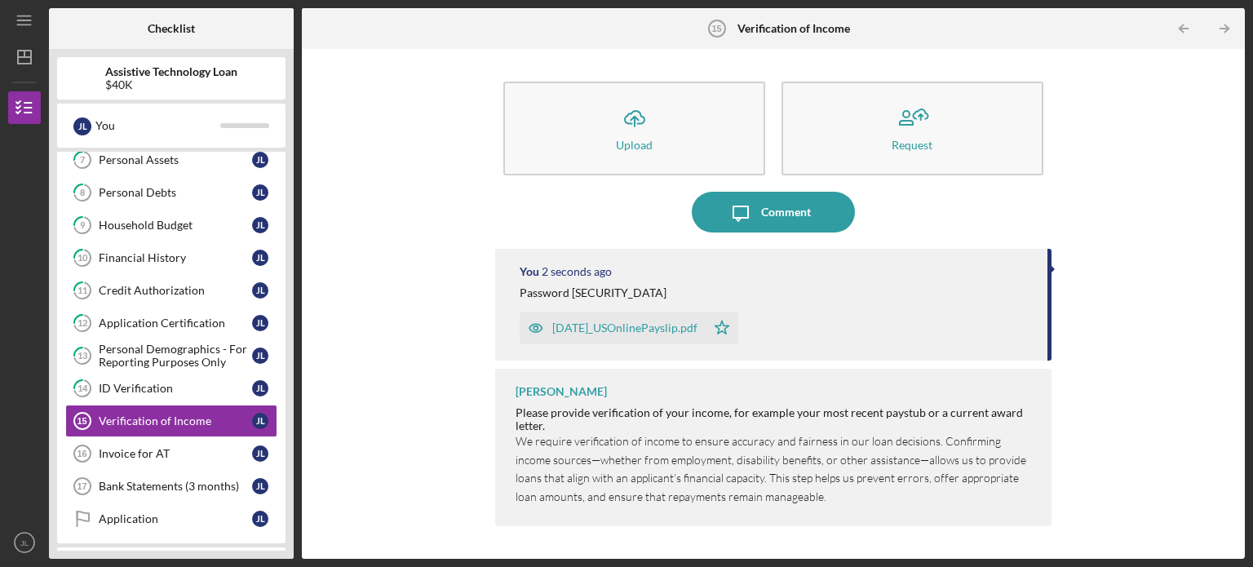
click at [634, 329] on div "[DATE]_USOnlinePayslip.pdf" at bounding box center [624, 327] width 145 height 13
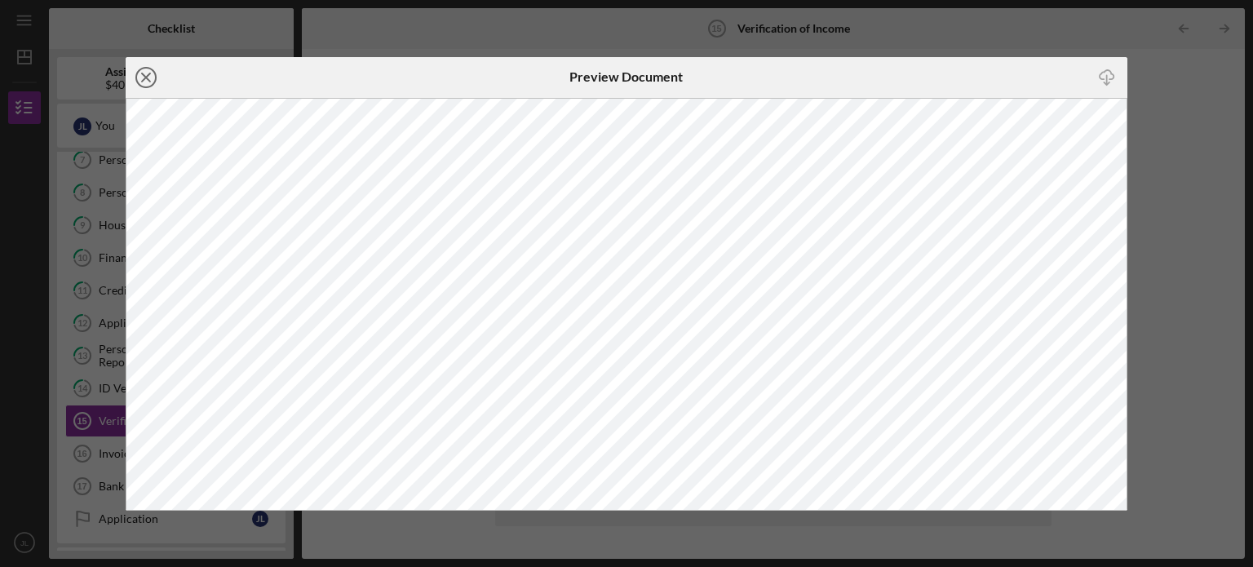
click at [153, 74] on icon "Icon/Close" at bounding box center [146, 77] width 41 height 41
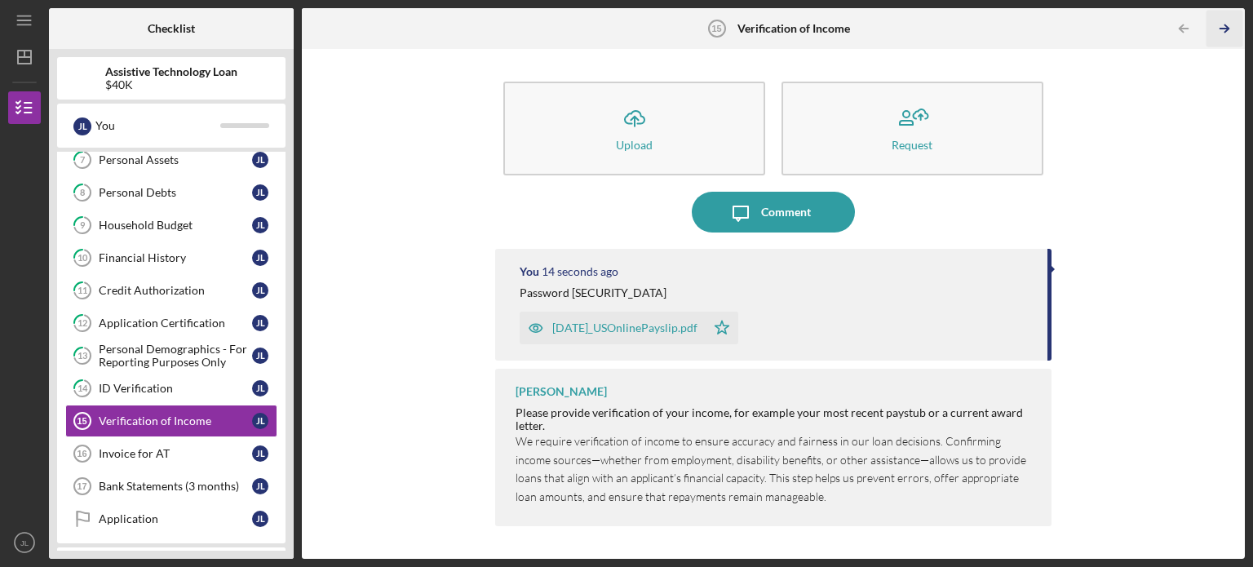
click at [1222, 30] on icon "Icon/Table Pagination Arrow" at bounding box center [1223, 29] width 37 height 37
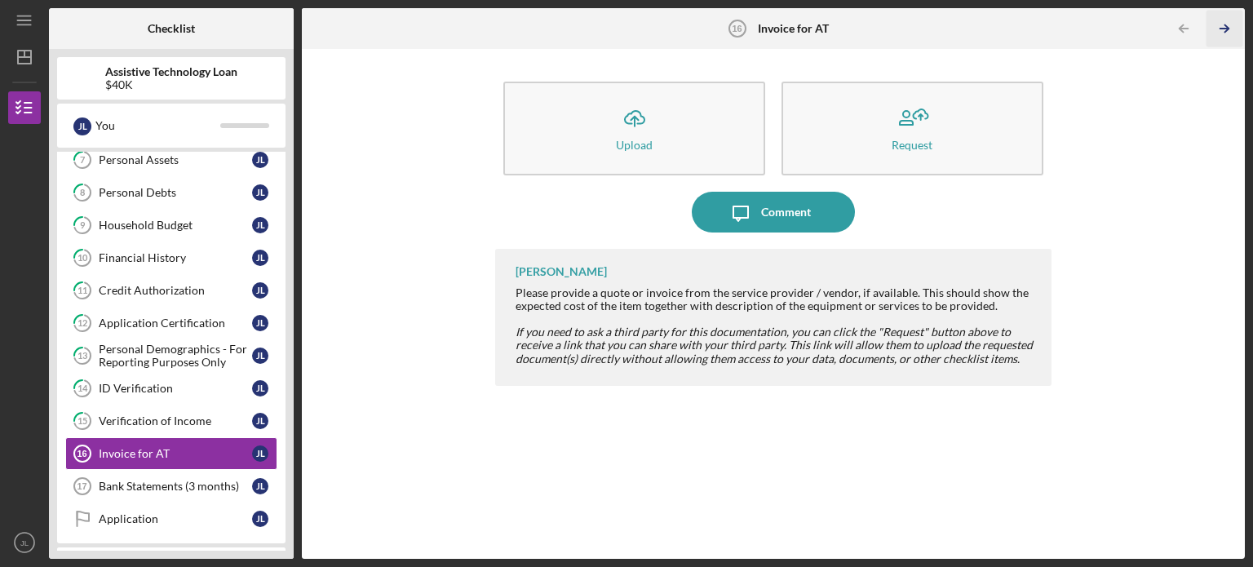
click at [1227, 26] on icon "Icon/Table Pagination Arrow" at bounding box center [1223, 29] width 37 height 37
